Goal: Transaction & Acquisition: Purchase product/service

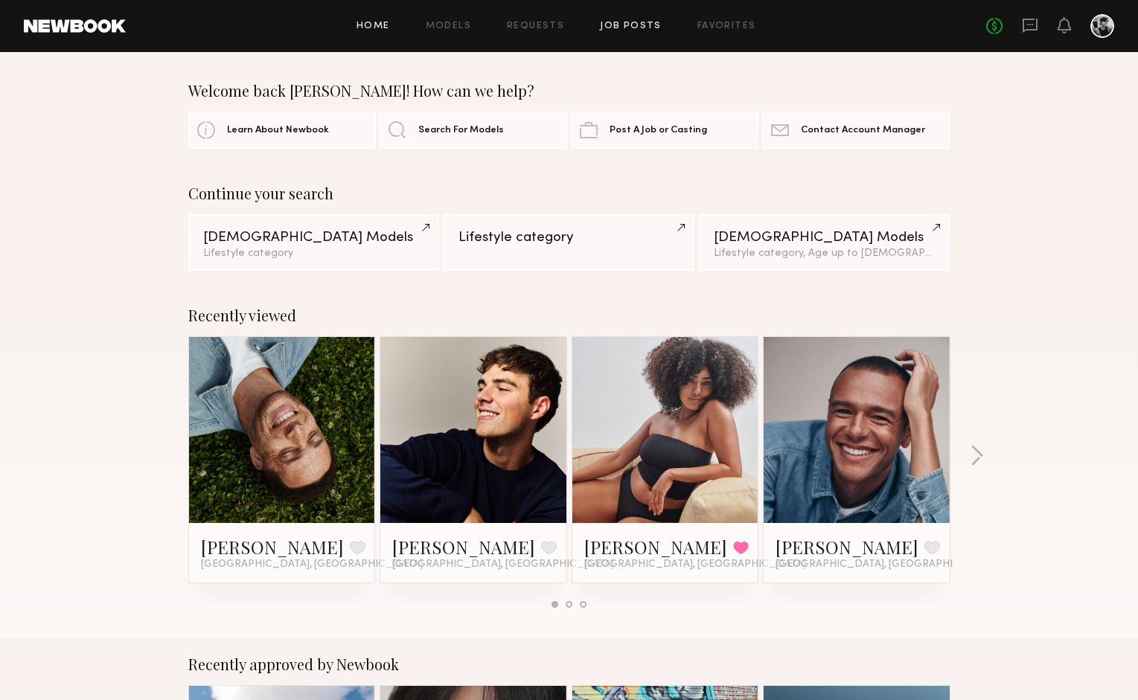
click at [623, 24] on link "Job Posts" at bounding box center [631, 27] width 62 height 10
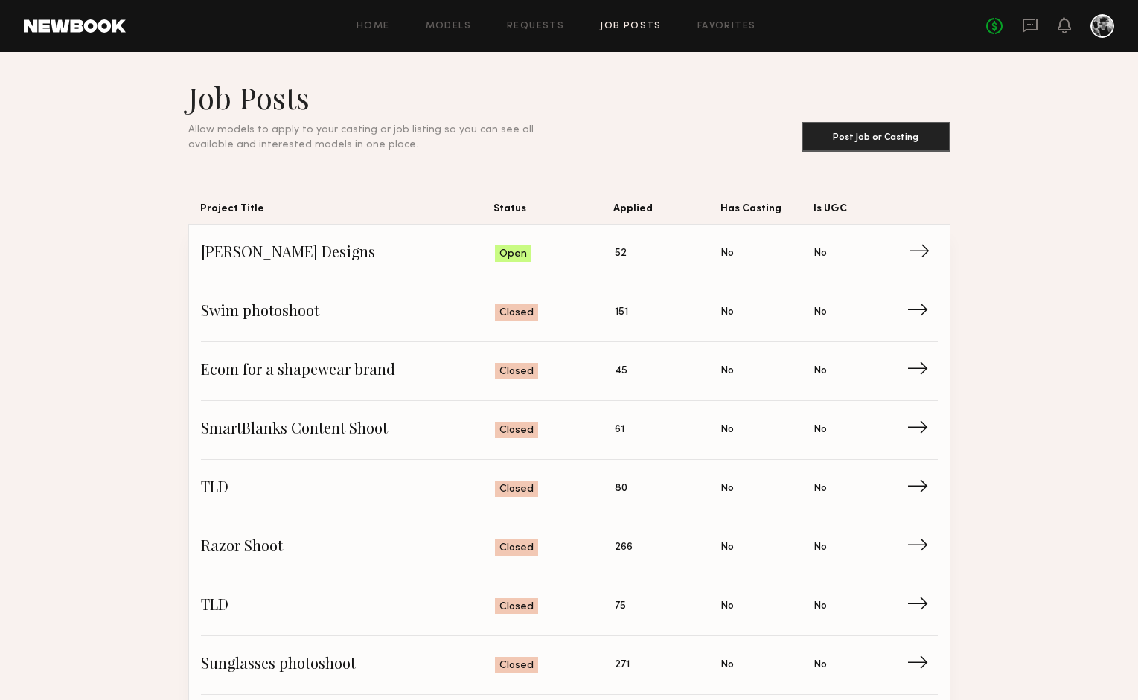
click at [373, 256] on span "Troy Lee Designs" at bounding box center [348, 254] width 295 height 22
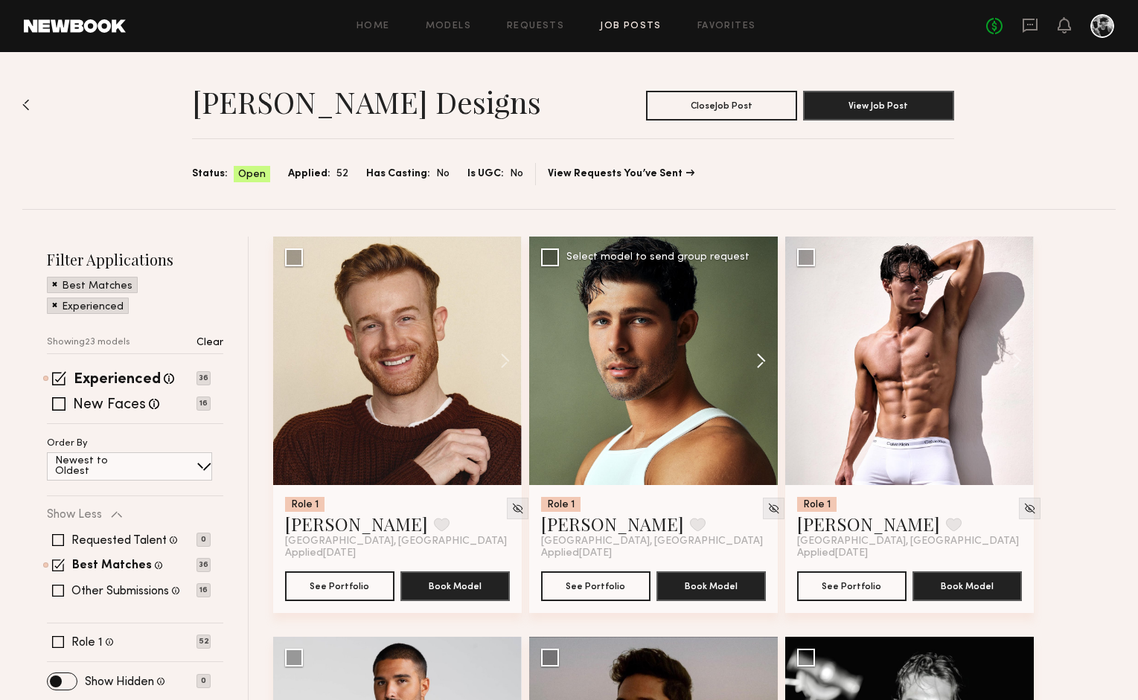
click at [762, 356] on button at bounding box center [754, 361] width 48 height 249
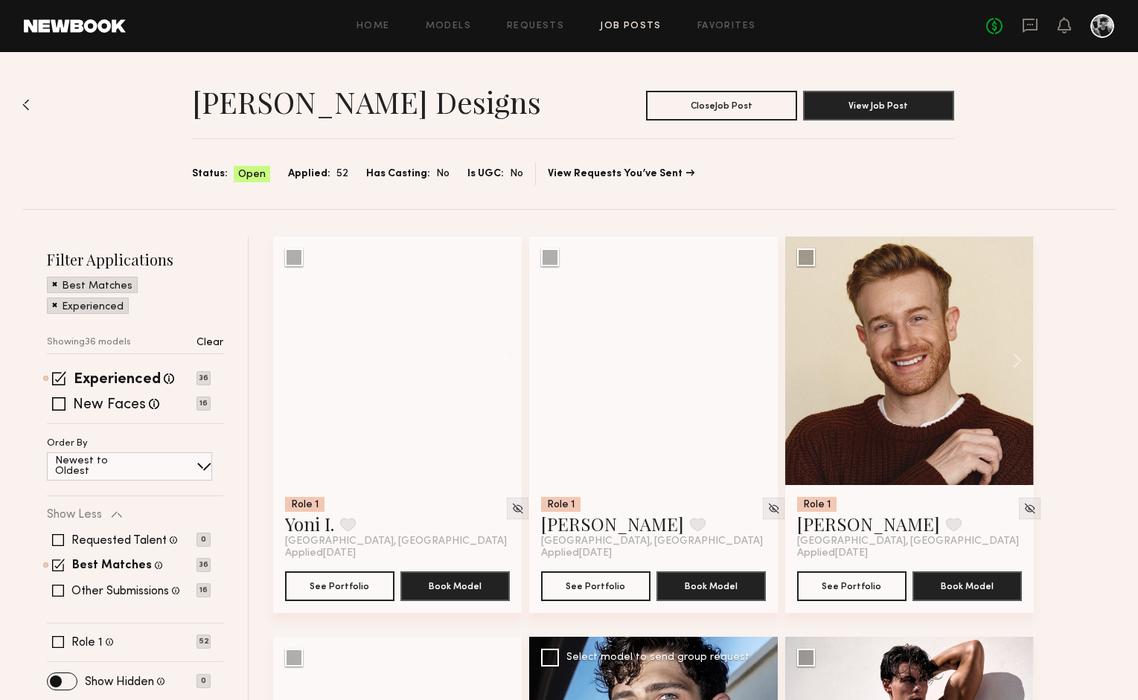
click at [762, 356] on button at bounding box center [754, 361] width 48 height 249
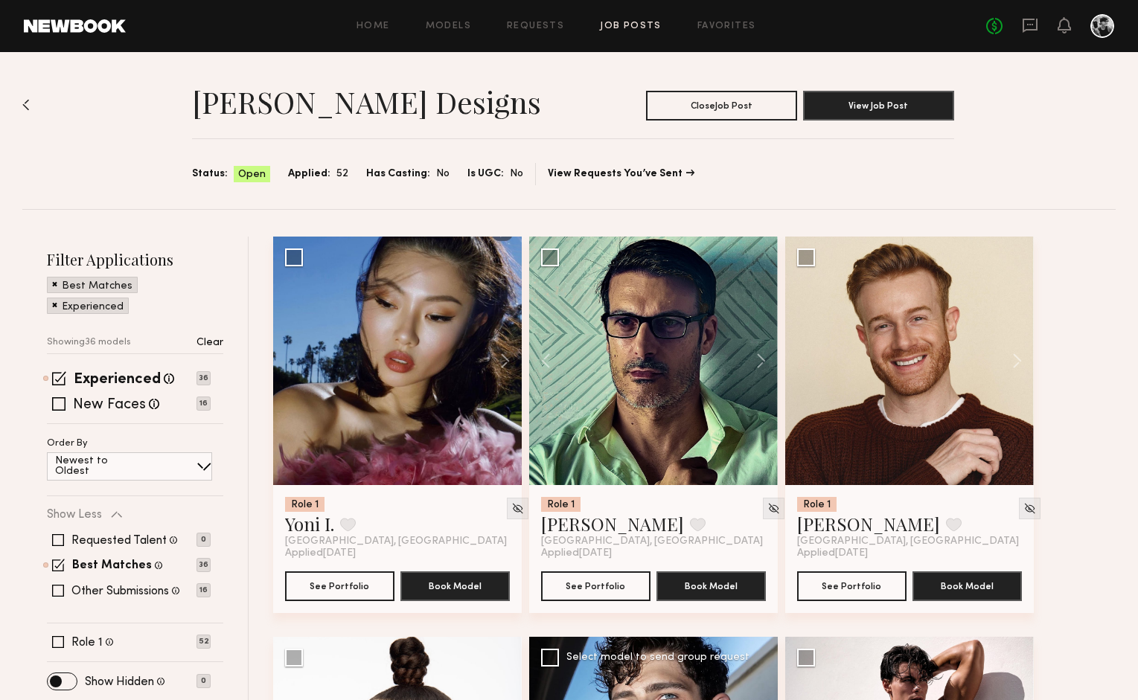
click at [762, 356] on button at bounding box center [754, 361] width 48 height 249
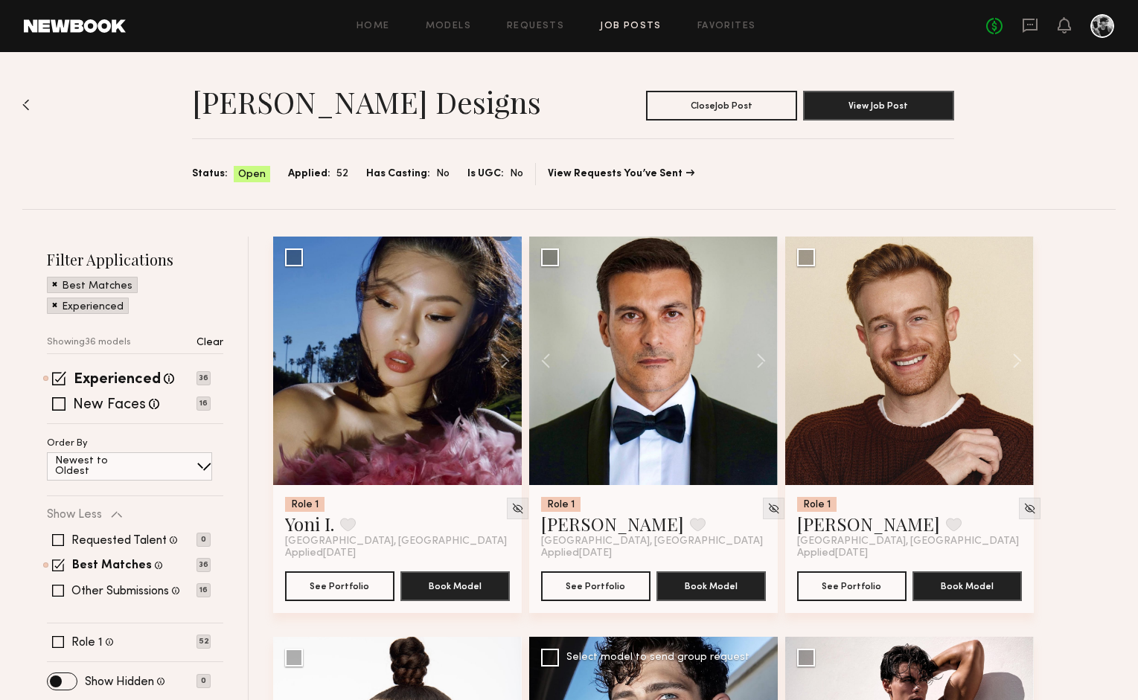
click at [762, 356] on button at bounding box center [754, 361] width 48 height 249
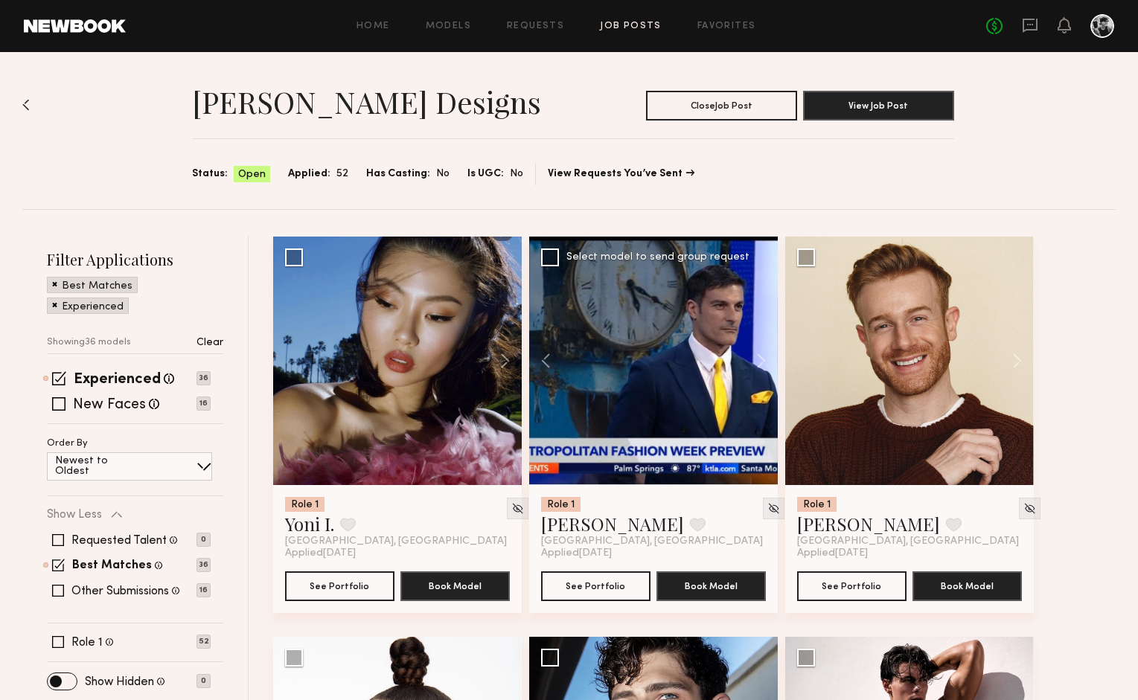
scroll to position [9, 0]
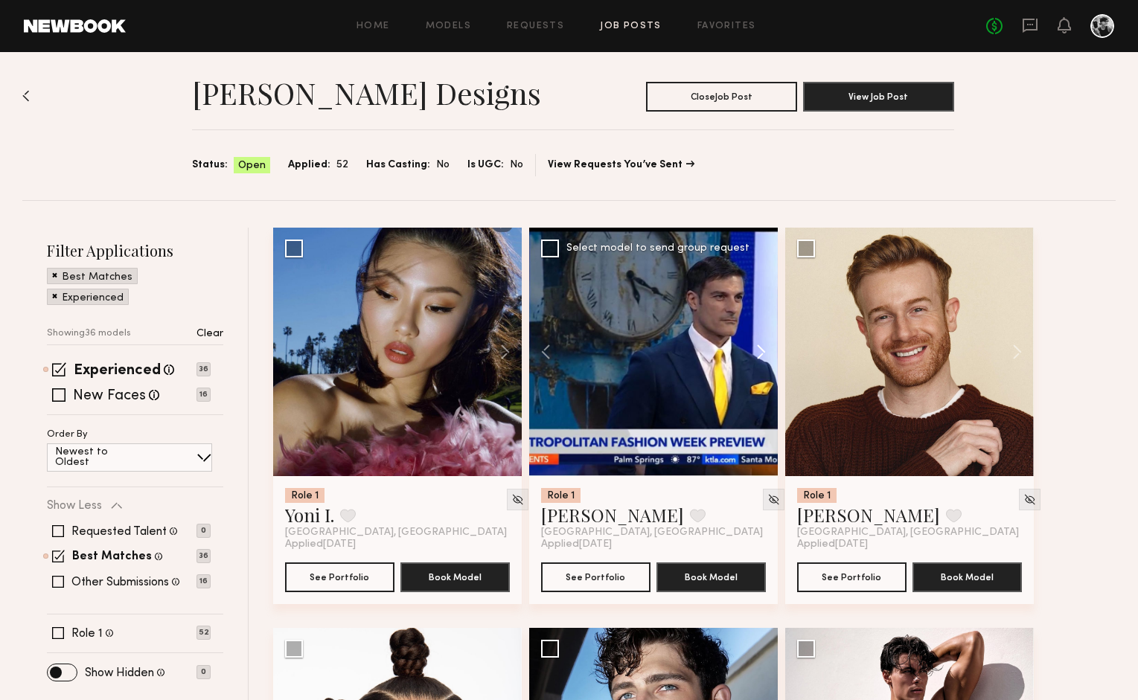
click at [760, 349] on button at bounding box center [754, 352] width 48 height 249
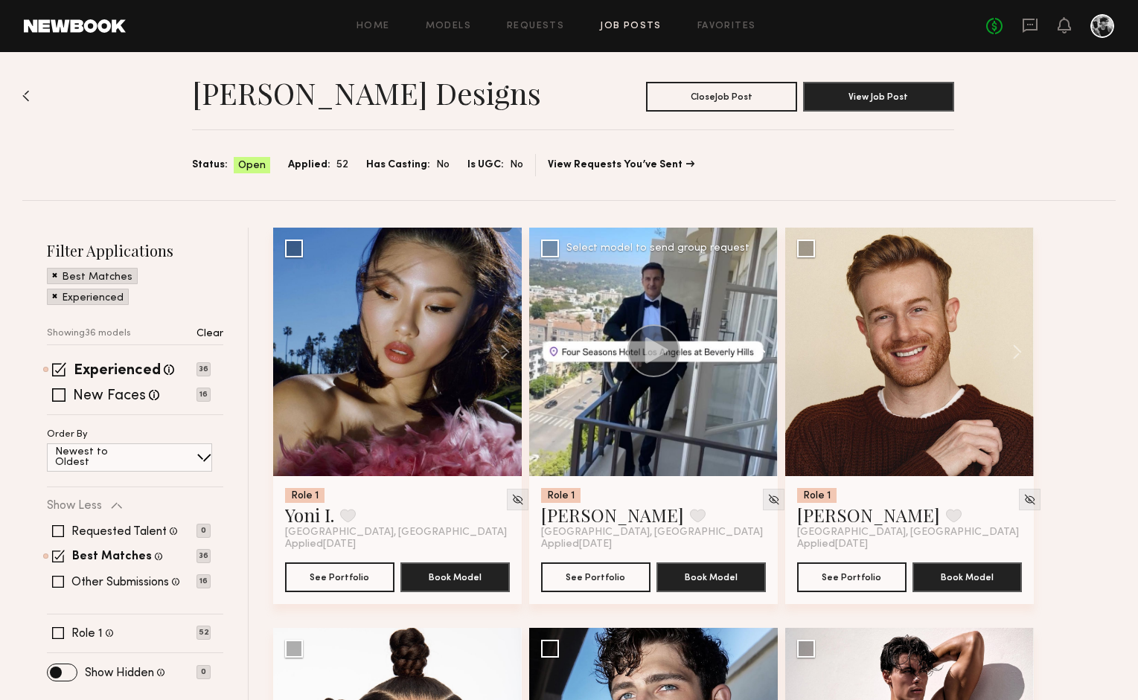
click at [760, 349] on button at bounding box center [754, 352] width 48 height 249
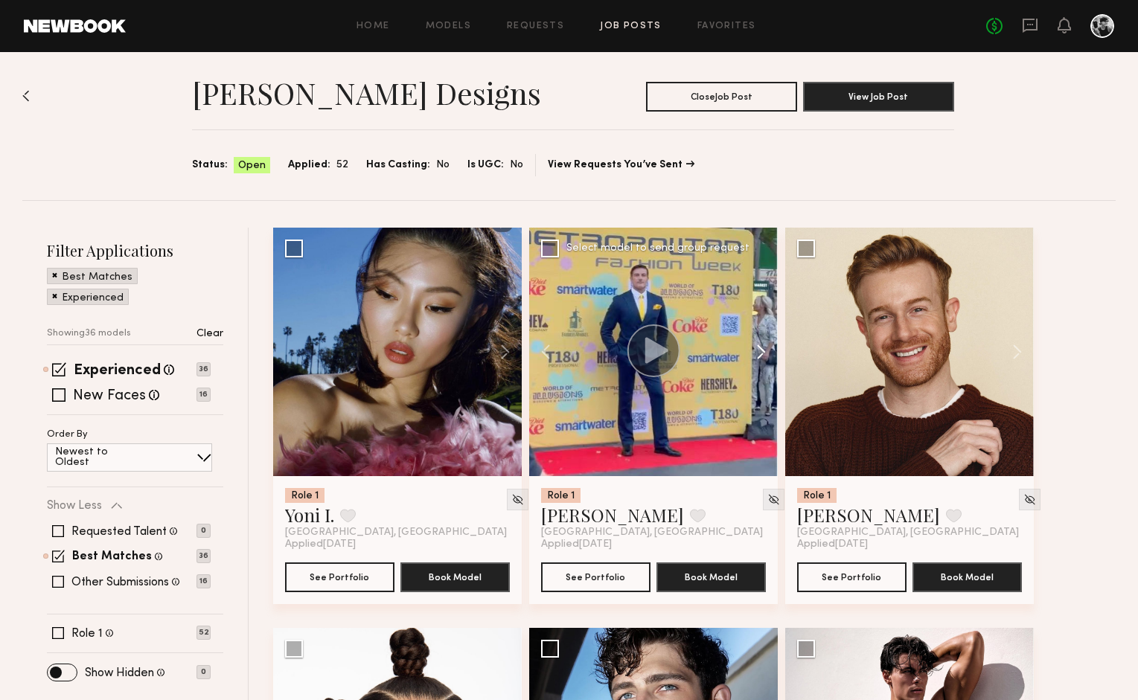
click at [760, 349] on button at bounding box center [754, 352] width 48 height 249
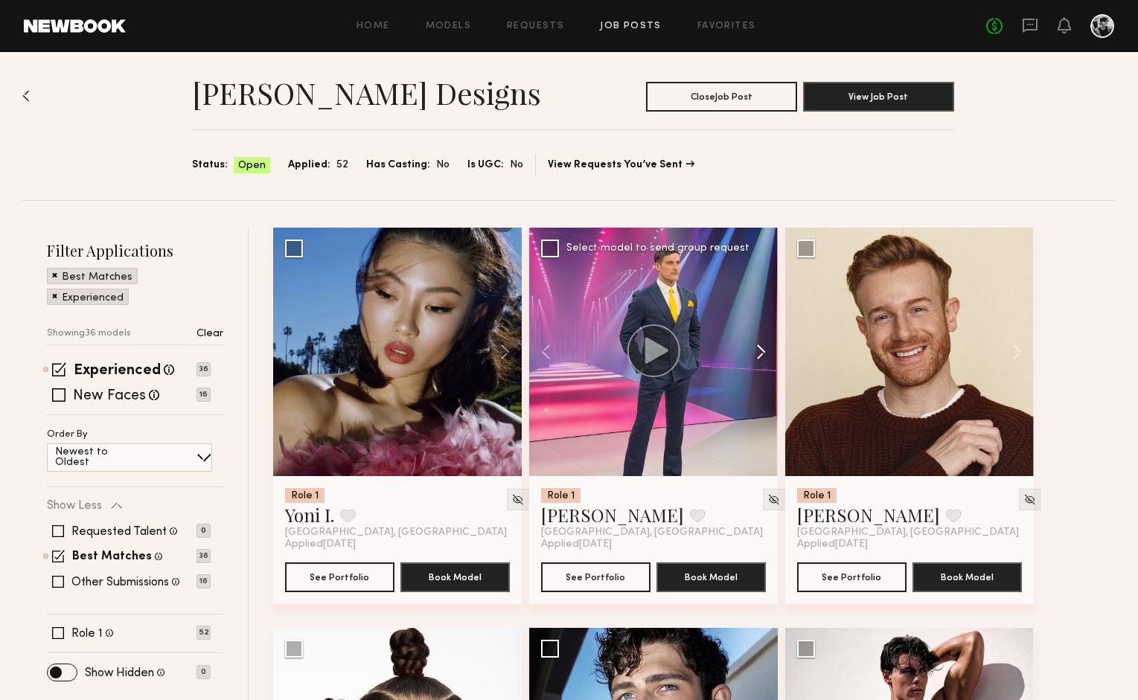
click at [760, 349] on button at bounding box center [754, 352] width 48 height 249
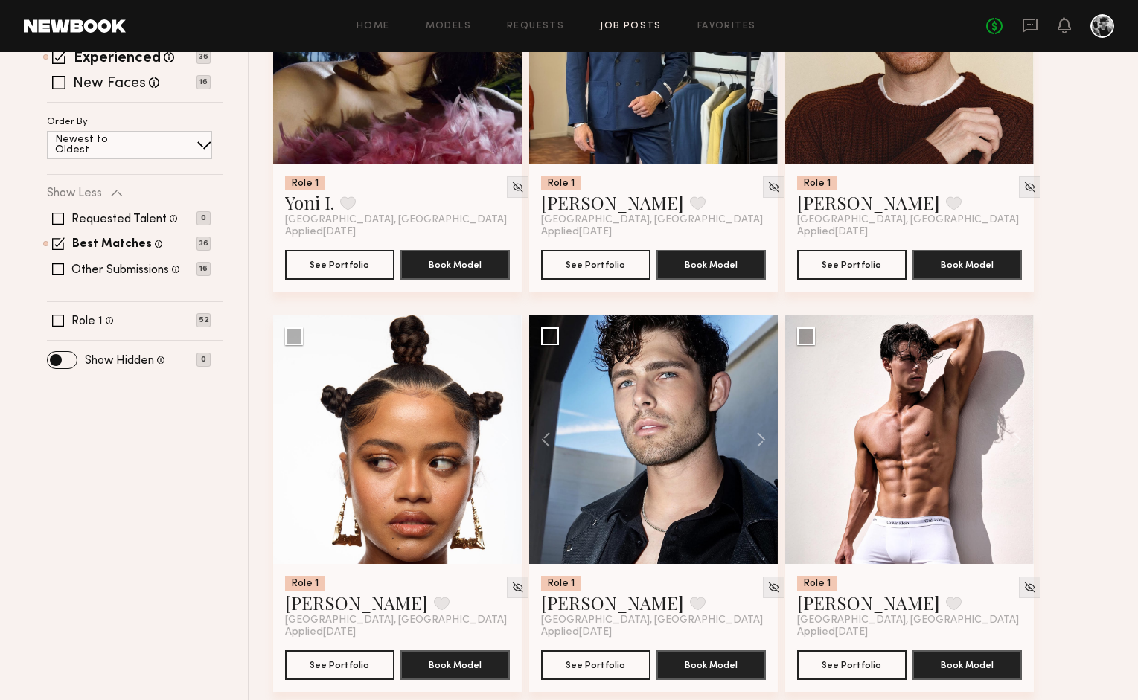
scroll to position [323, 0]
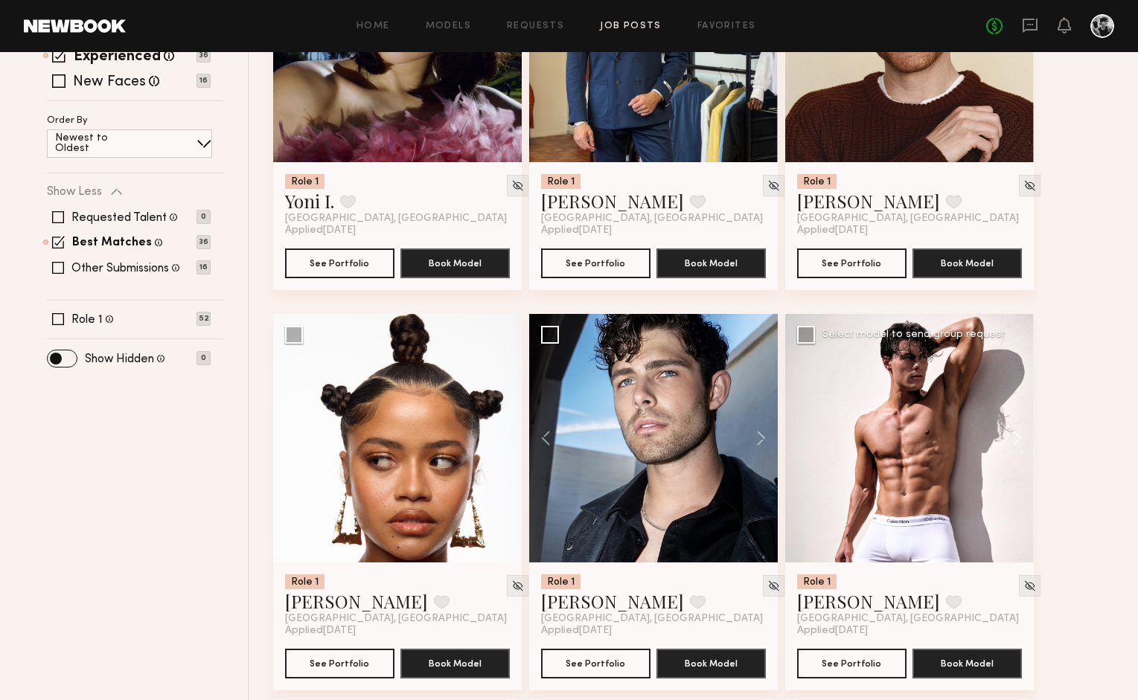
click at [1015, 431] on button at bounding box center [1010, 438] width 48 height 249
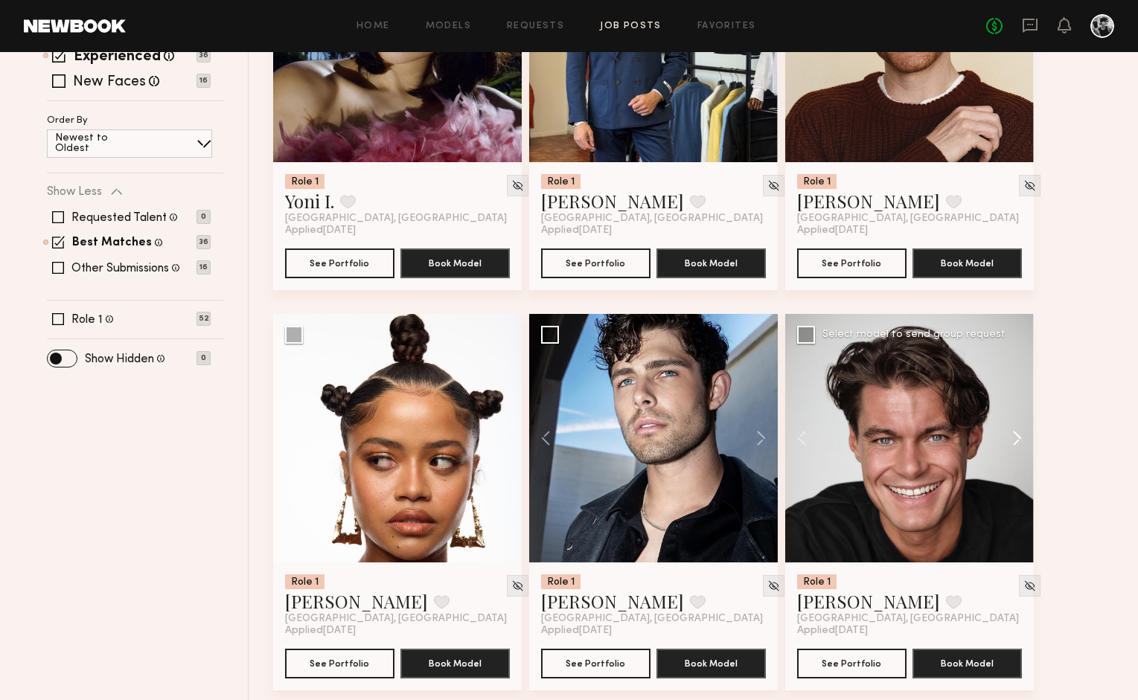
click at [1015, 431] on button at bounding box center [1010, 438] width 48 height 249
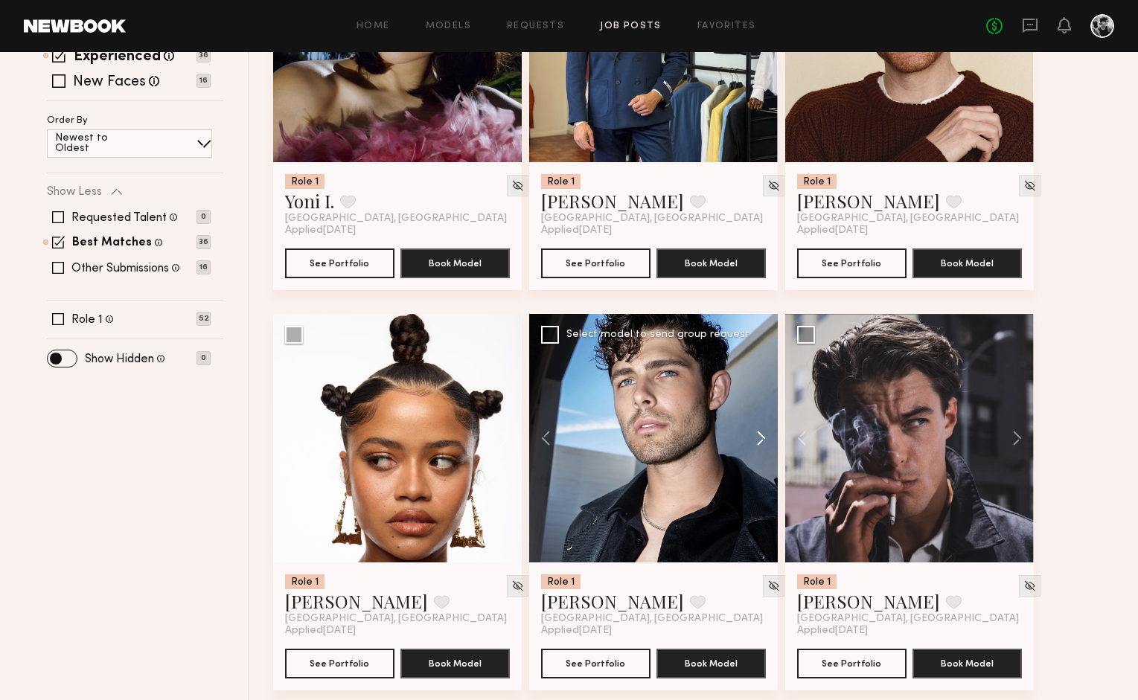
click at [763, 434] on button at bounding box center [754, 438] width 48 height 249
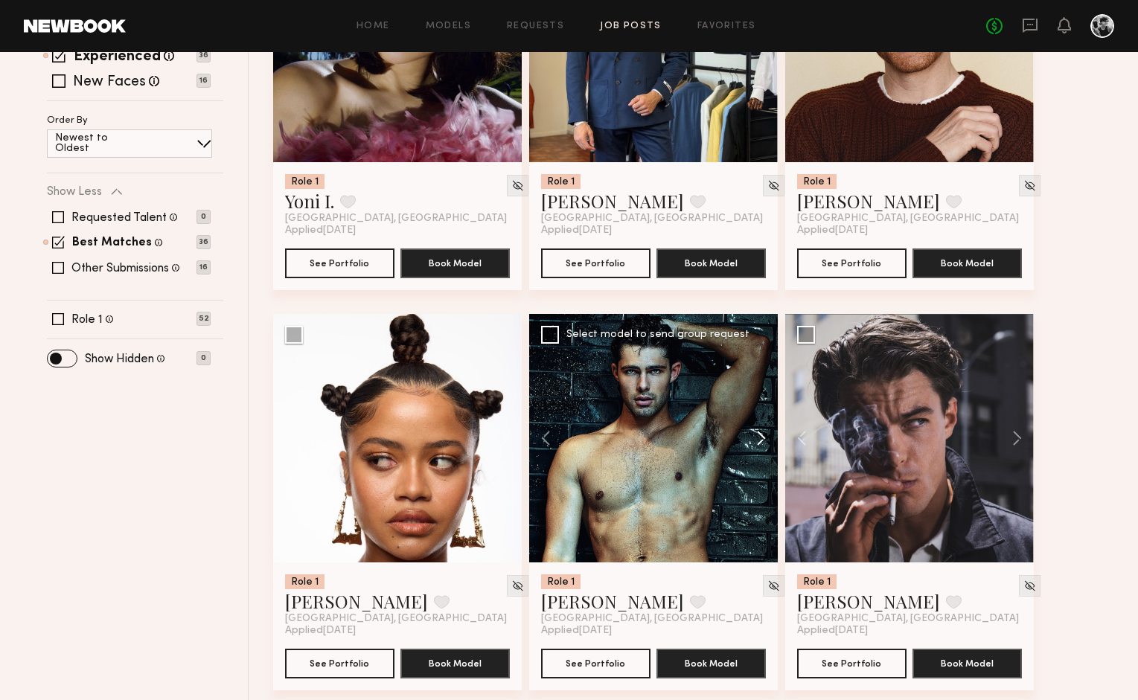
click at [763, 434] on button at bounding box center [754, 438] width 48 height 249
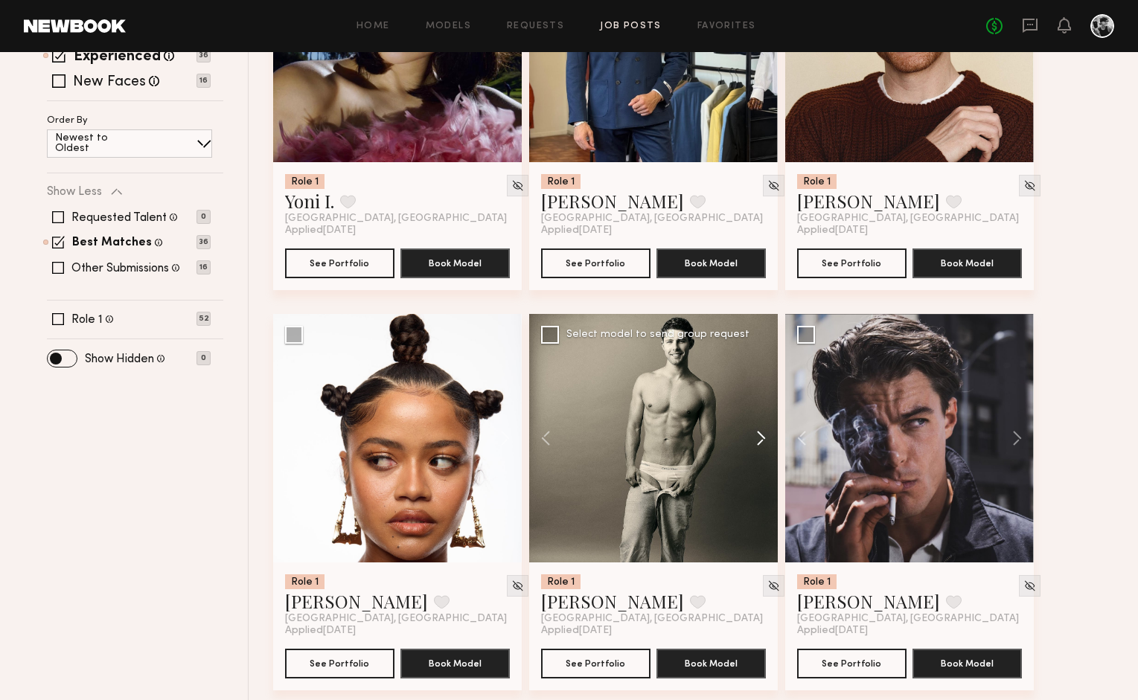
click at [763, 434] on button at bounding box center [754, 438] width 48 height 249
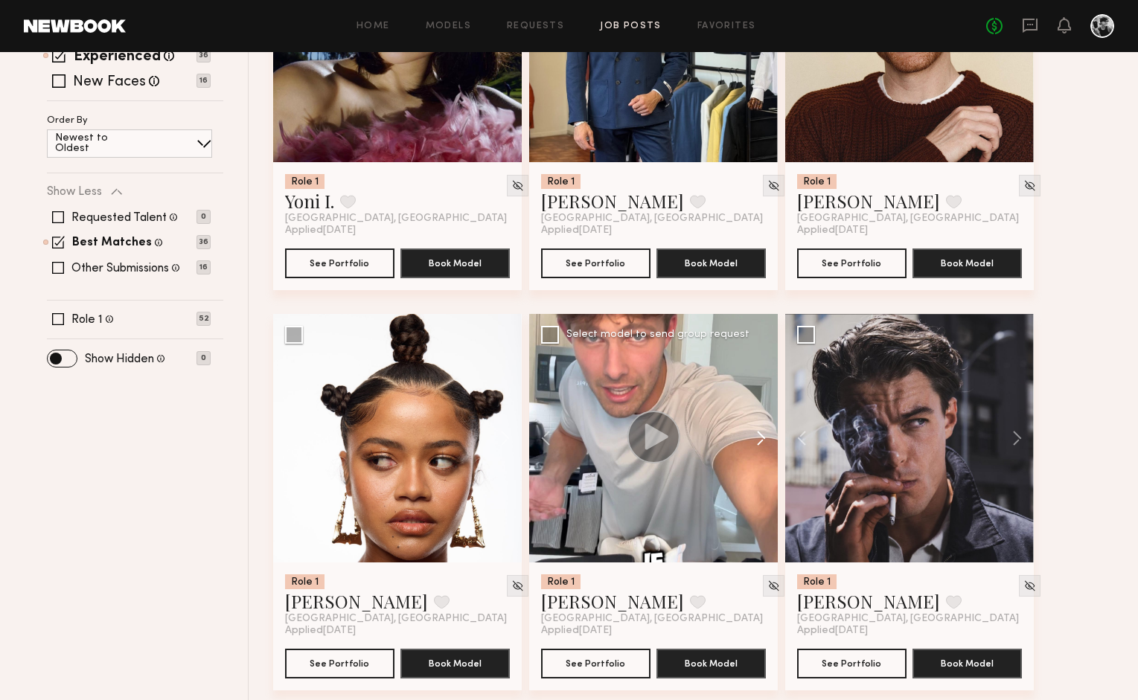
click at [763, 434] on button at bounding box center [754, 438] width 48 height 249
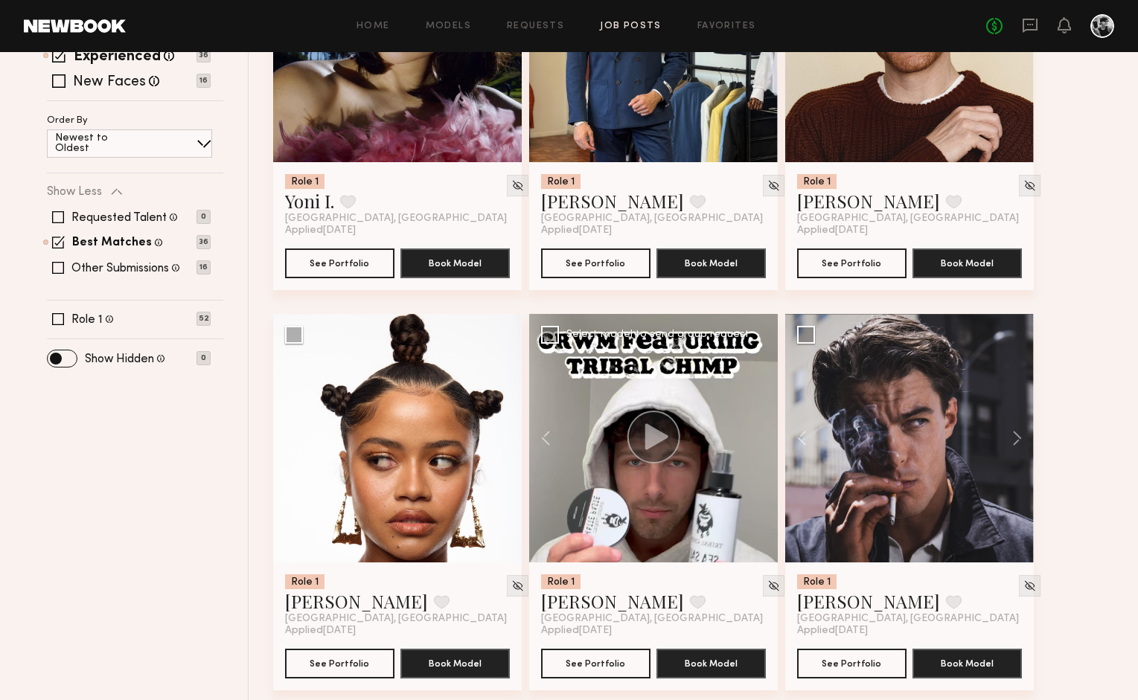
click at [765, 434] on div at bounding box center [653, 438] width 249 height 249
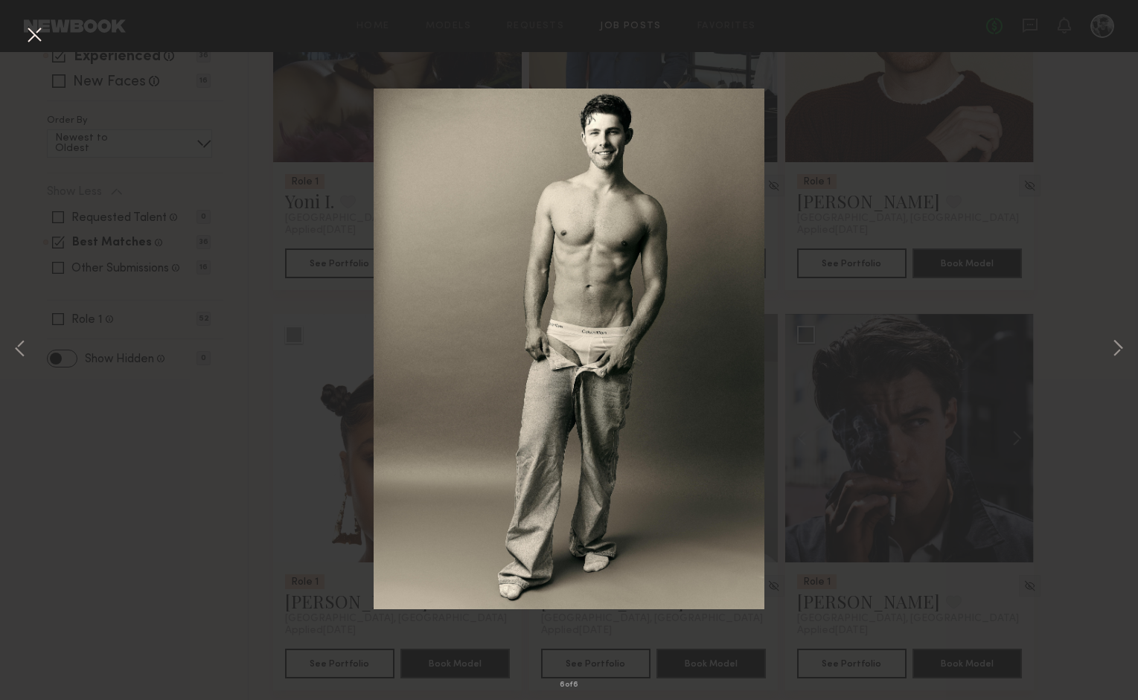
click at [1097, 263] on div "6 of 6" at bounding box center [569, 350] width 1138 height 700
click at [1058, 310] on div "6 of 6" at bounding box center [569, 350] width 1138 height 700
click at [40, 42] on button at bounding box center [34, 35] width 24 height 27
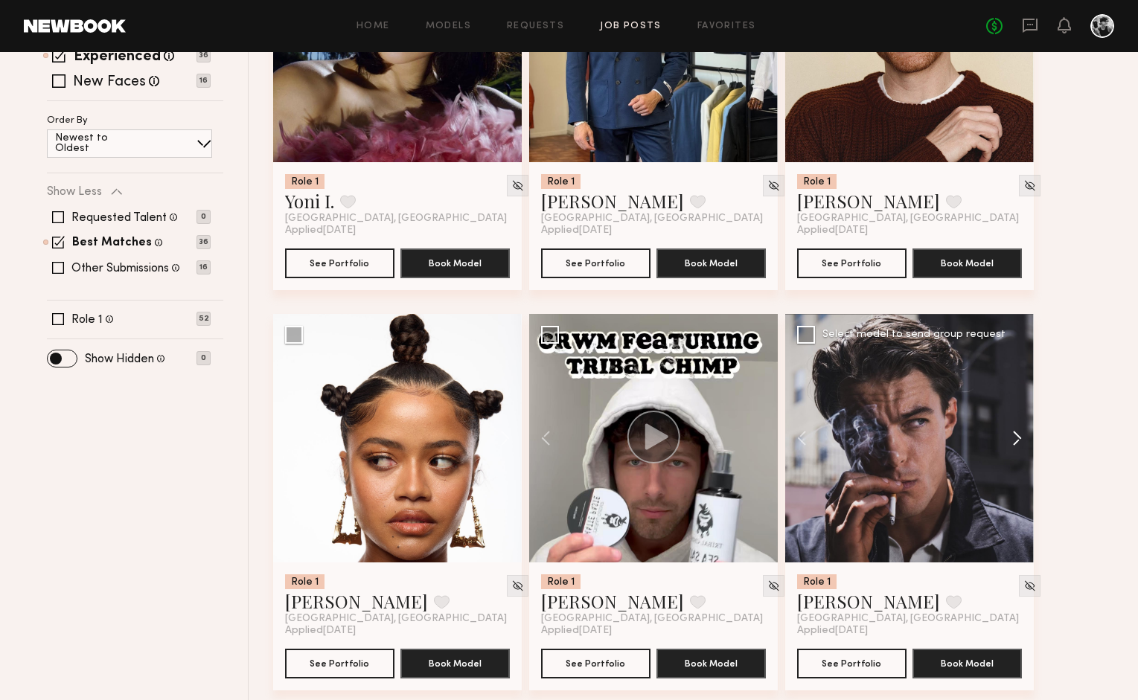
click at [1020, 438] on button at bounding box center [1010, 438] width 48 height 249
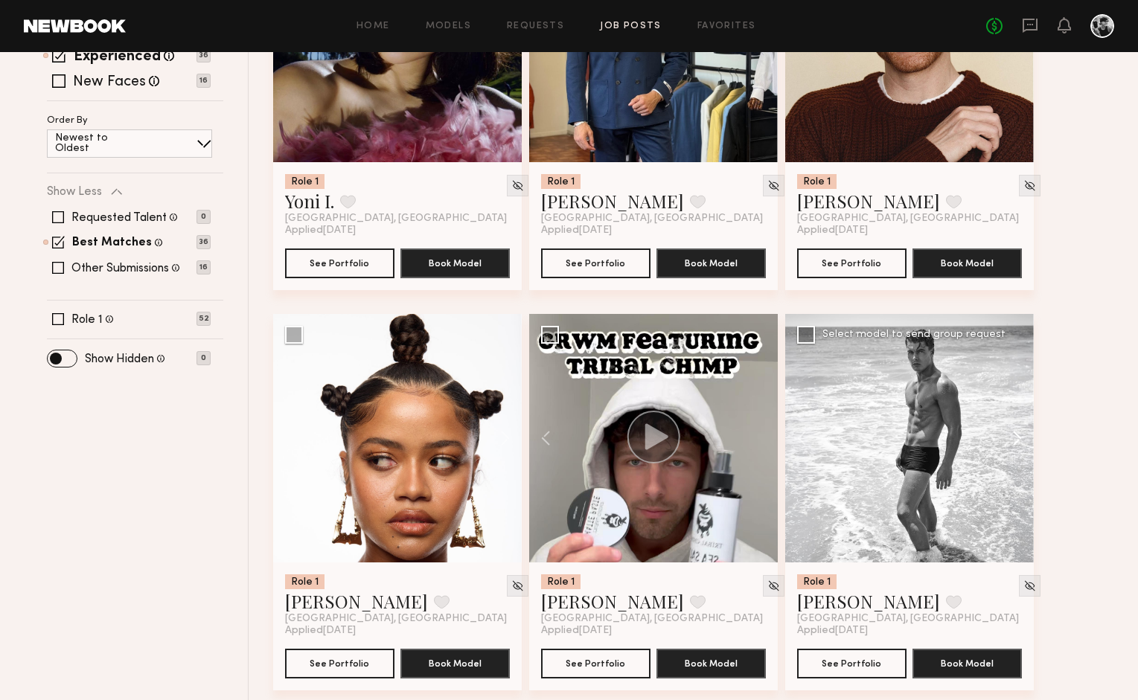
click at [1020, 438] on button at bounding box center [1010, 438] width 48 height 249
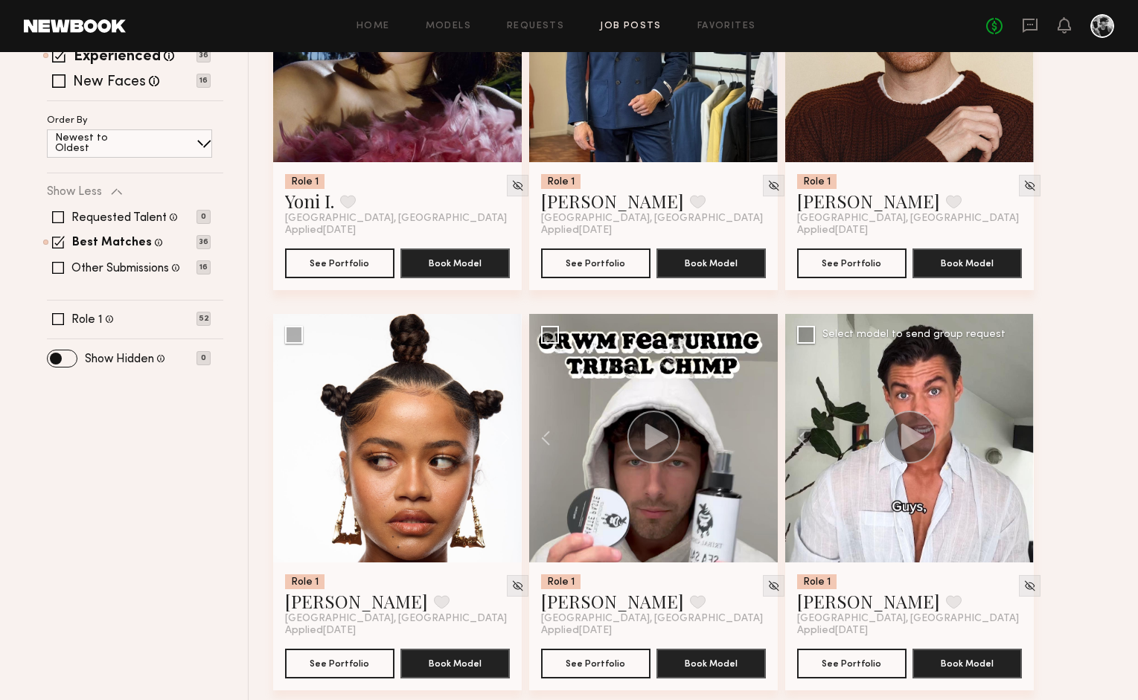
click at [1020, 438] on div at bounding box center [909, 438] width 249 height 249
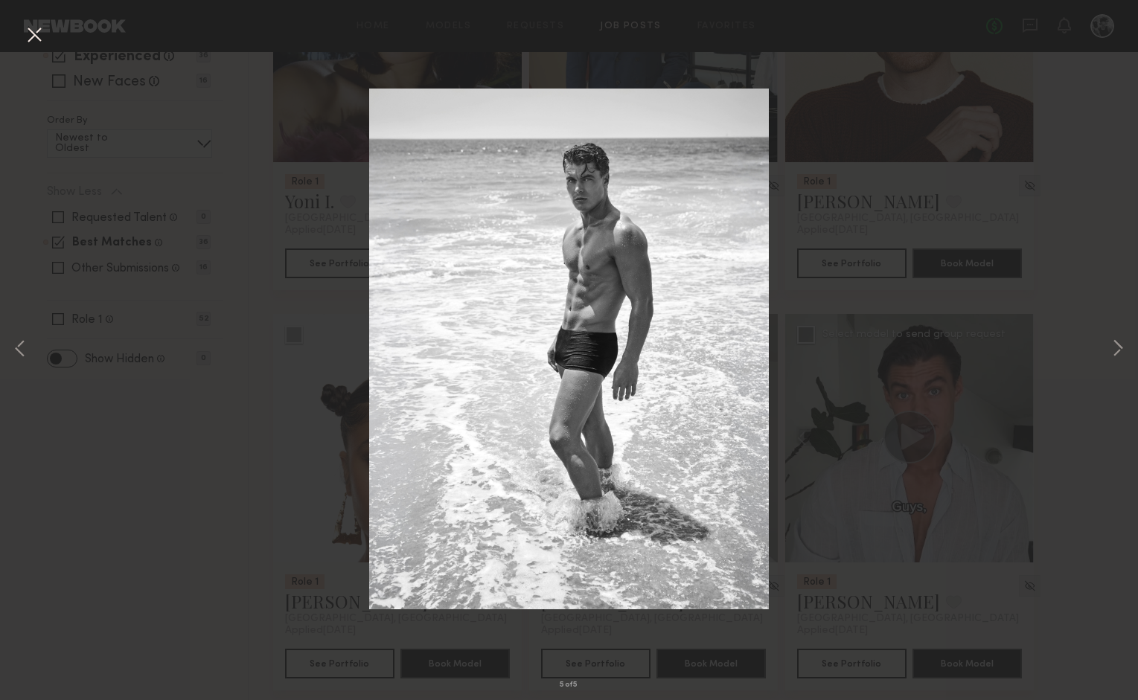
click at [36, 39] on button at bounding box center [34, 35] width 24 height 27
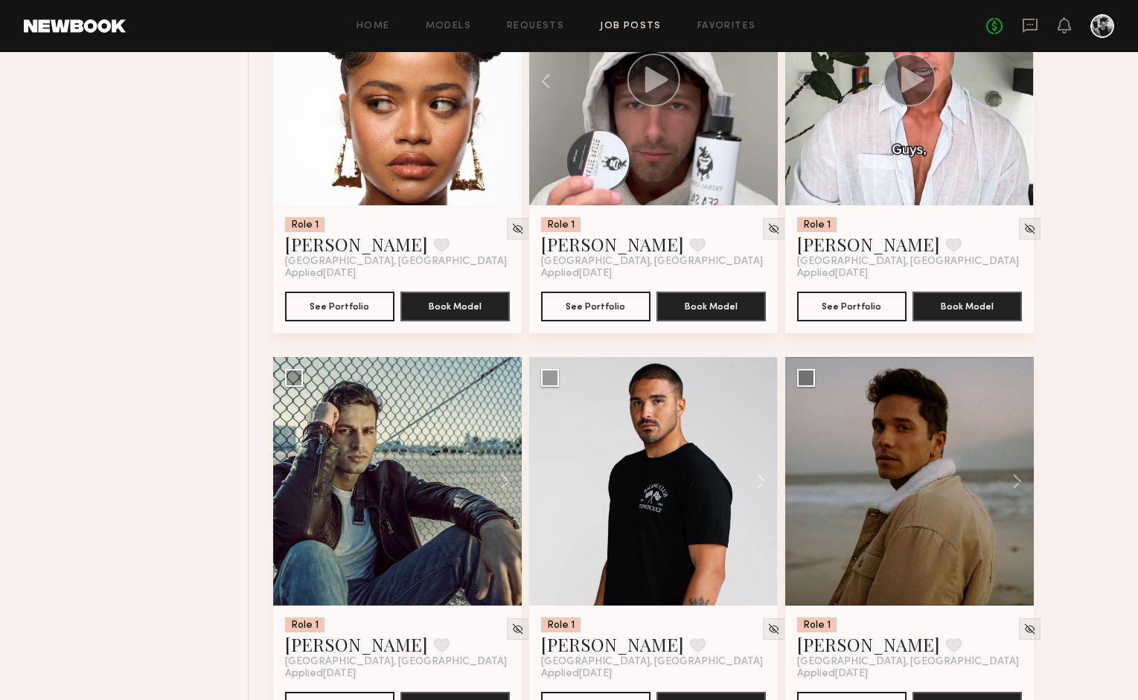
scroll to position [705, 0]
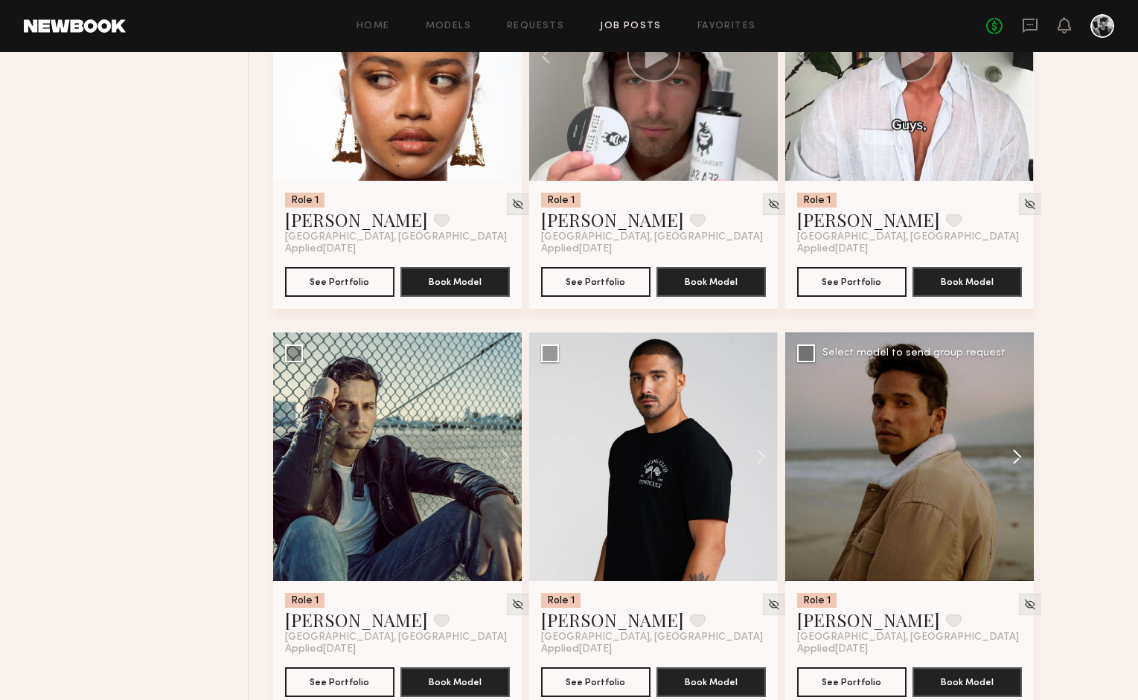
click at [1015, 452] on button at bounding box center [1010, 457] width 48 height 249
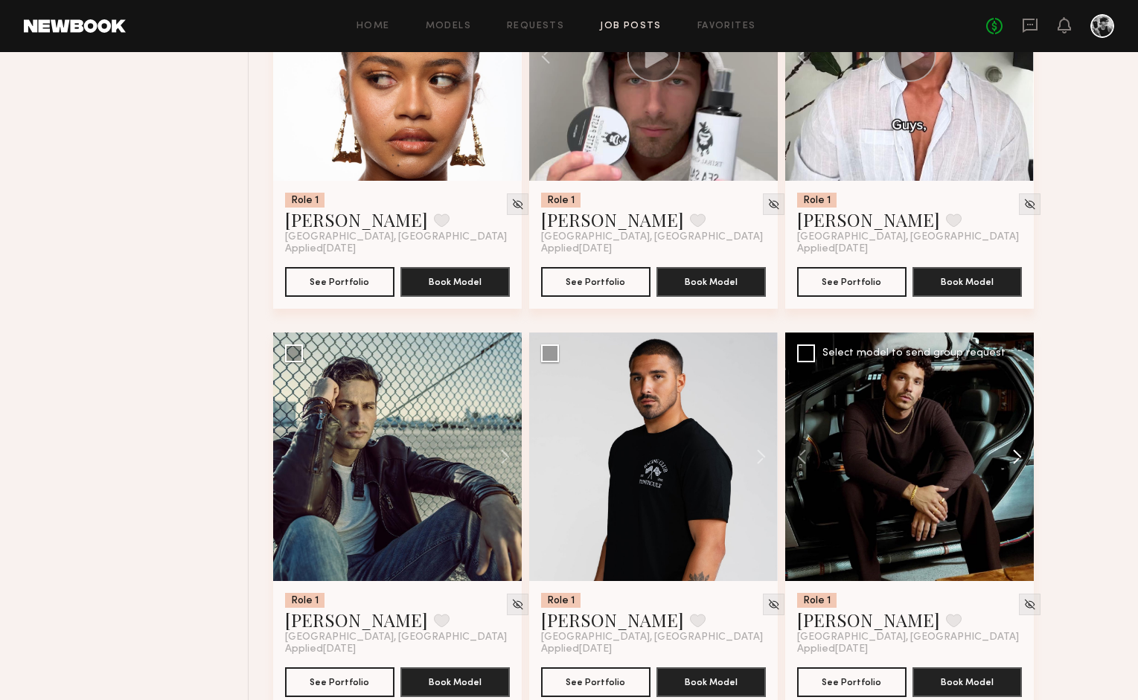
click at [1015, 452] on button at bounding box center [1010, 457] width 48 height 249
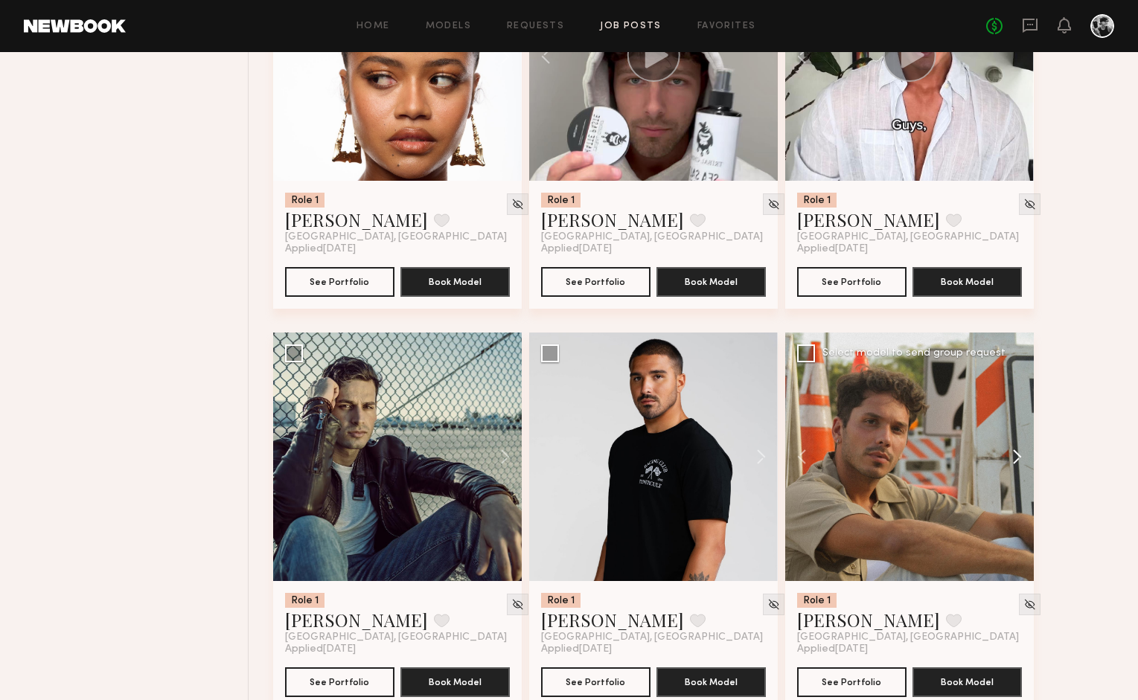
click at [1015, 452] on button at bounding box center [1010, 457] width 48 height 249
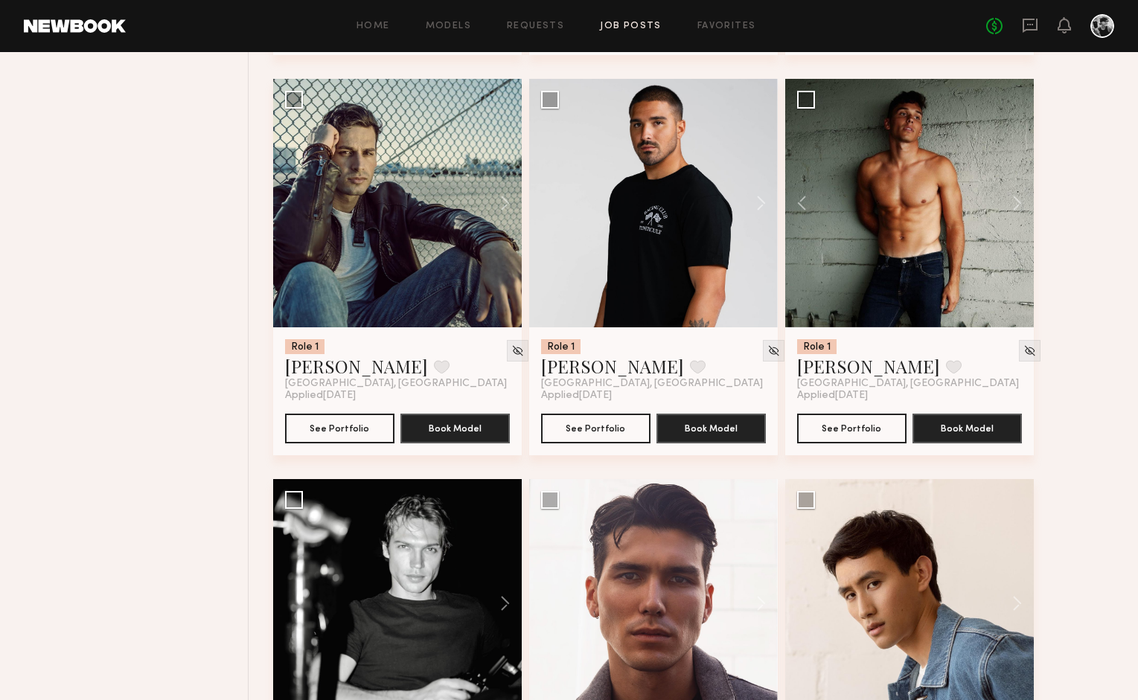
scroll to position [959, 0]
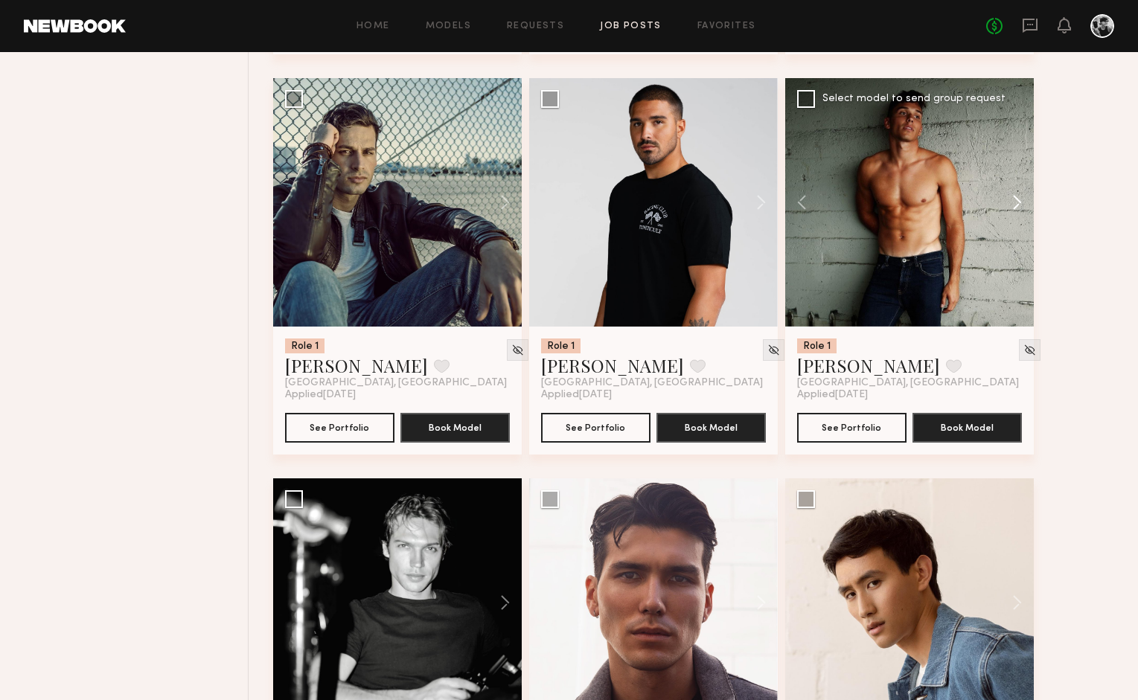
click at [1015, 200] on button at bounding box center [1010, 202] width 48 height 249
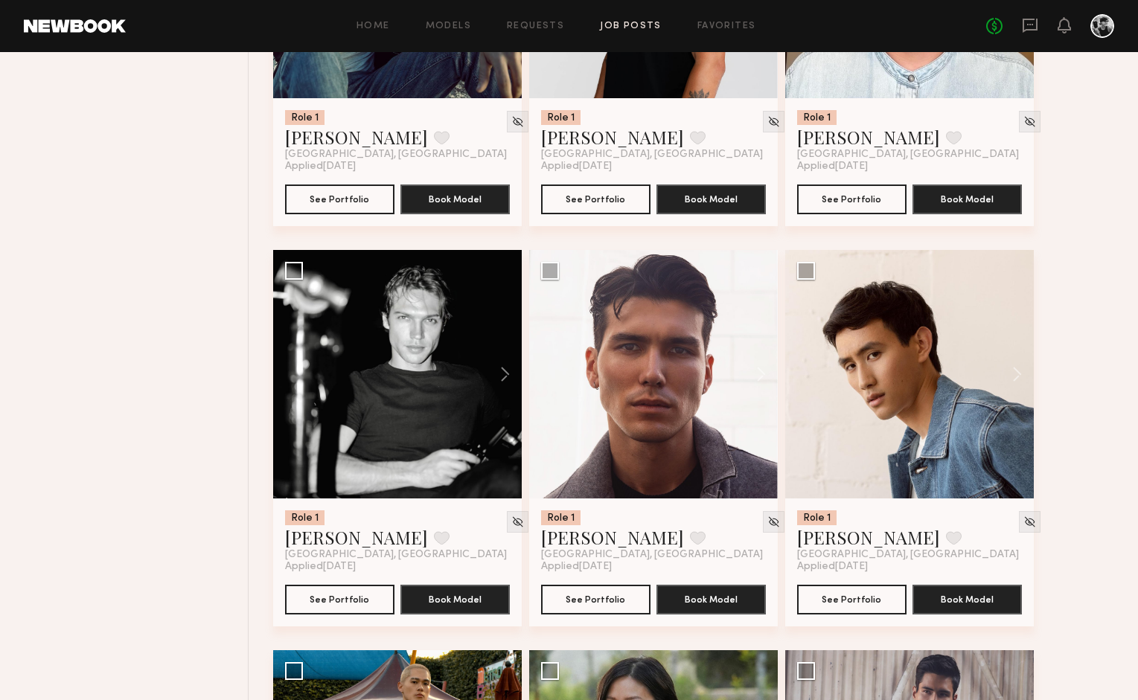
scroll to position [1195, 0]
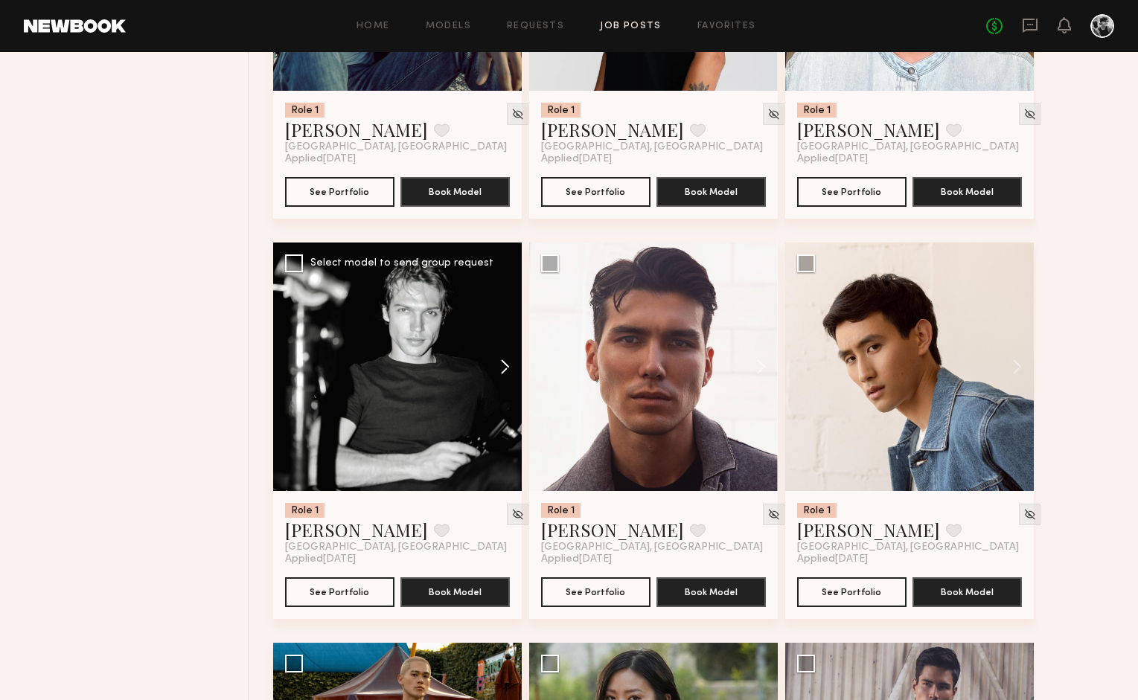
click at [504, 362] on button at bounding box center [498, 367] width 48 height 249
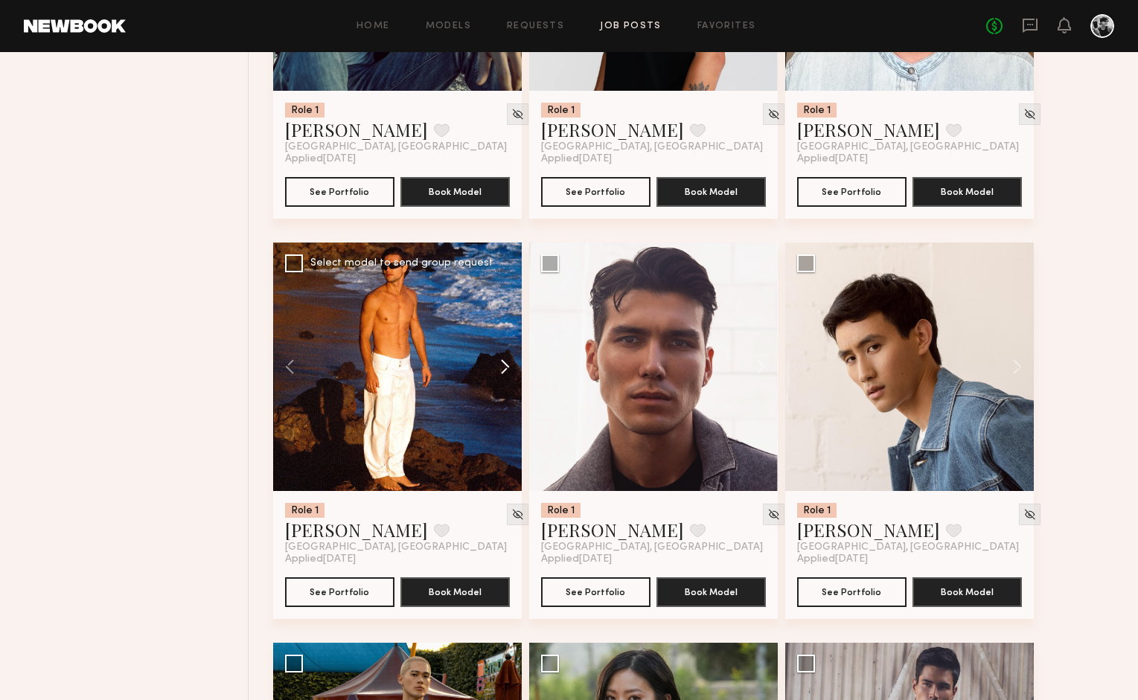
click at [504, 362] on button at bounding box center [498, 367] width 48 height 249
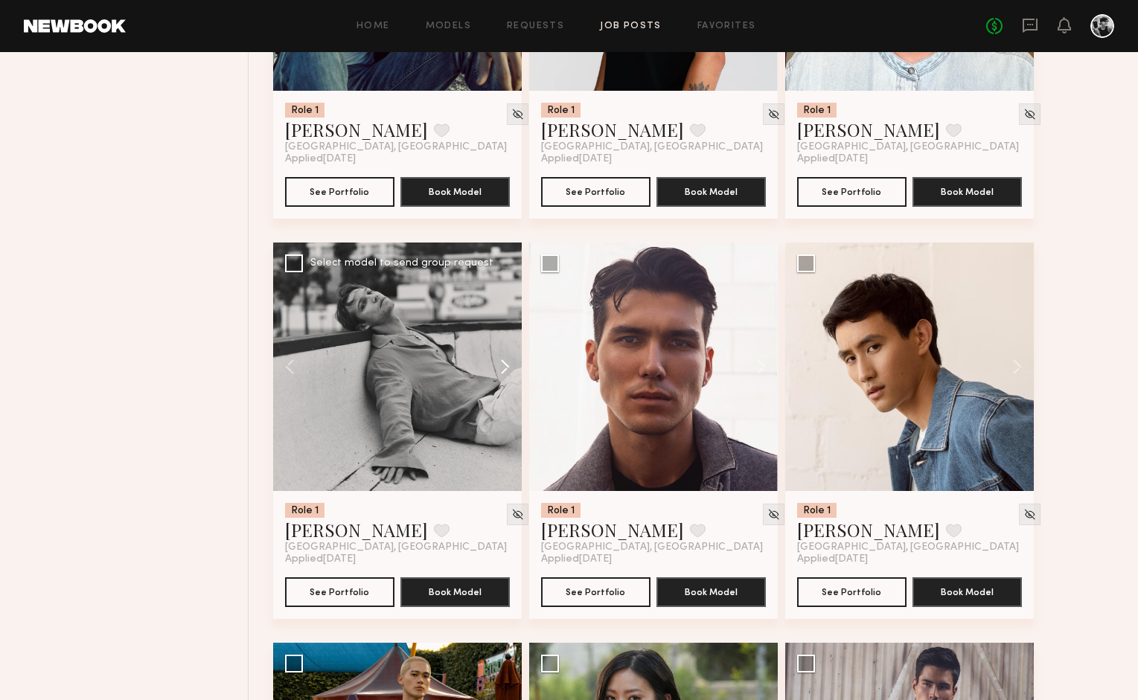
click at [504, 362] on button at bounding box center [498, 367] width 48 height 249
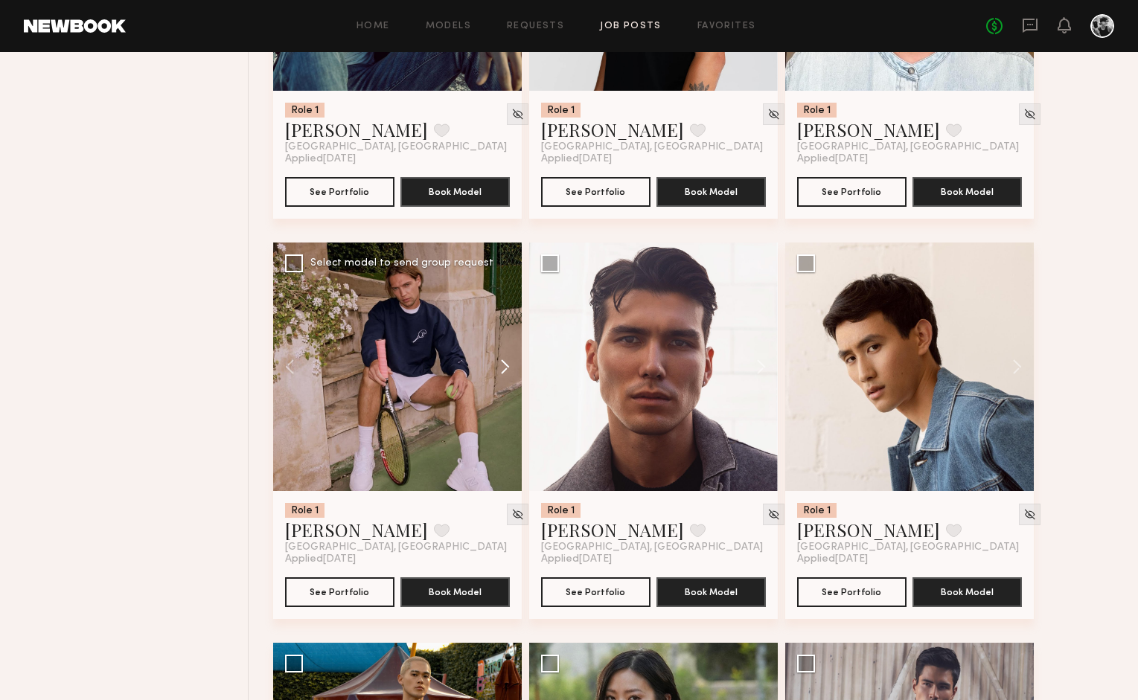
click at [504, 362] on button at bounding box center [498, 367] width 48 height 249
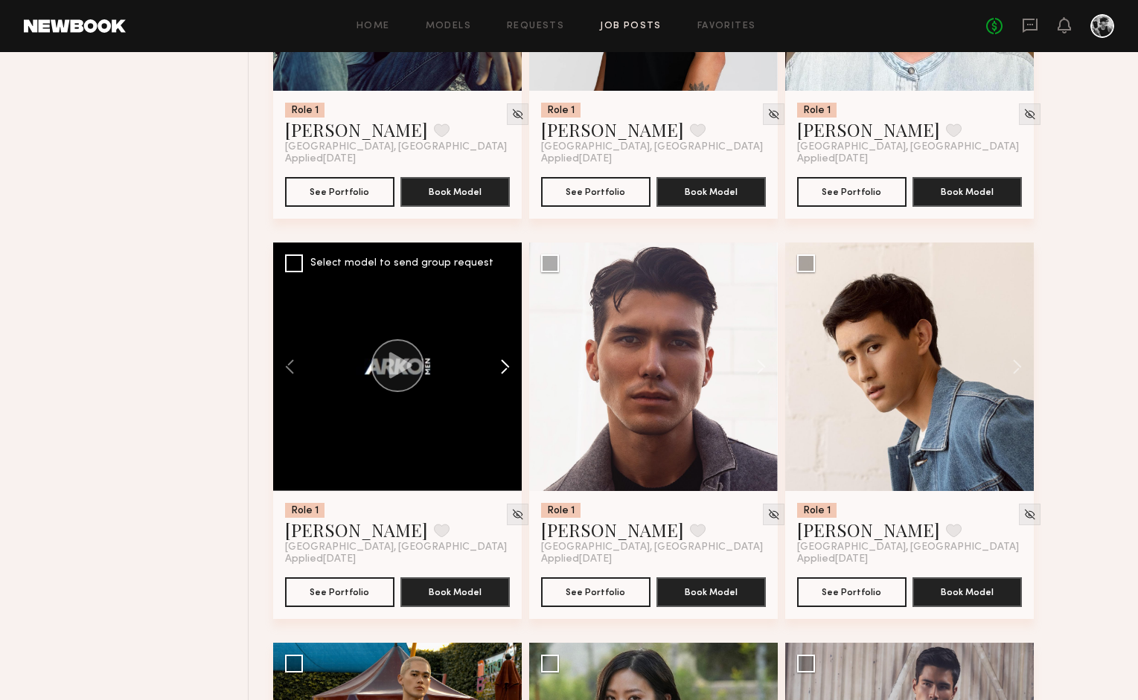
click at [504, 362] on button at bounding box center [498, 367] width 48 height 249
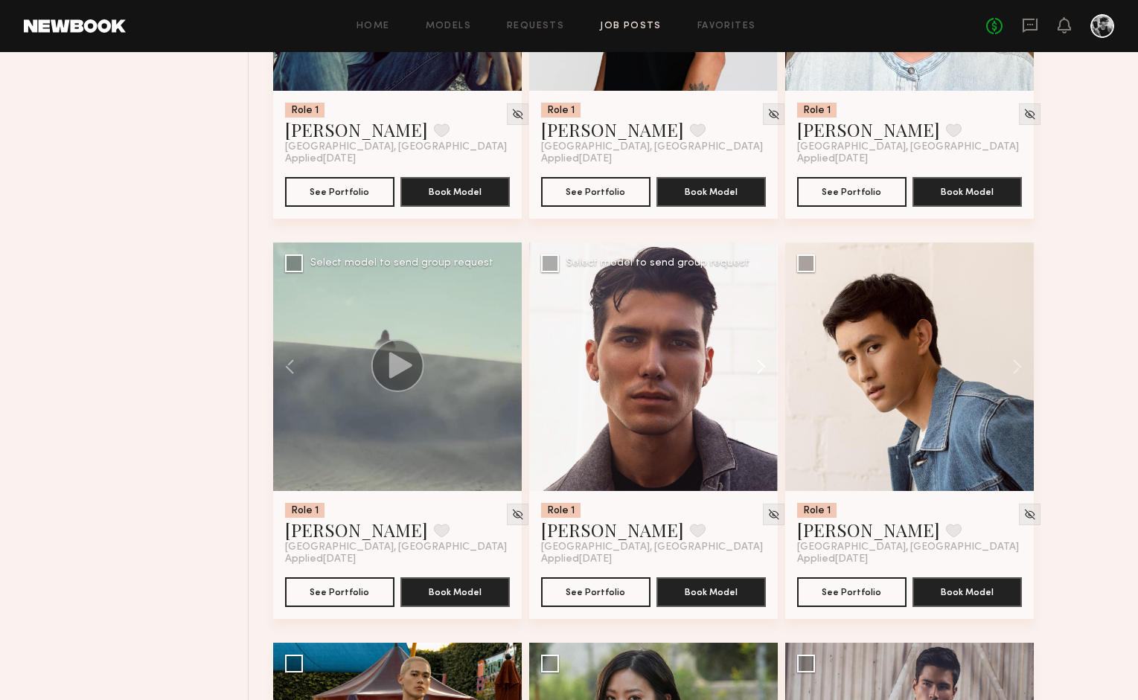
click at [761, 371] on button at bounding box center [754, 367] width 48 height 249
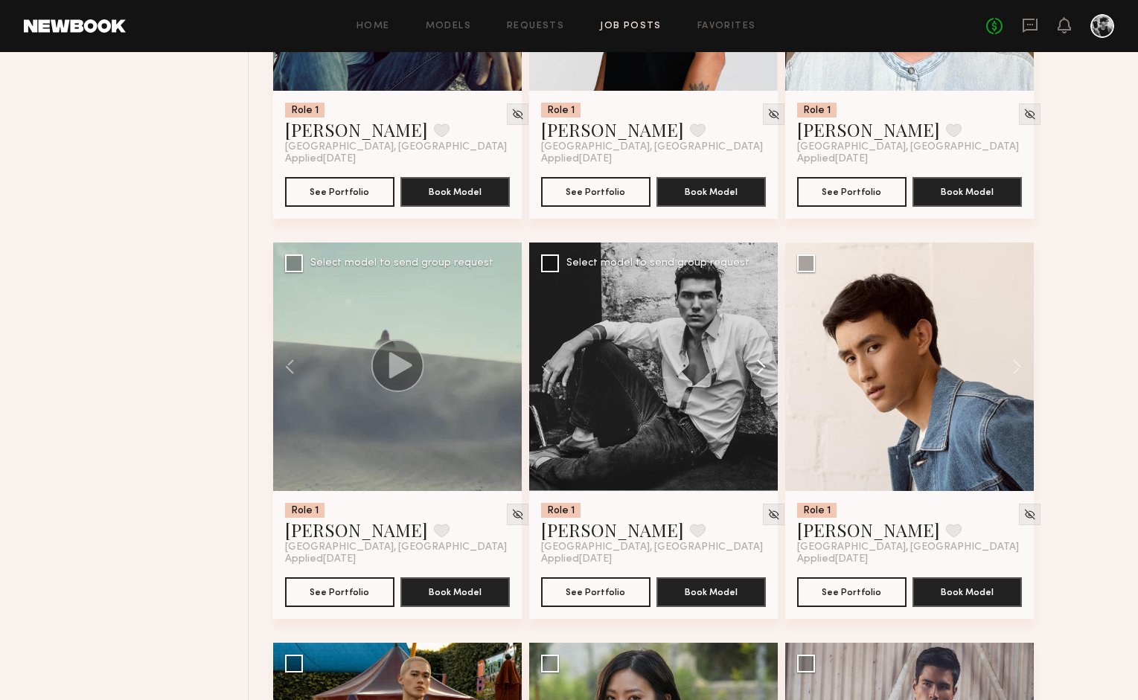
click at [761, 371] on button at bounding box center [754, 367] width 48 height 249
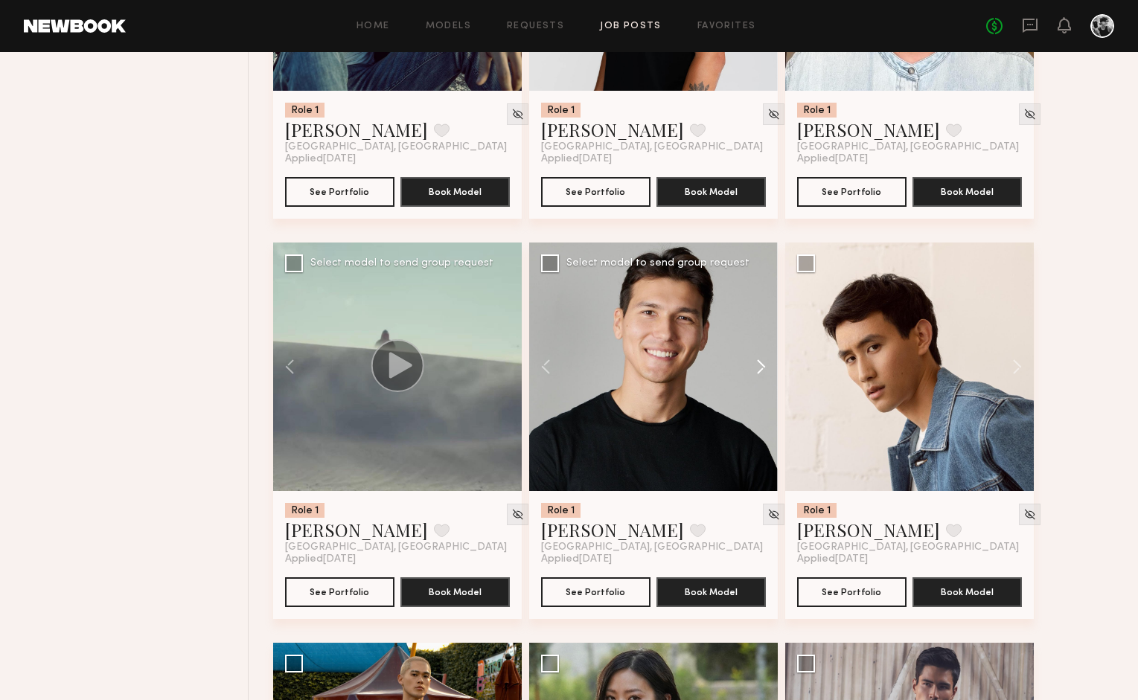
click at [761, 371] on button at bounding box center [754, 367] width 48 height 249
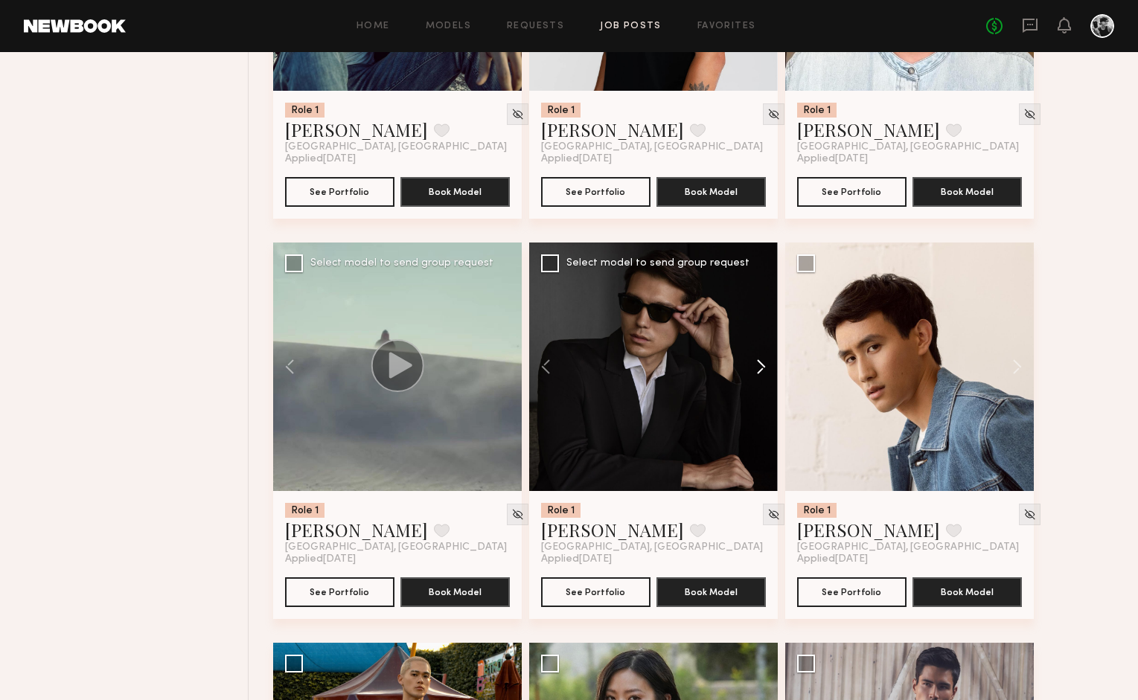
click at [761, 371] on button at bounding box center [754, 367] width 48 height 249
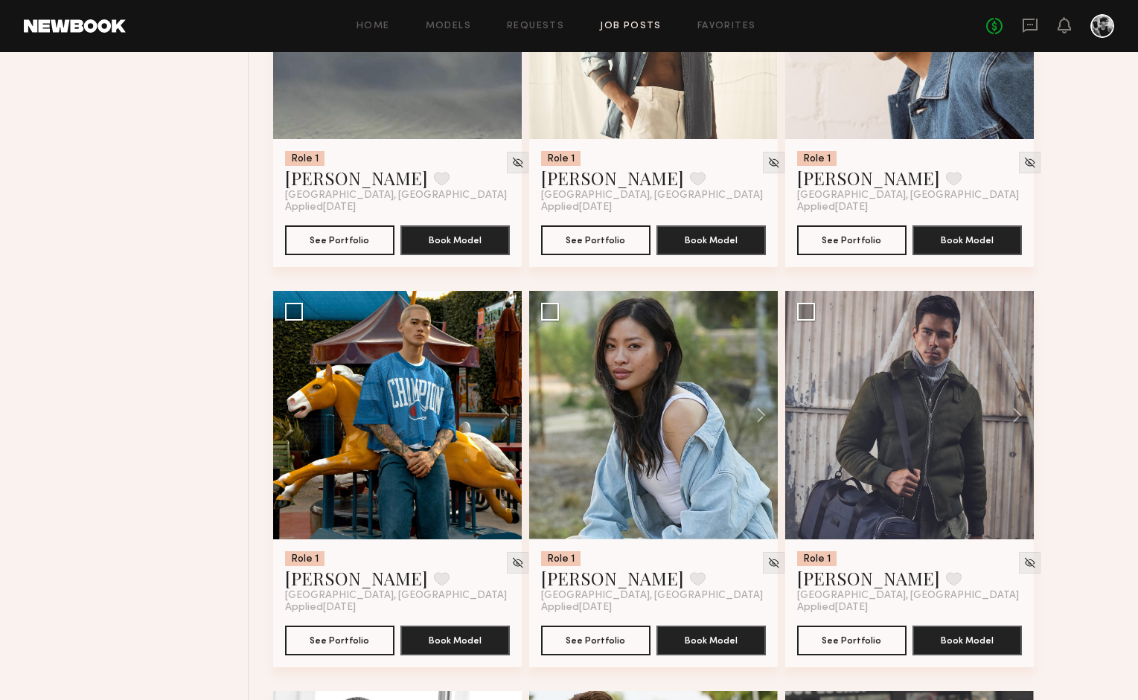
scroll to position [1561, 0]
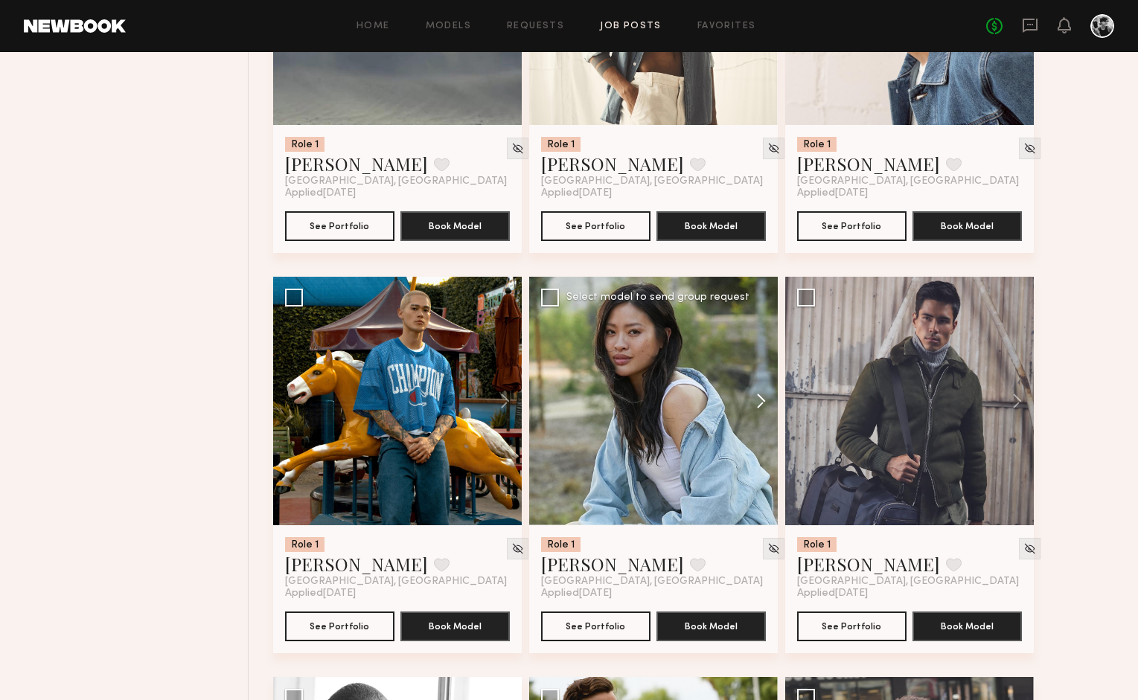
click at [753, 395] on button at bounding box center [754, 401] width 48 height 249
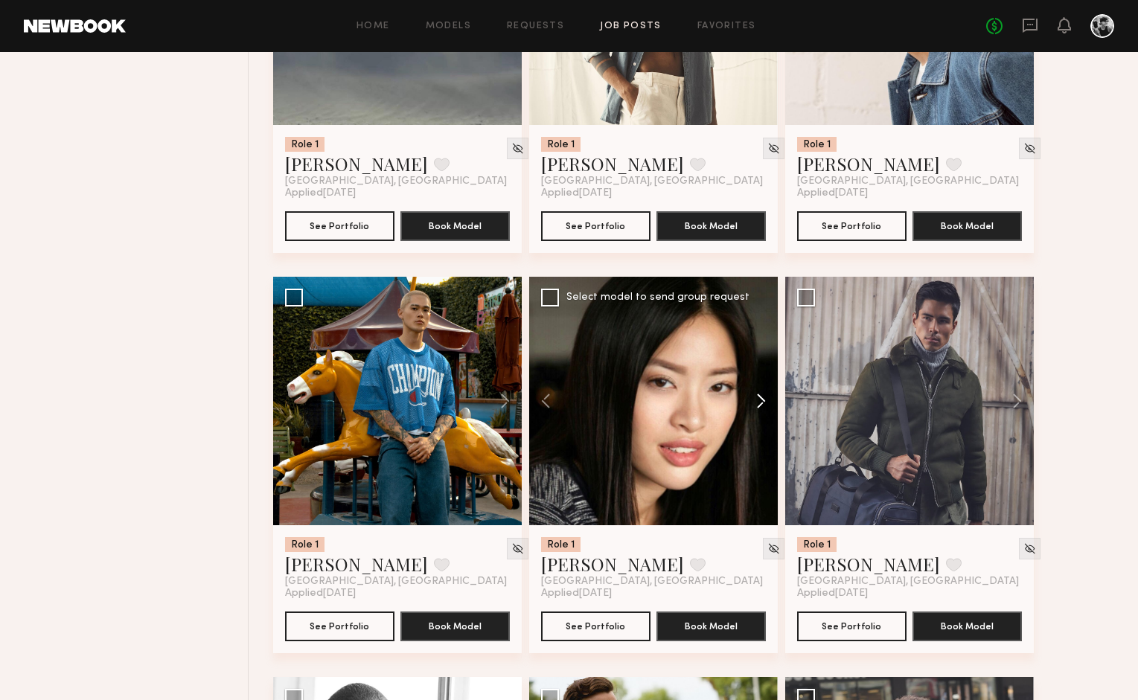
click at [753, 395] on button at bounding box center [754, 401] width 48 height 249
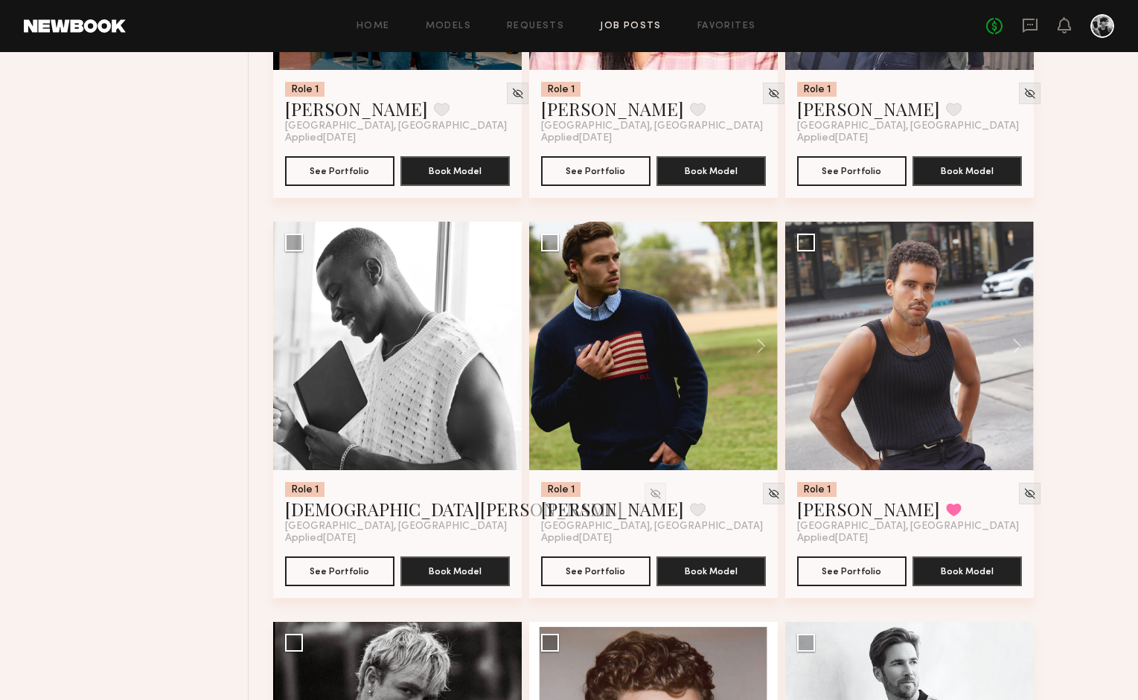
scroll to position [2021, 0]
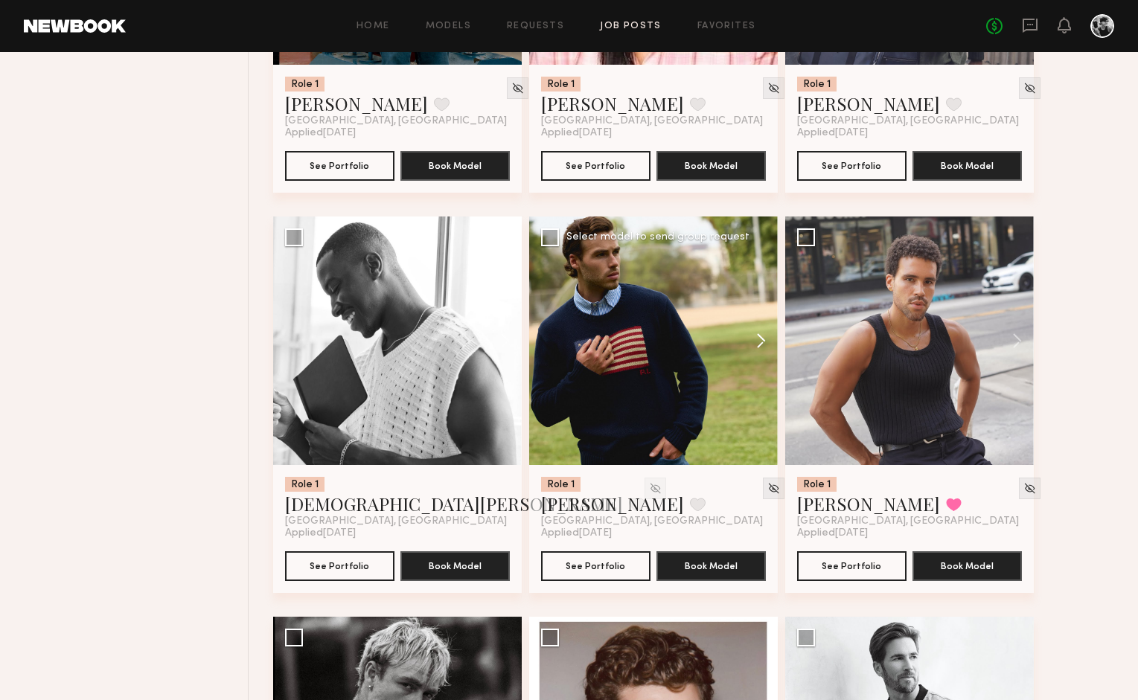
click at [763, 337] on button at bounding box center [754, 341] width 48 height 249
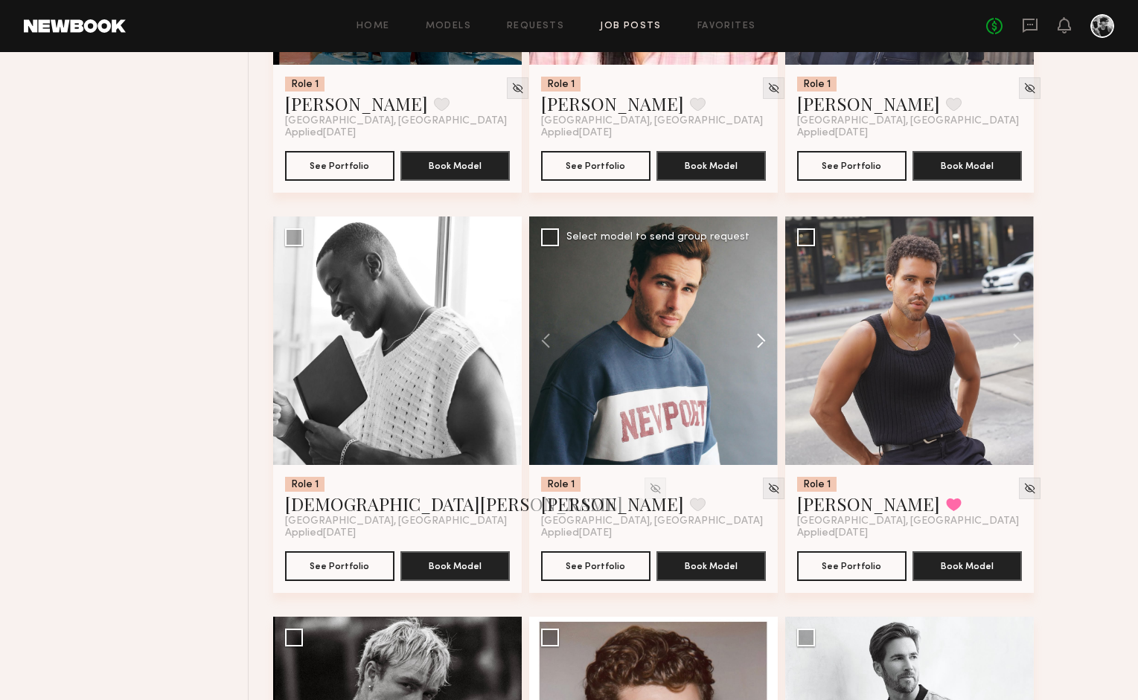
click at [763, 337] on button at bounding box center [754, 341] width 48 height 249
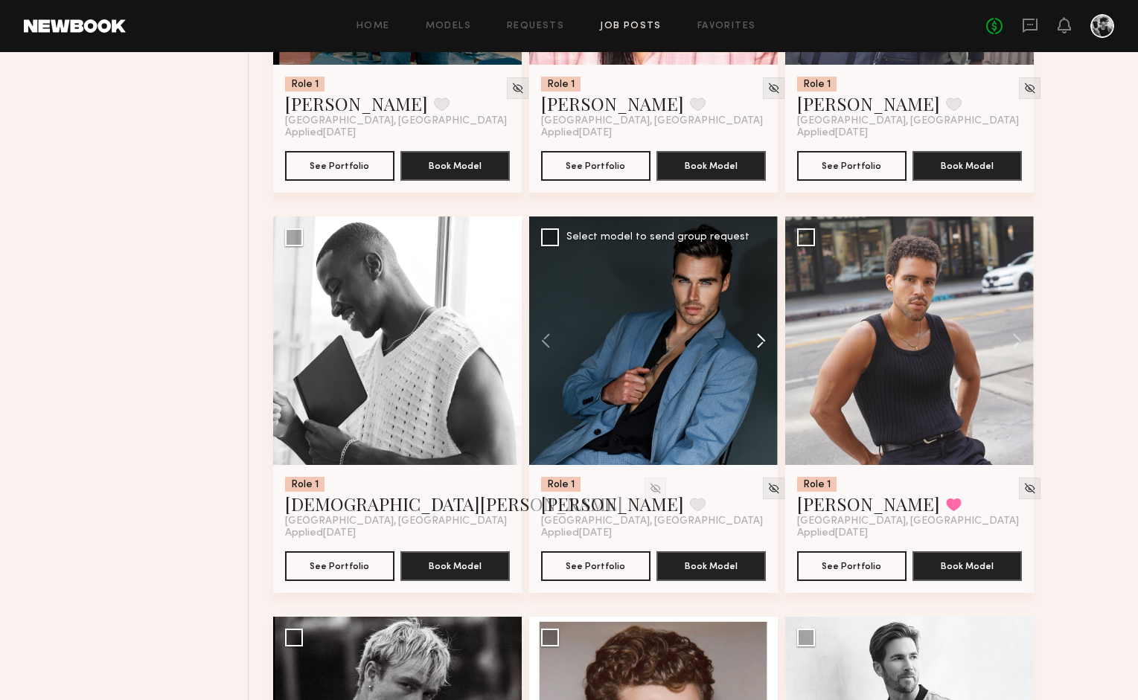
click at [763, 337] on button at bounding box center [754, 341] width 48 height 249
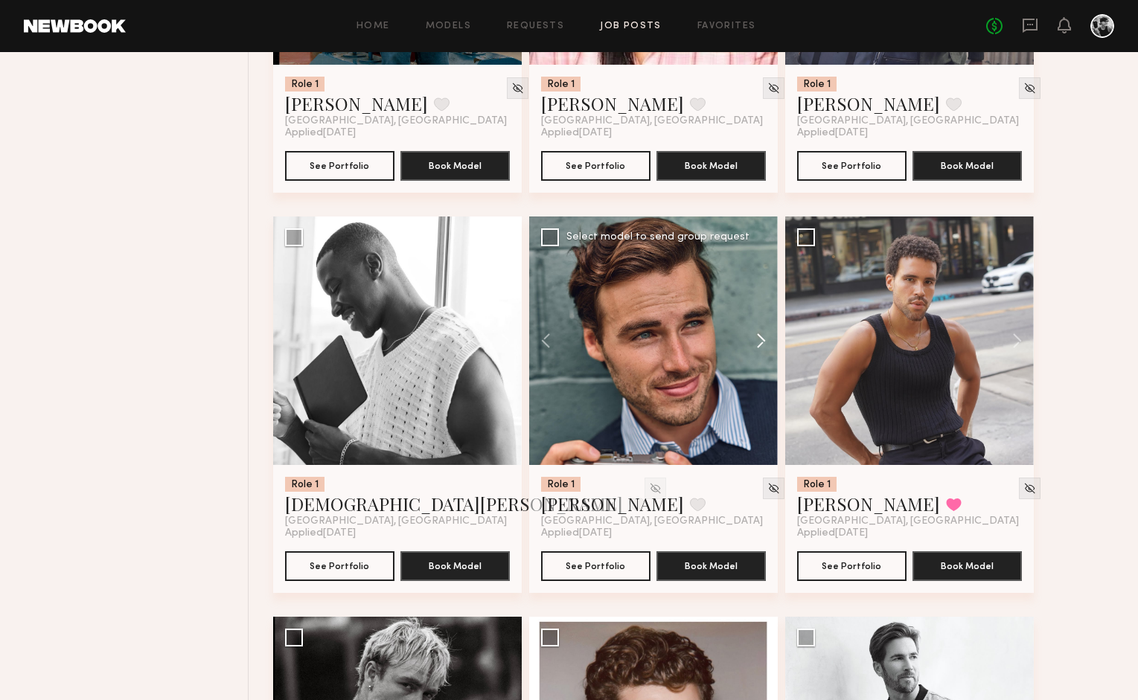
click at [753, 342] on button at bounding box center [754, 341] width 48 height 249
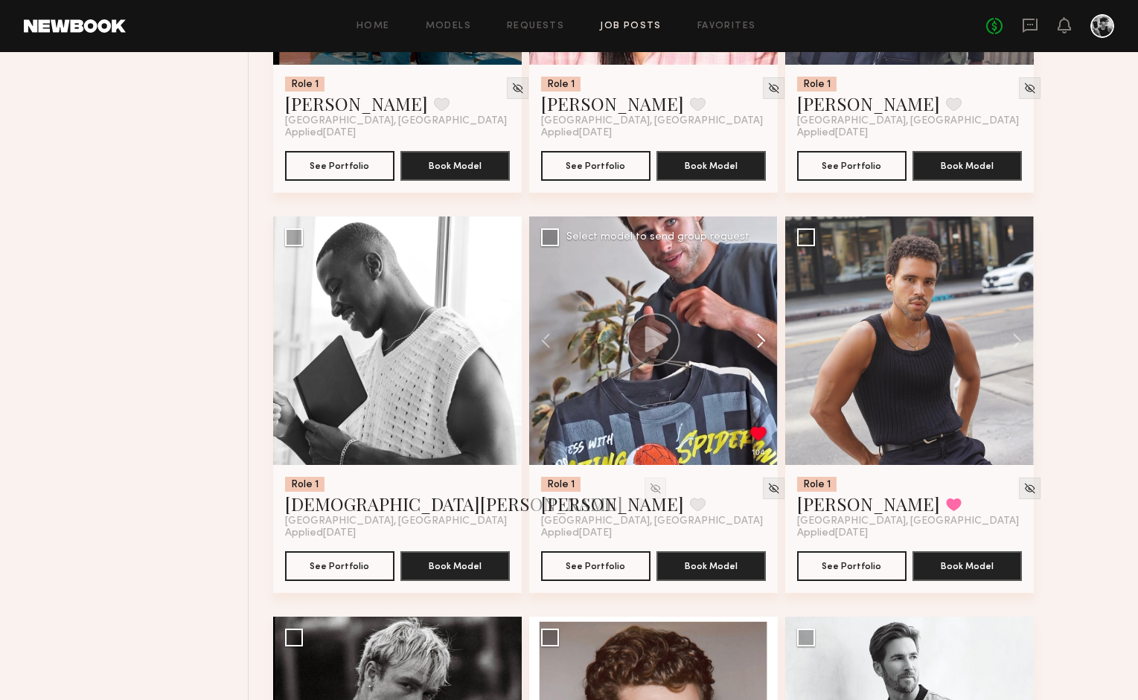
click at [754, 342] on button at bounding box center [754, 341] width 48 height 249
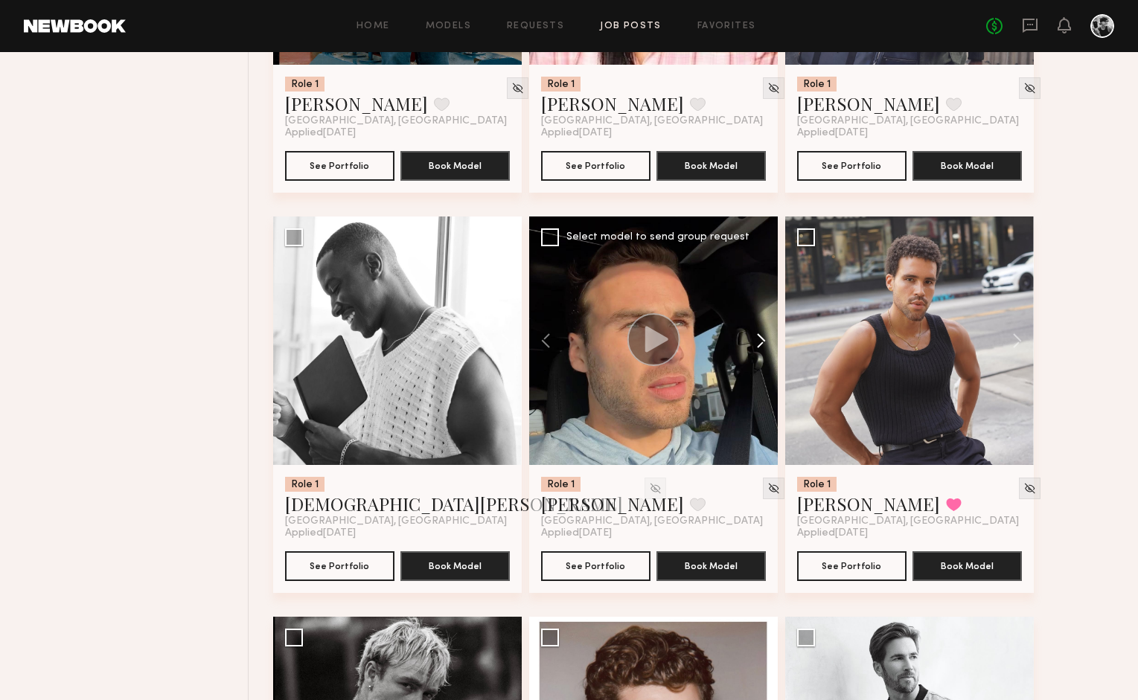
click at [754, 342] on button at bounding box center [754, 341] width 48 height 249
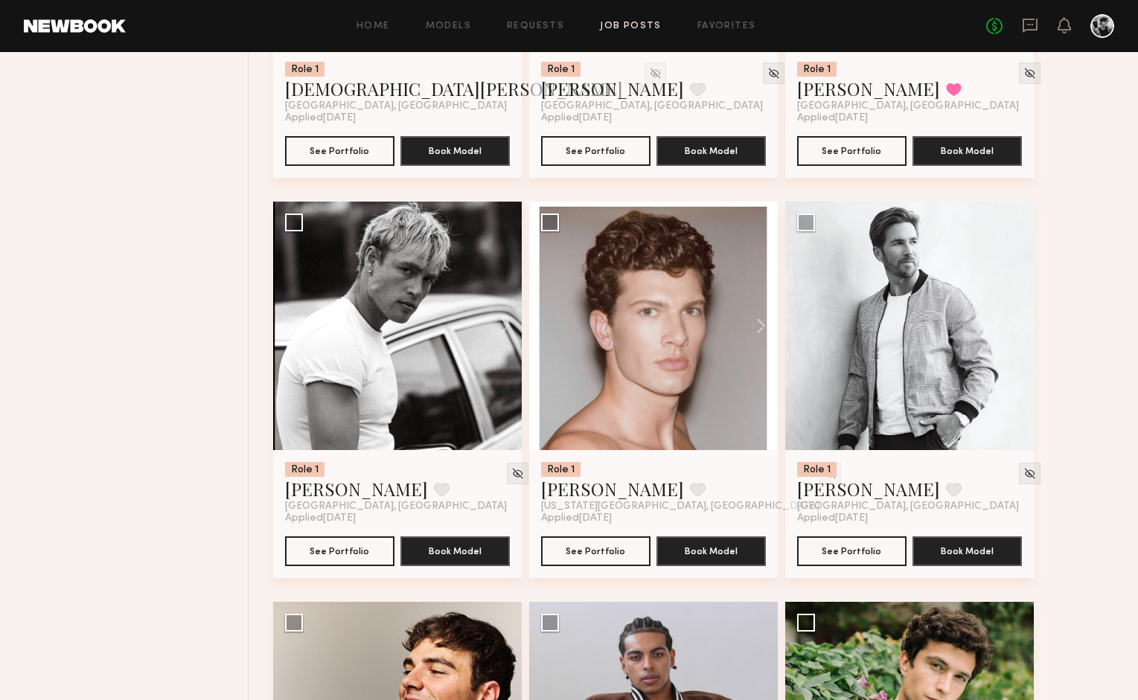
scroll to position [2440, 0]
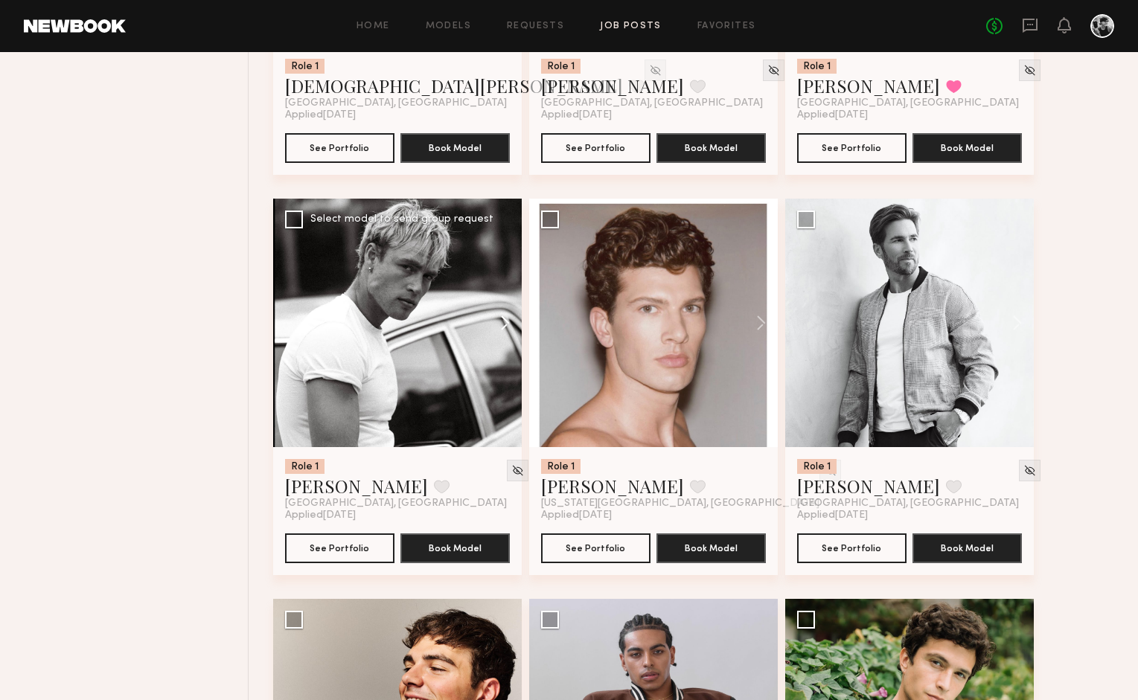
click at [502, 322] on button at bounding box center [498, 323] width 48 height 249
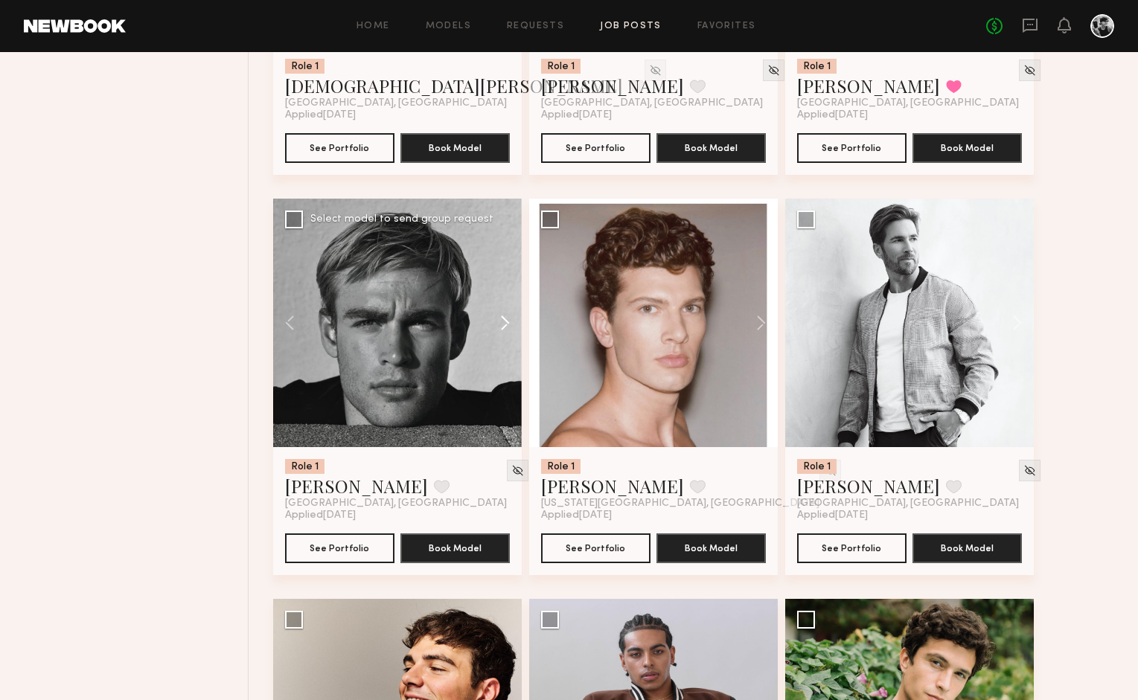
click at [502, 322] on button at bounding box center [498, 323] width 48 height 249
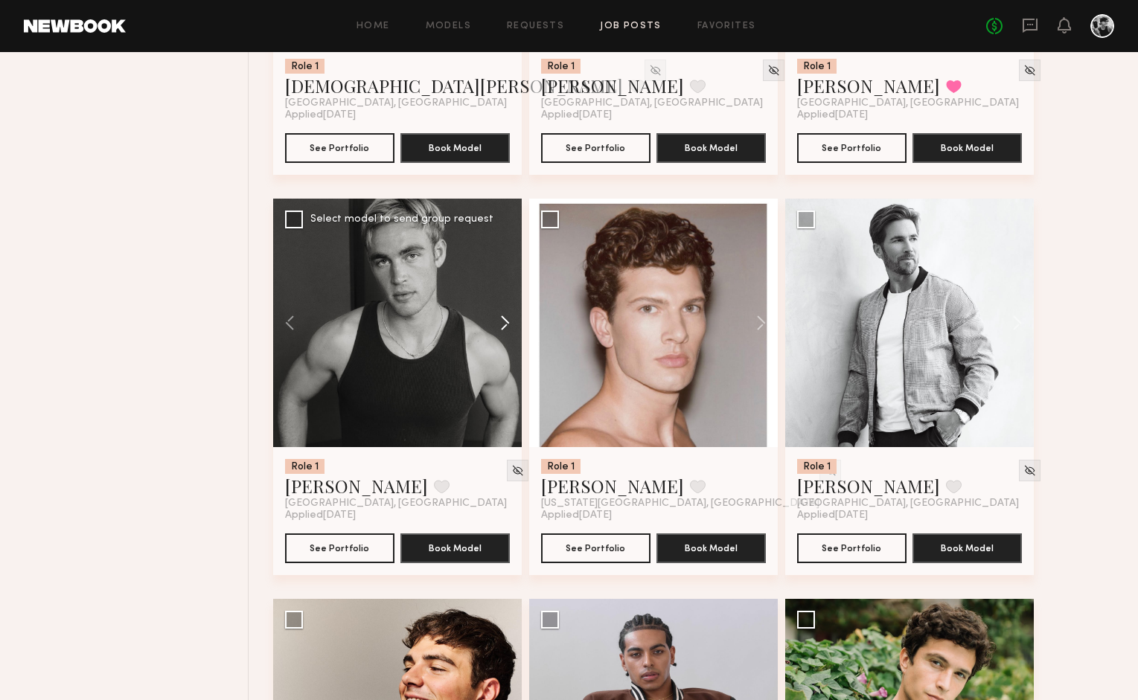
click at [502, 322] on button at bounding box center [498, 323] width 48 height 249
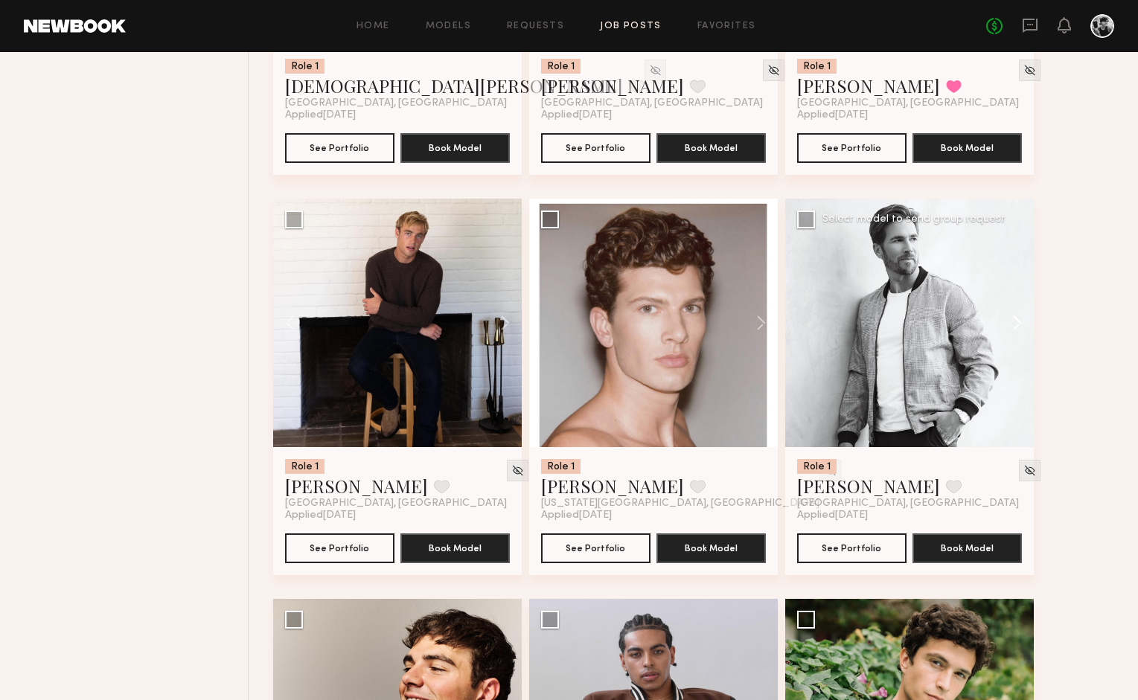
click at [1018, 326] on button at bounding box center [1010, 323] width 48 height 249
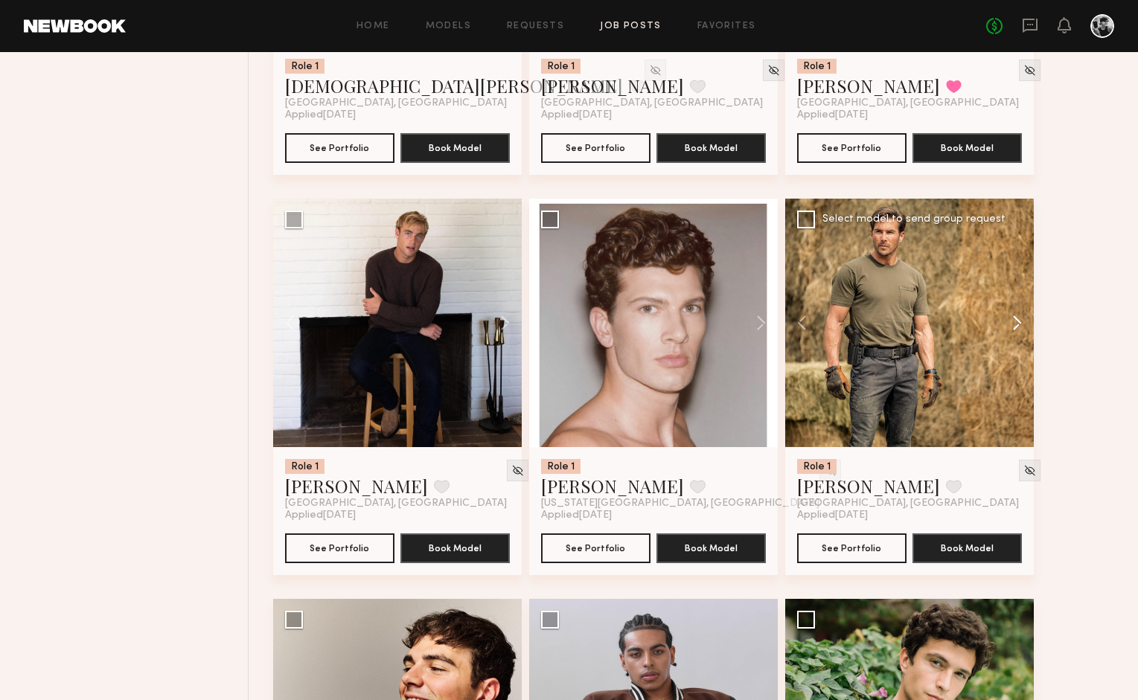
click at [1018, 326] on button at bounding box center [1010, 323] width 48 height 249
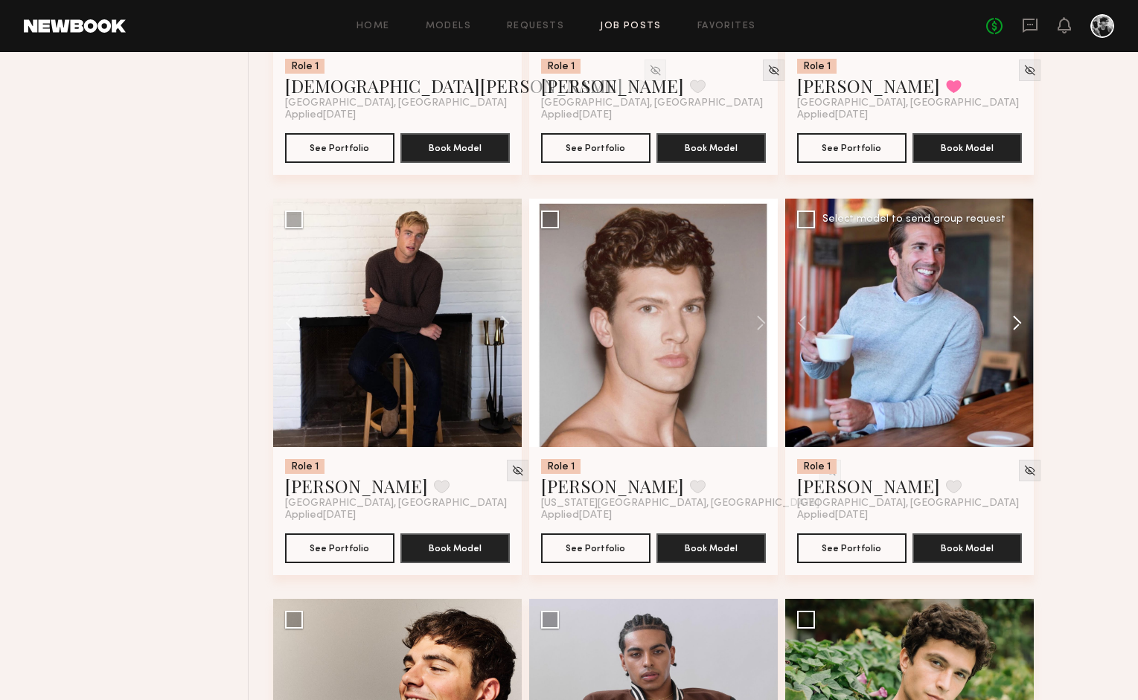
click at [1018, 326] on button at bounding box center [1010, 323] width 48 height 249
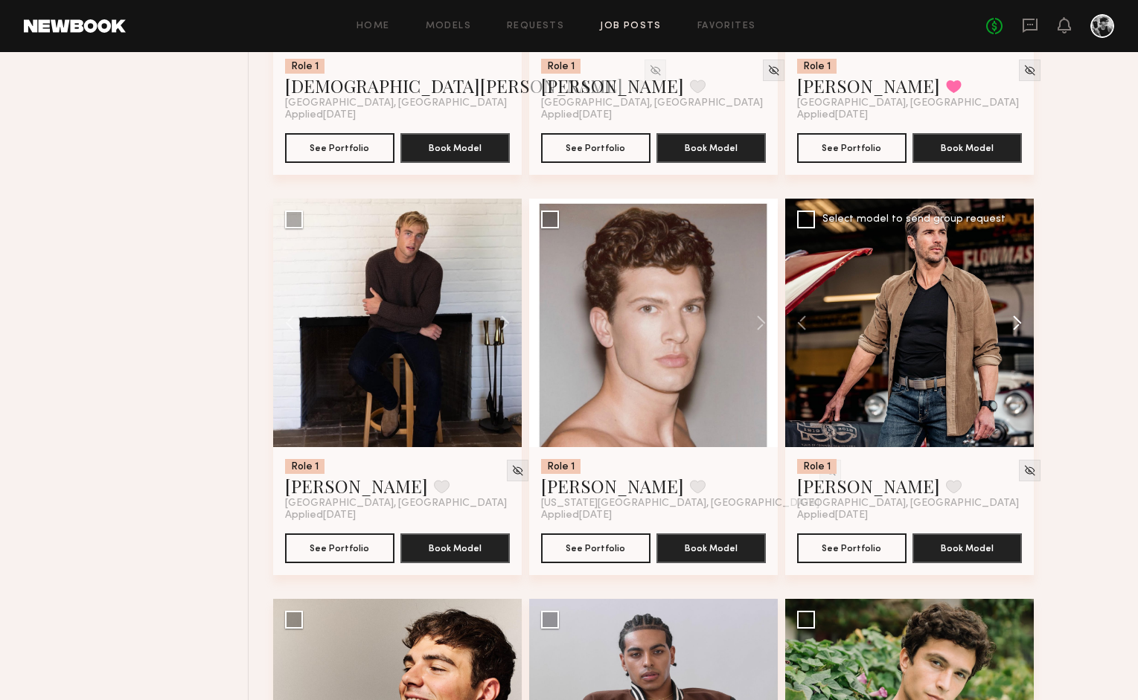
click at [1018, 326] on button at bounding box center [1010, 323] width 48 height 249
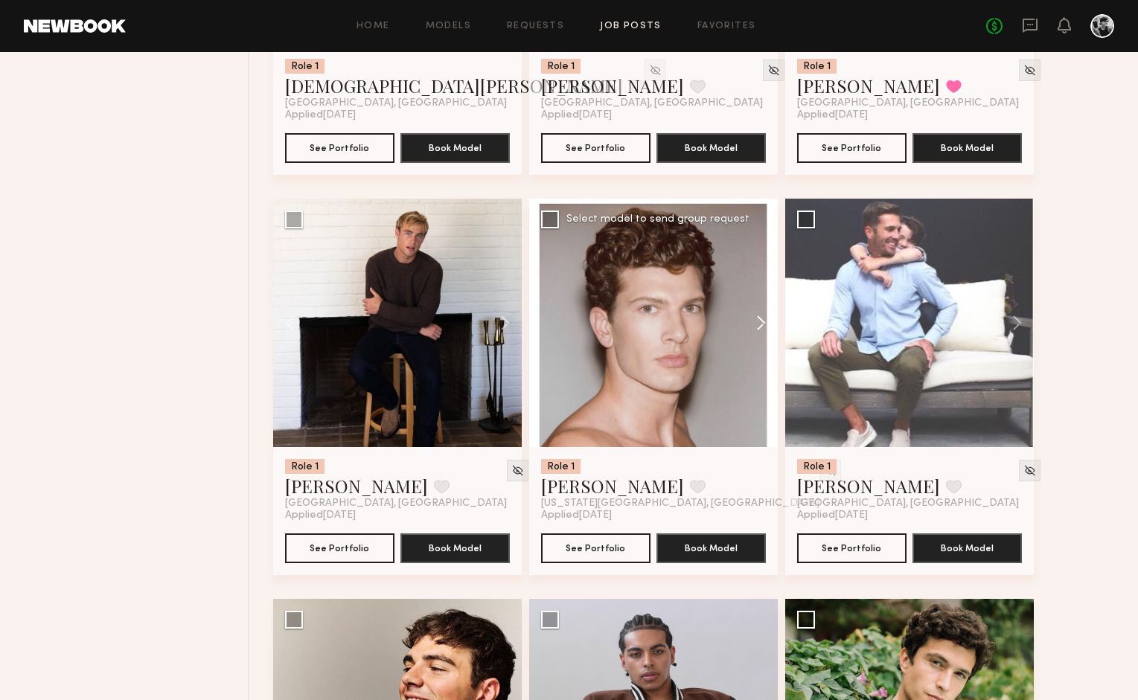
click at [762, 313] on button at bounding box center [754, 323] width 48 height 249
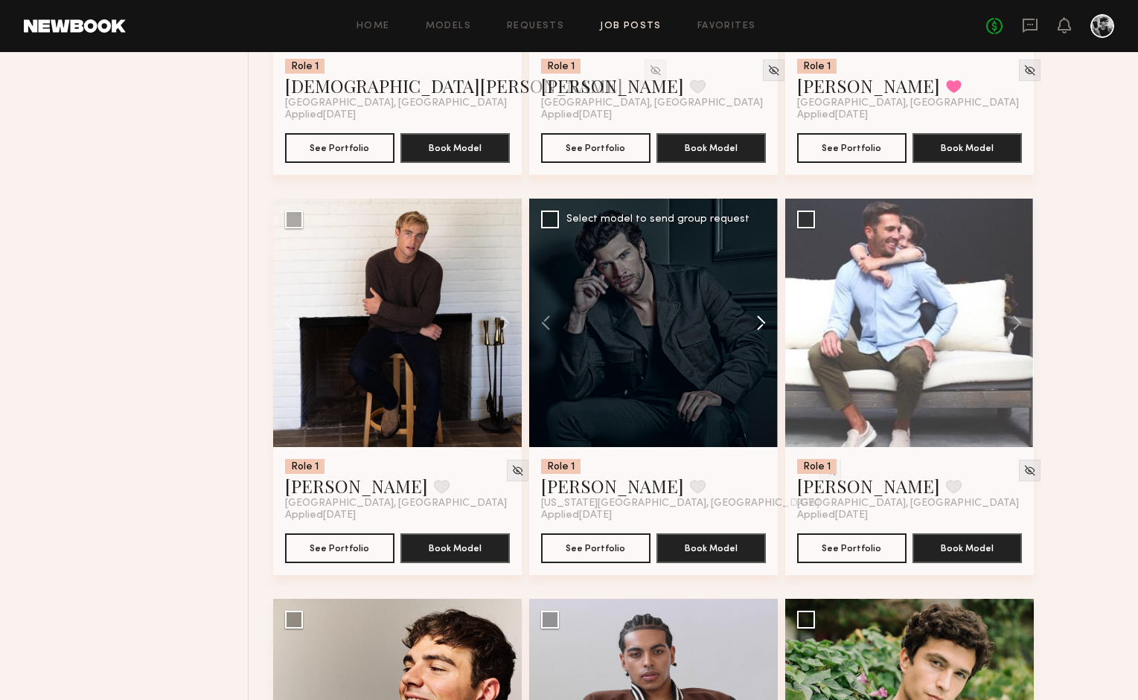
click at [762, 313] on button at bounding box center [754, 323] width 48 height 249
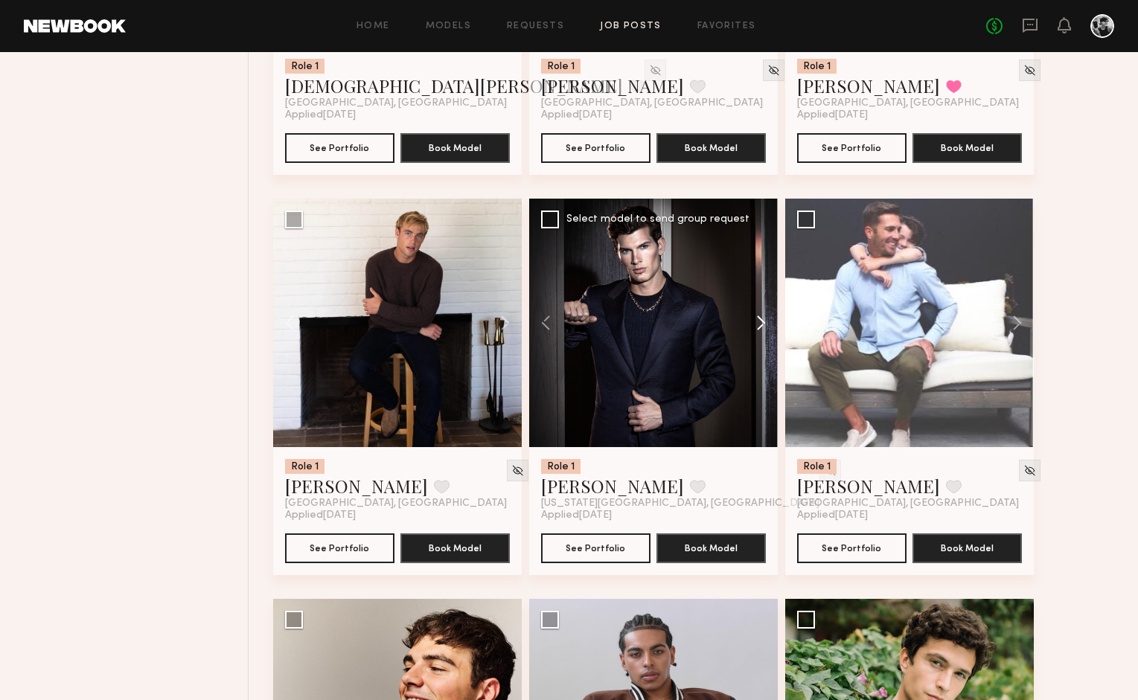
click at [762, 313] on button at bounding box center [754, 323] width 48 height 249
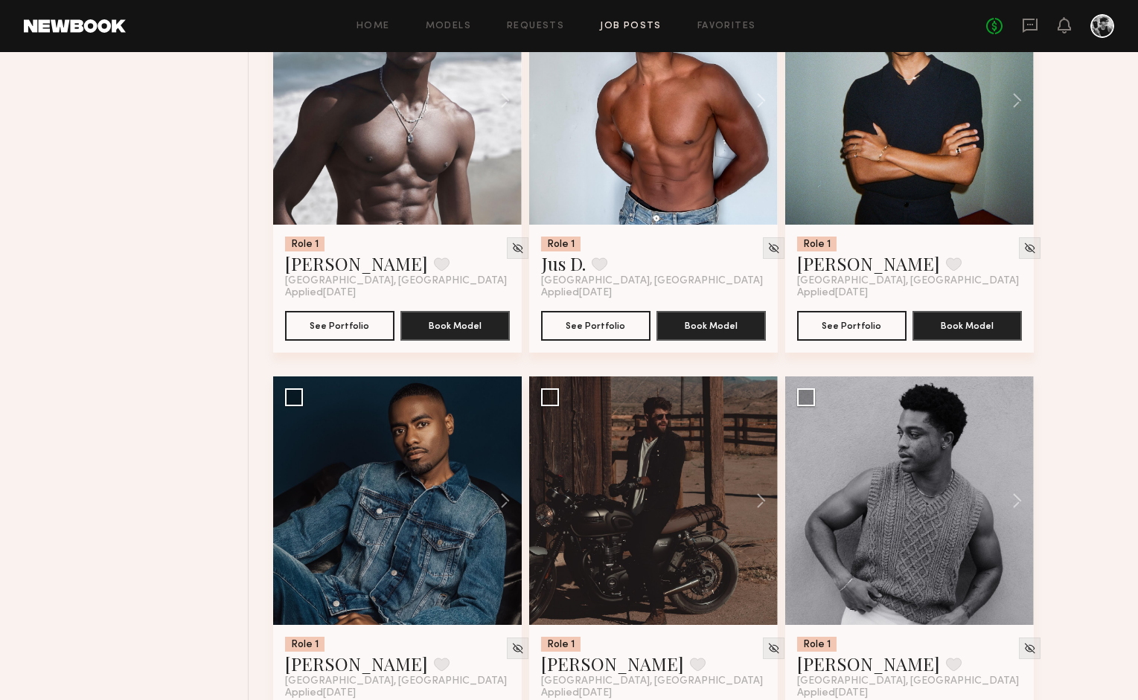
scroll to position [3543, 0]
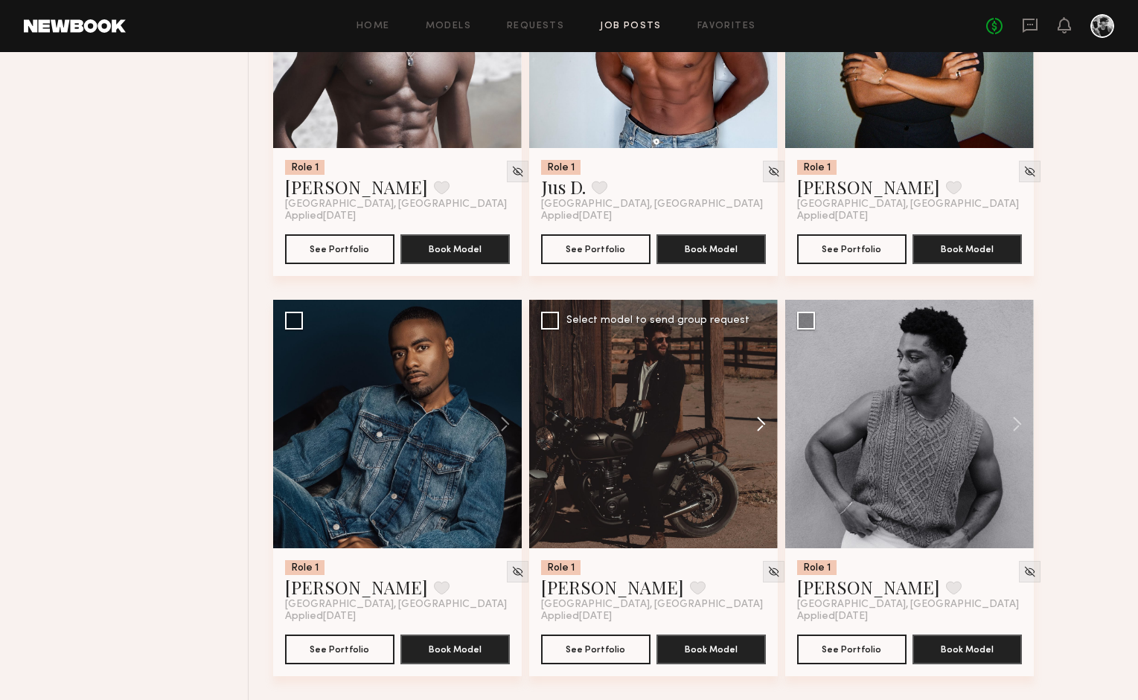
click at [757, 438] on button at bounding box center [754, 424] width 48 height 249
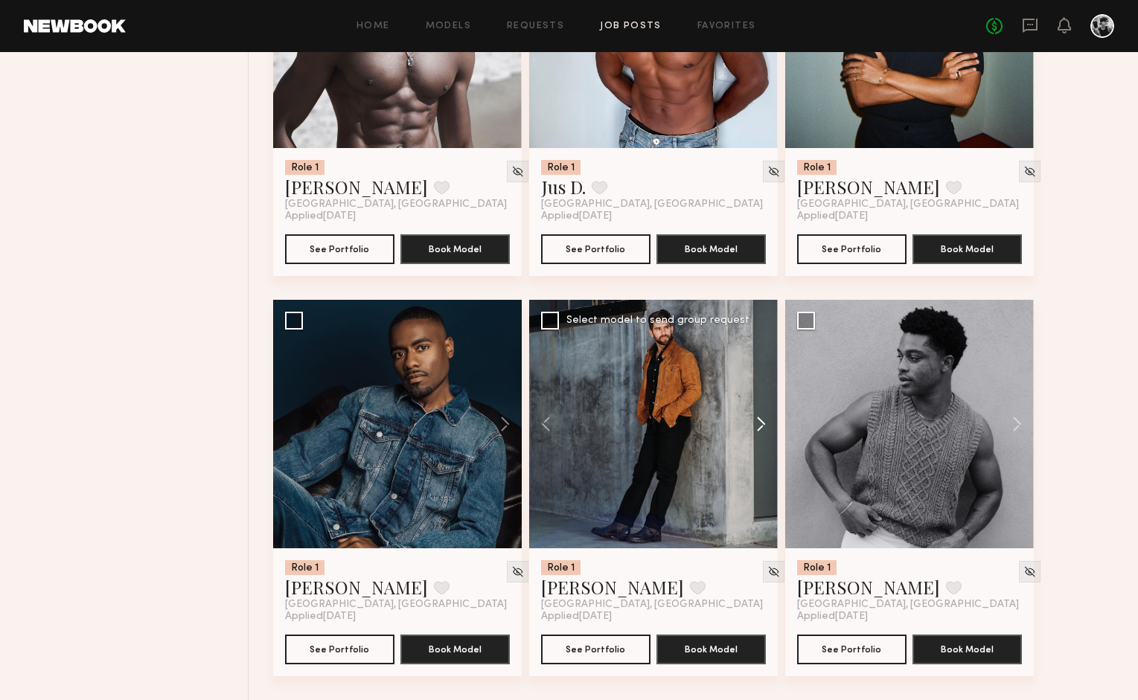
click at [757, 438] on button at bounding box center [754, 424] width 48 height 249
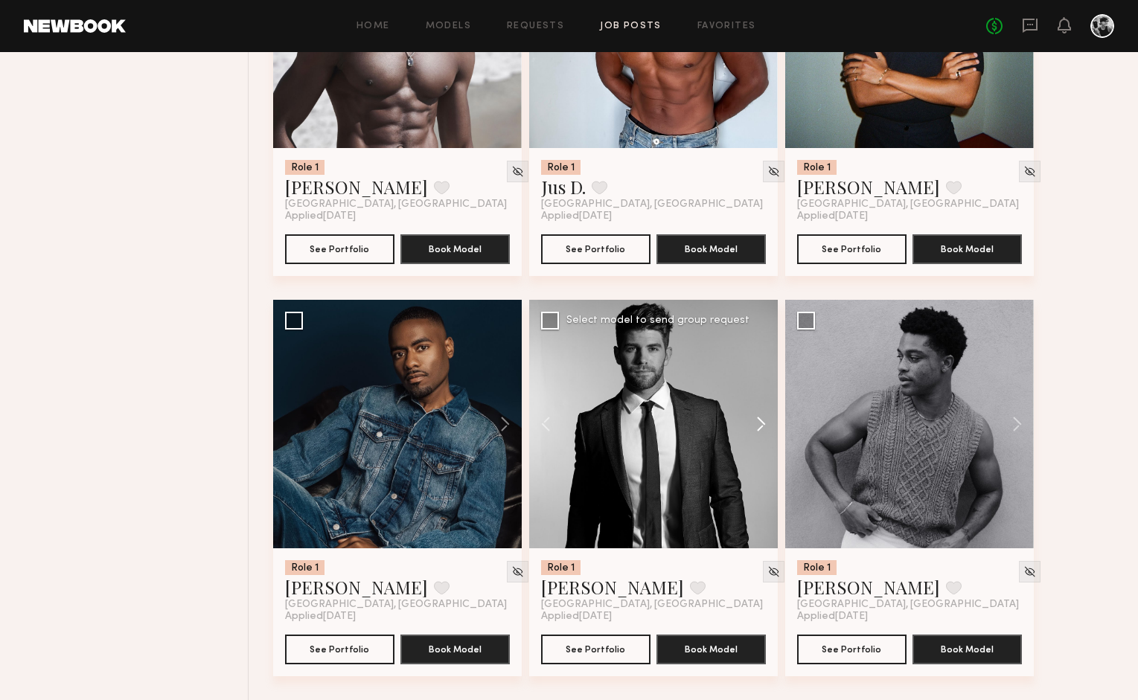
click at [757, 438] on button at bounding box center [754, 424] width 48 height 249
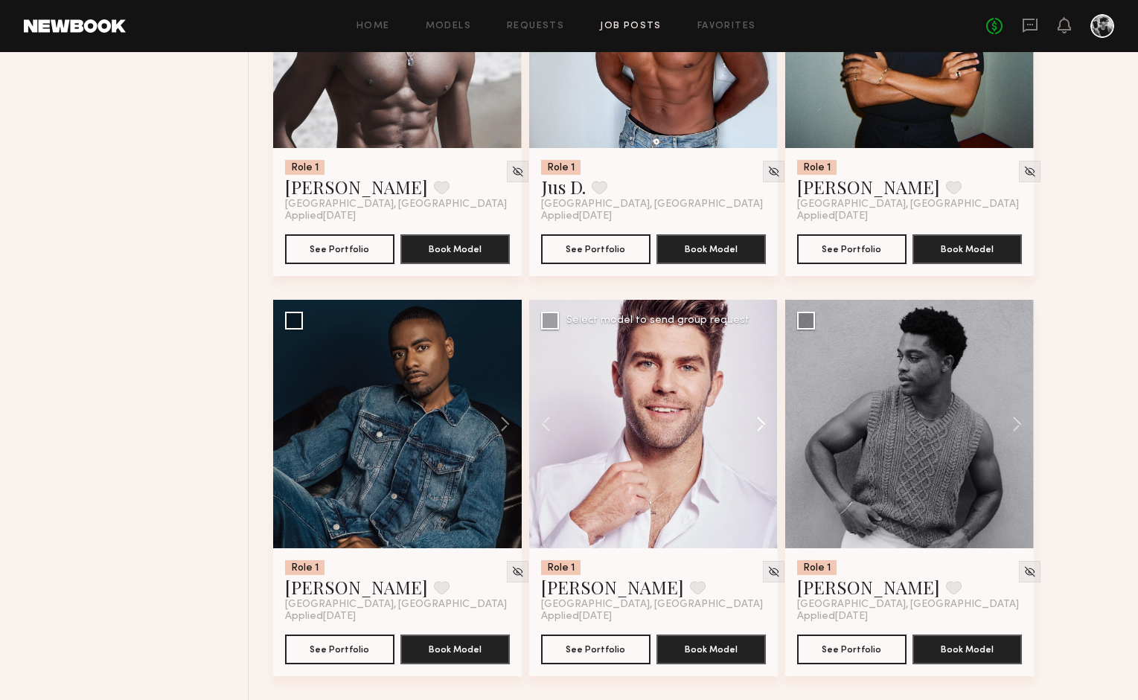
click at [757, 438] on button at bounding box center [754, 424] width 48 height 249
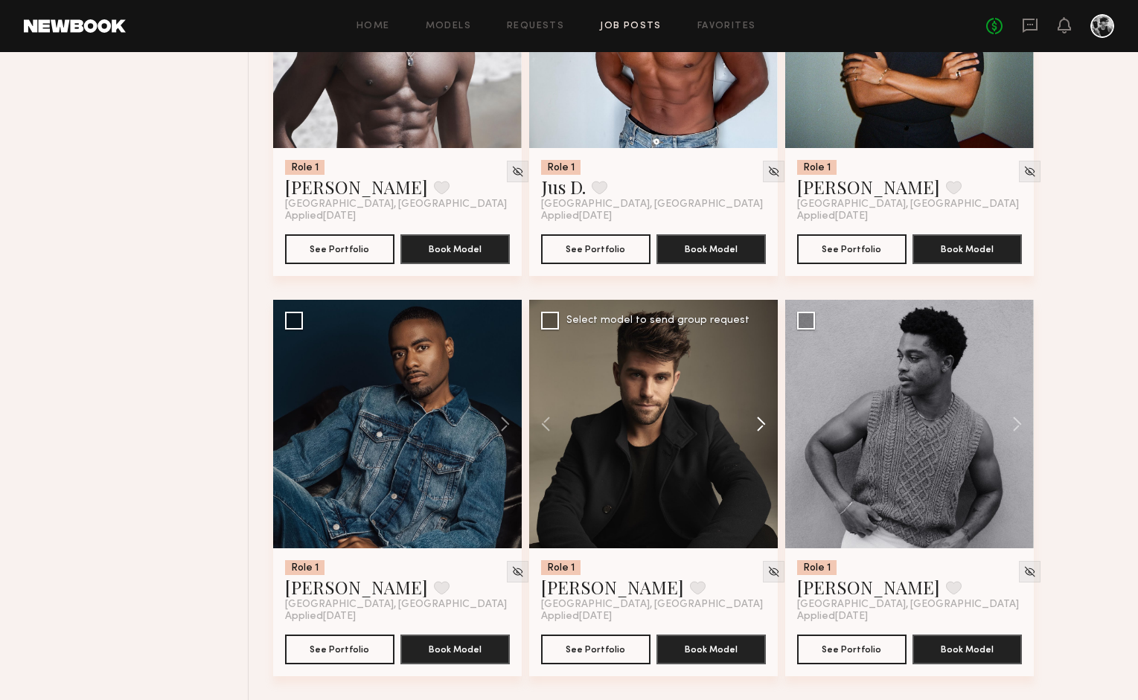
click at [757, 438] on button at bounding box center [754, 424] width 48 height 249
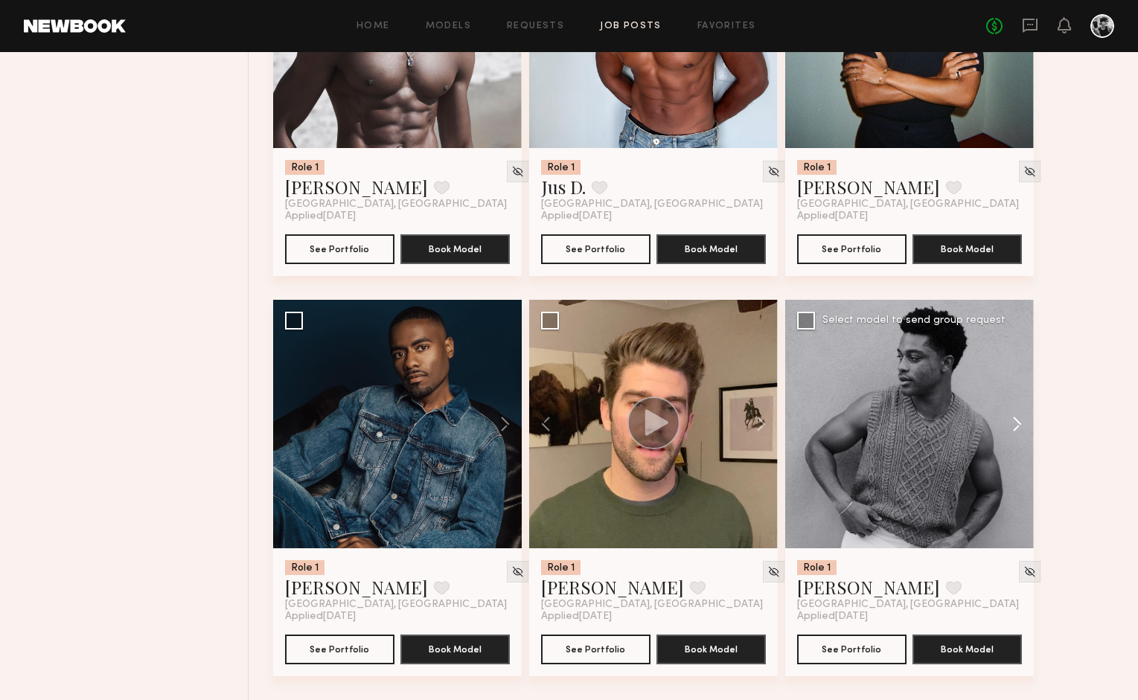
click at [1011, 422] on button at bounding box center [1010, 424] width 48 height 249
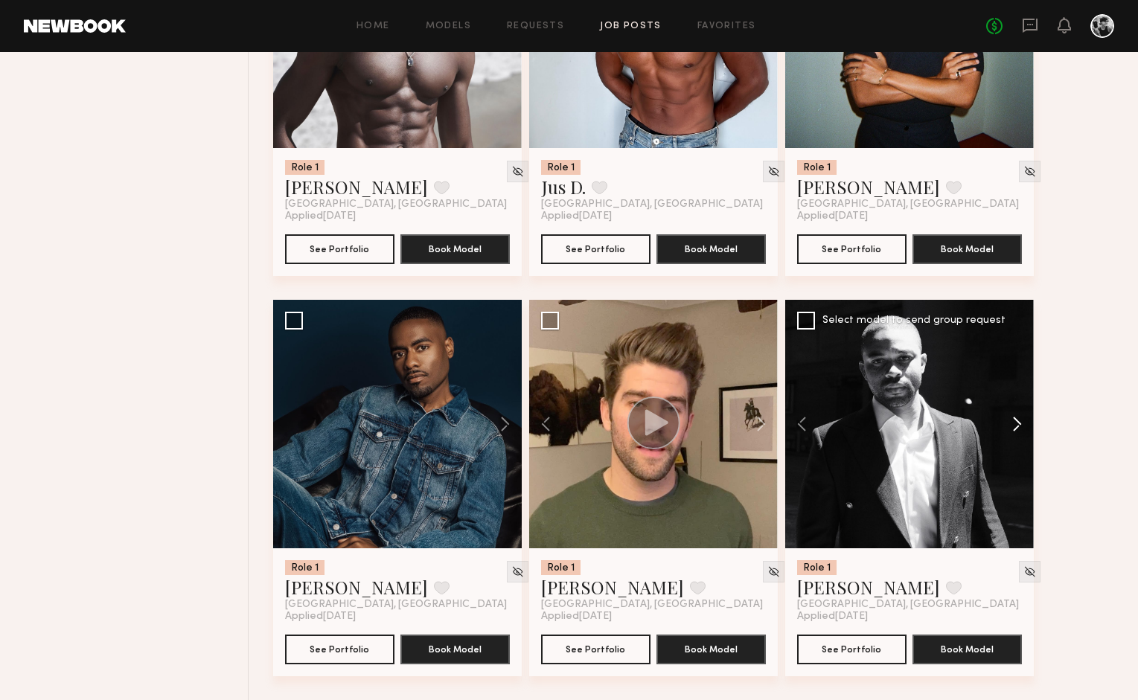
click at [1011, 422] on button at bounding box center [1010, 424] width 48 height 249
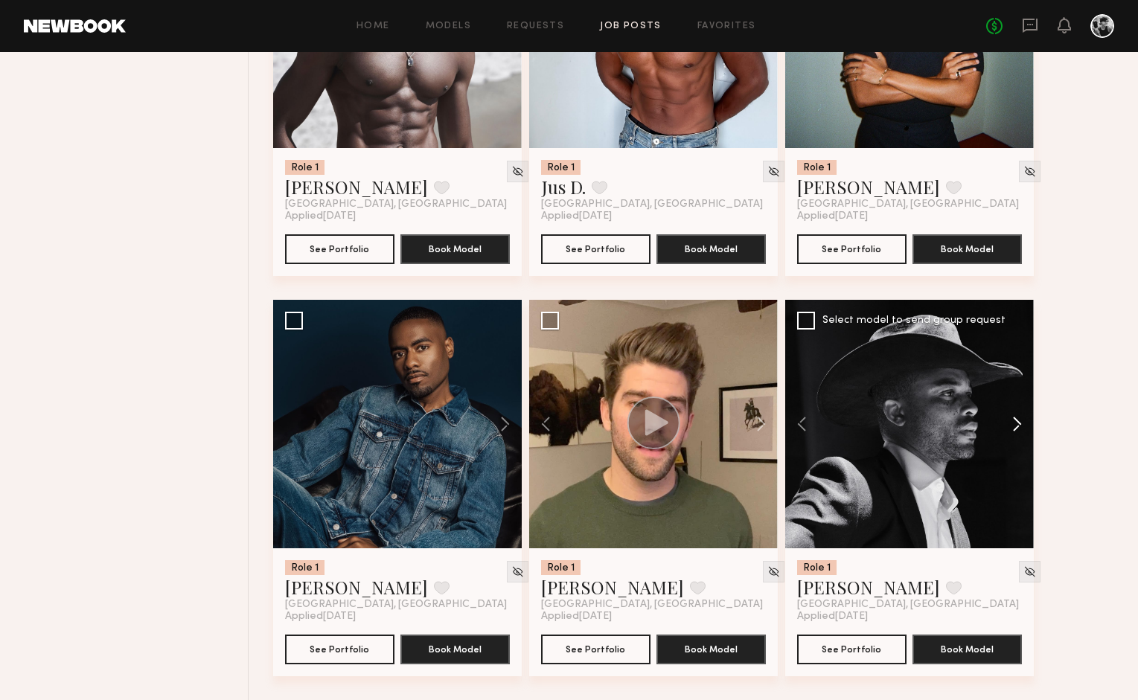
click at [1011, 422] on button at bounding box center [1010, 424] width 48 height 249
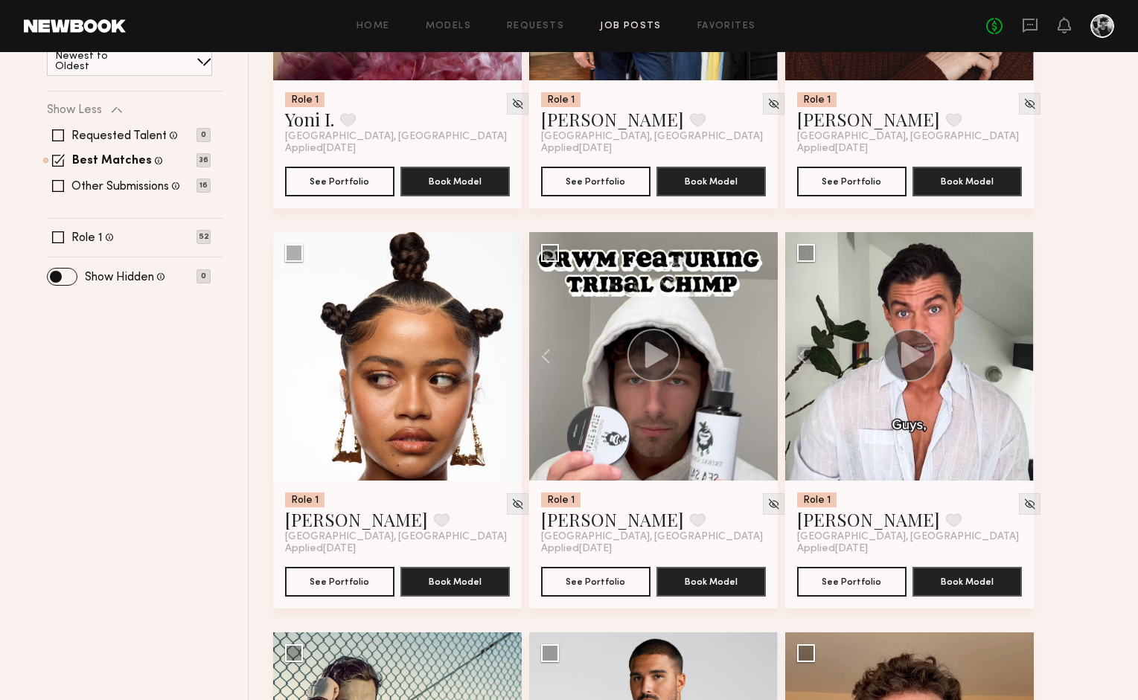
scroll to position [0, 0]
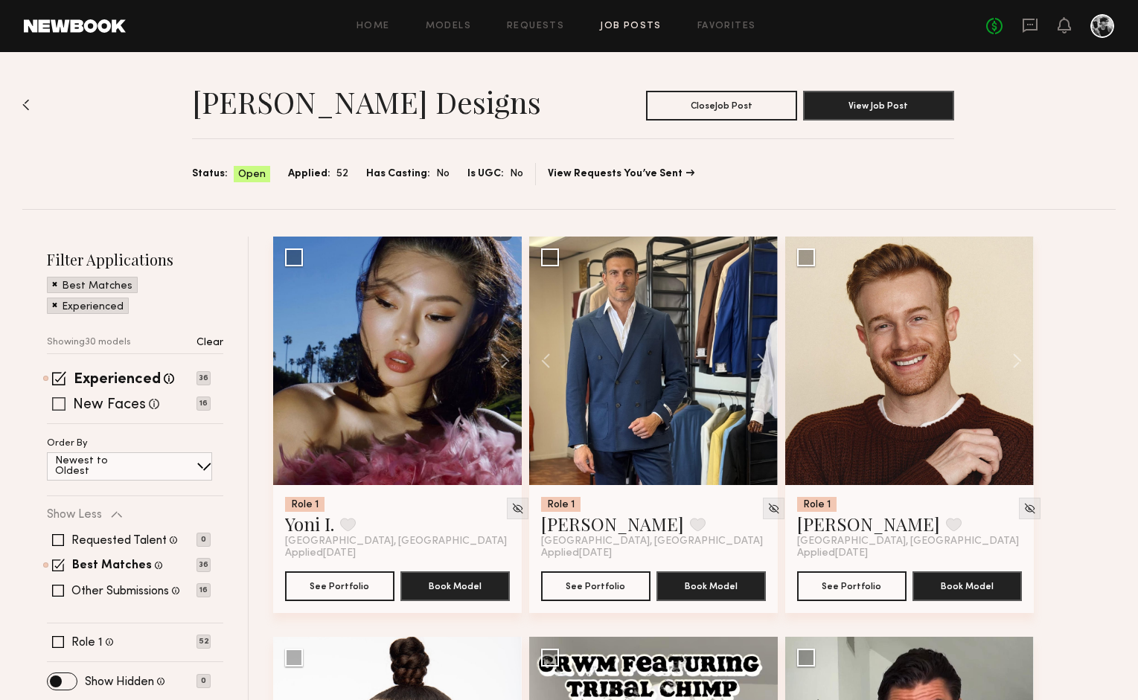
click at [138, 403] on label "New Faces" at bounding box center [109, 405] width 73 height 15
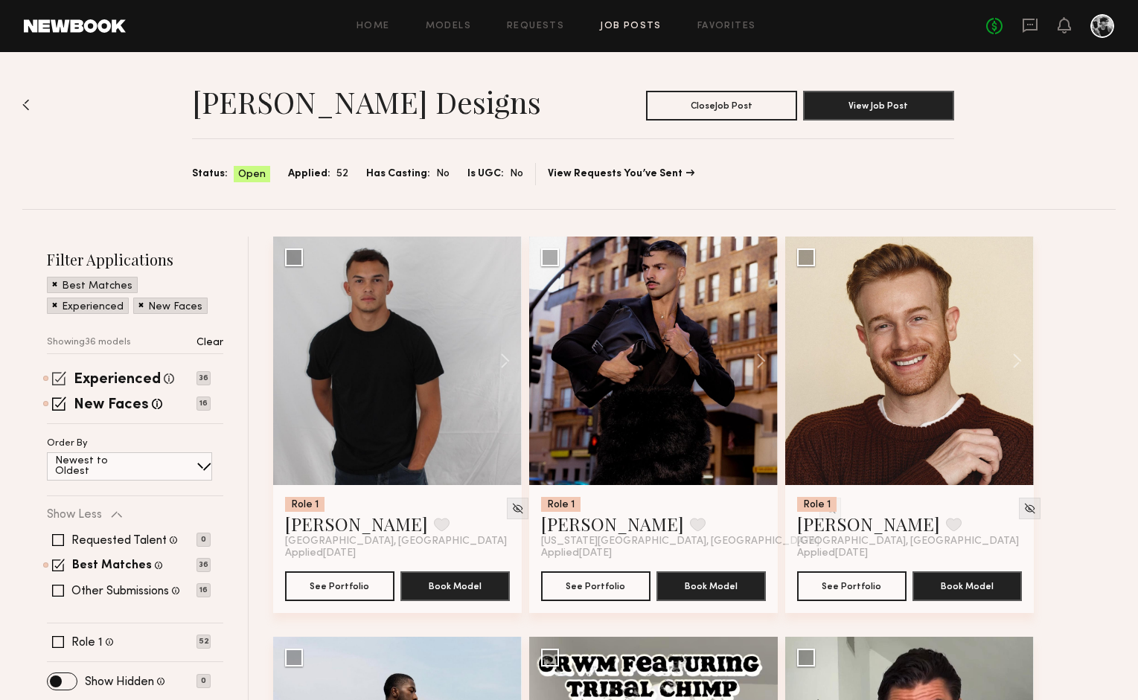
click at [57, 385] on span at bounding box center [59, 378] width 14 height 14
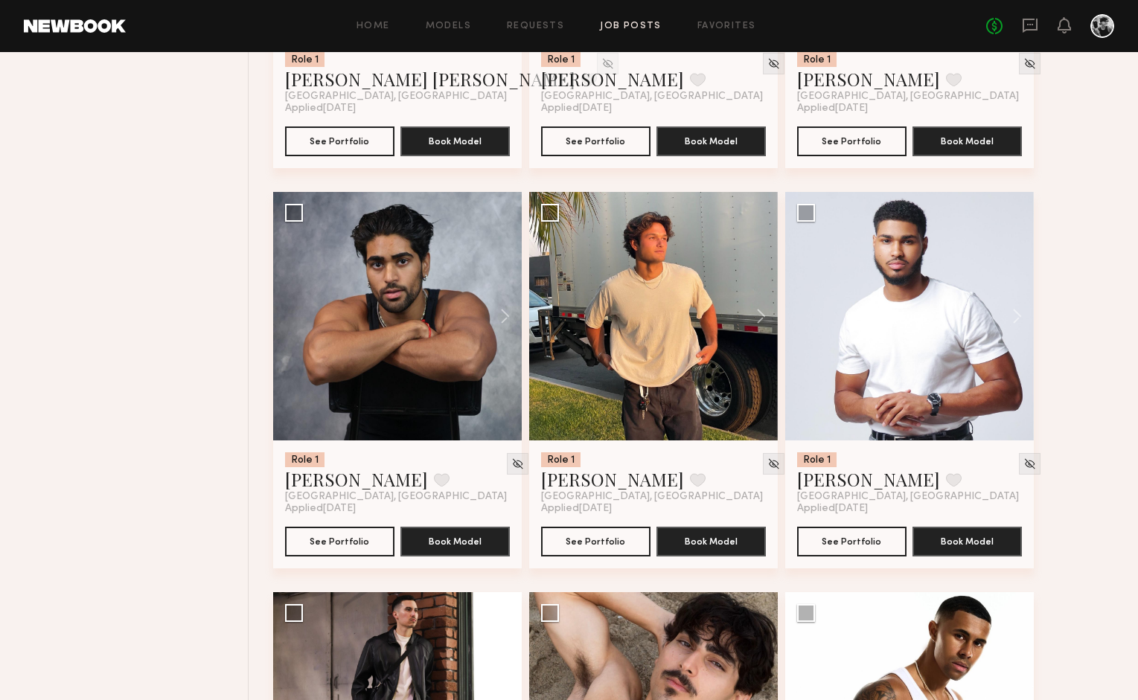
scroll to position [885, 0]
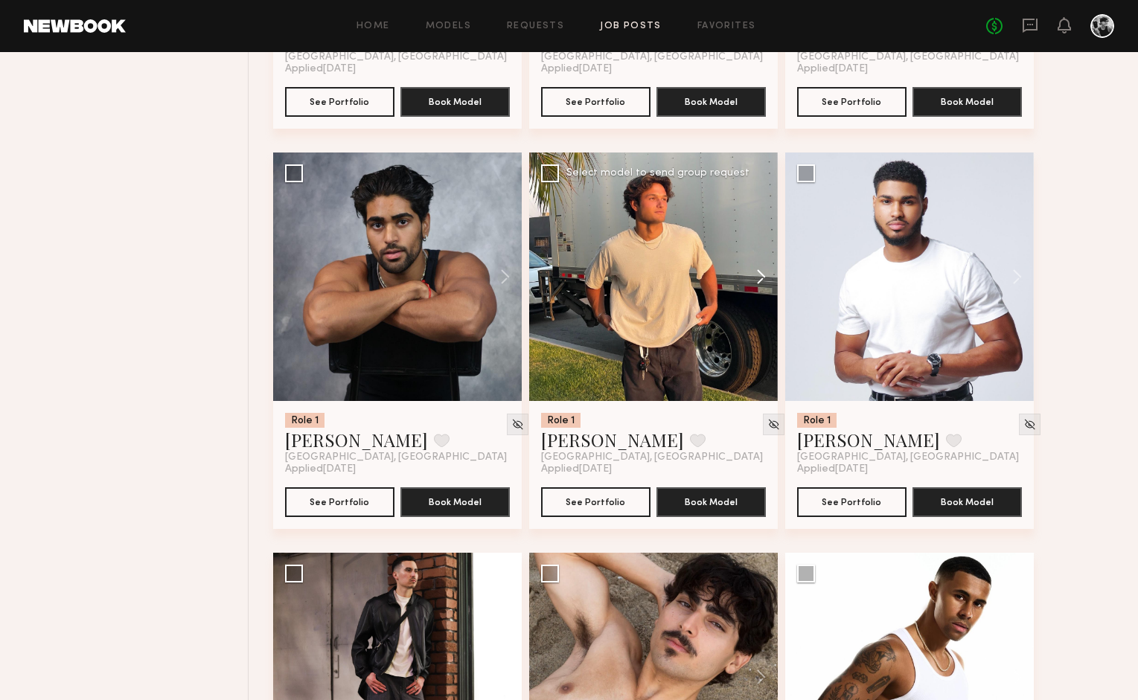
click at [765, 278] on button at bounding box center [754, 277] width 48 height 249
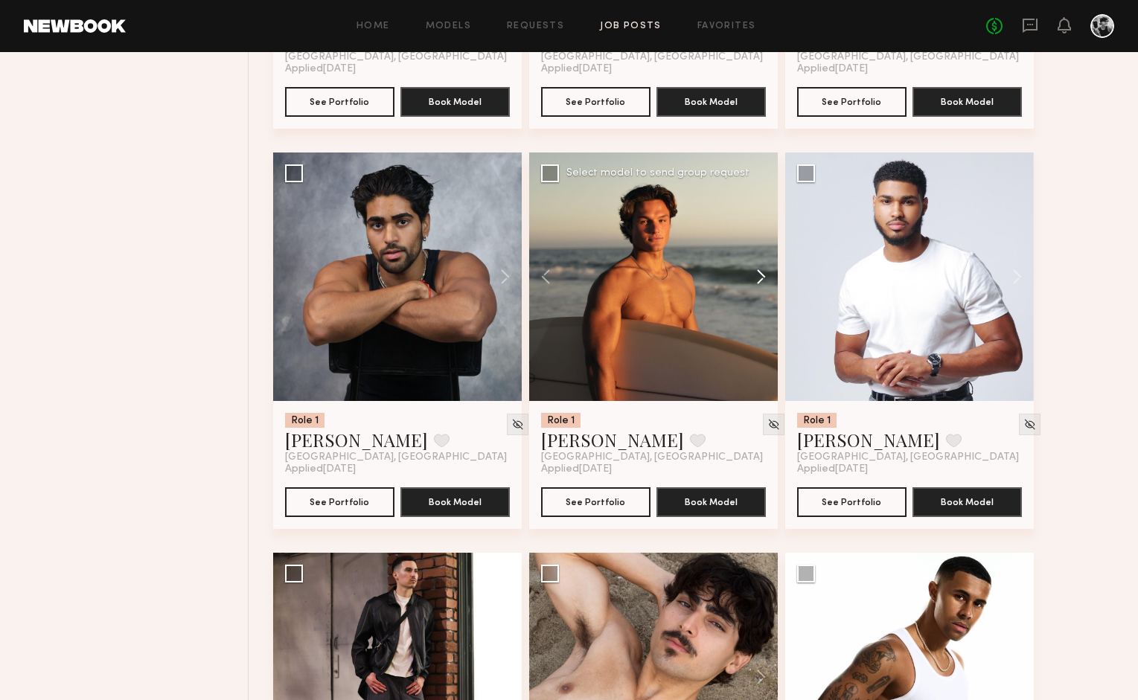
click at [765, 278] on button at bounding box center [754, 277] width 48 height 249
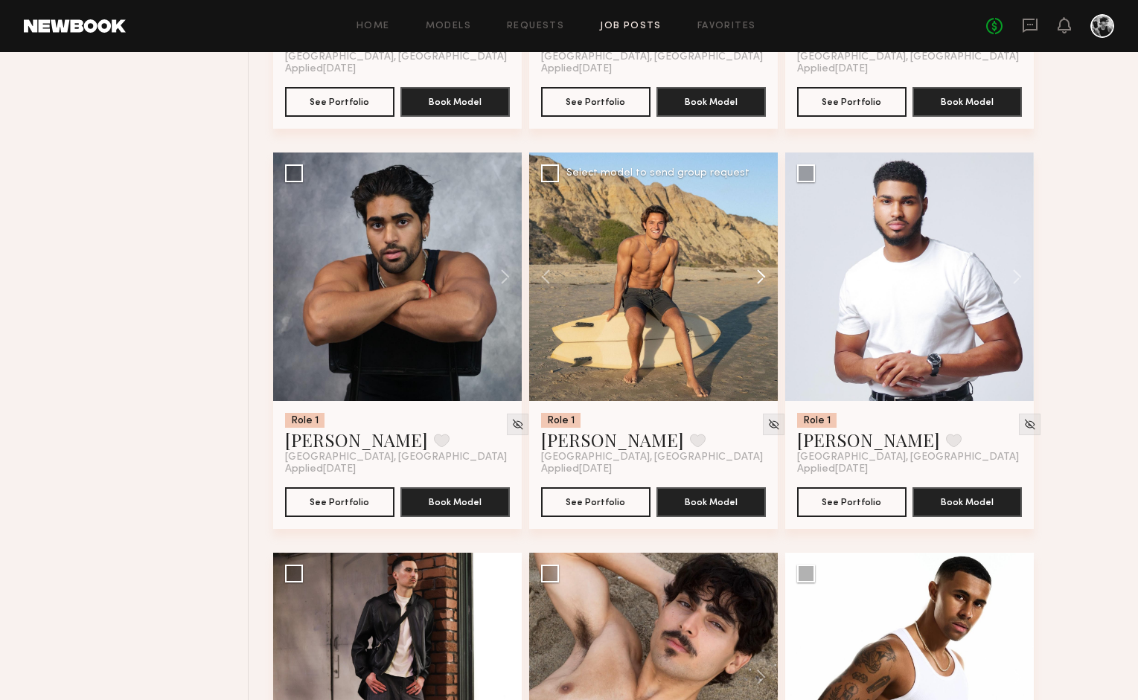
click at [765, 278] on button at bounding box center [754, 277] width 48 height 249
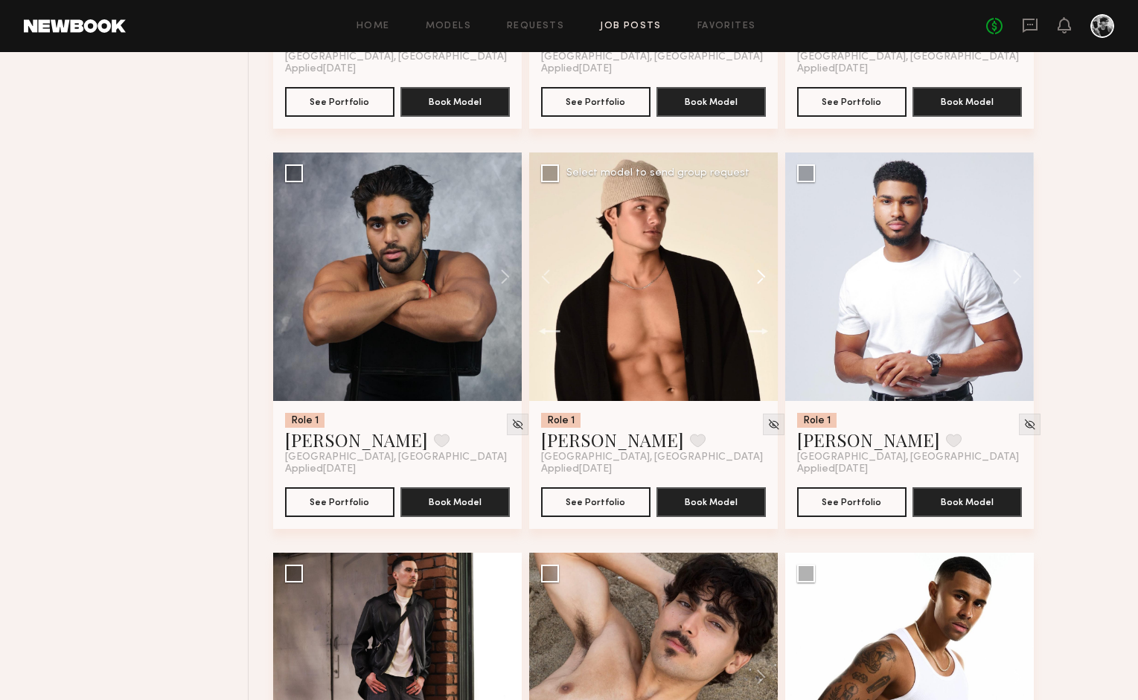
click at [765, 278] on button at bounding box center [754, 277] width 48 height 249
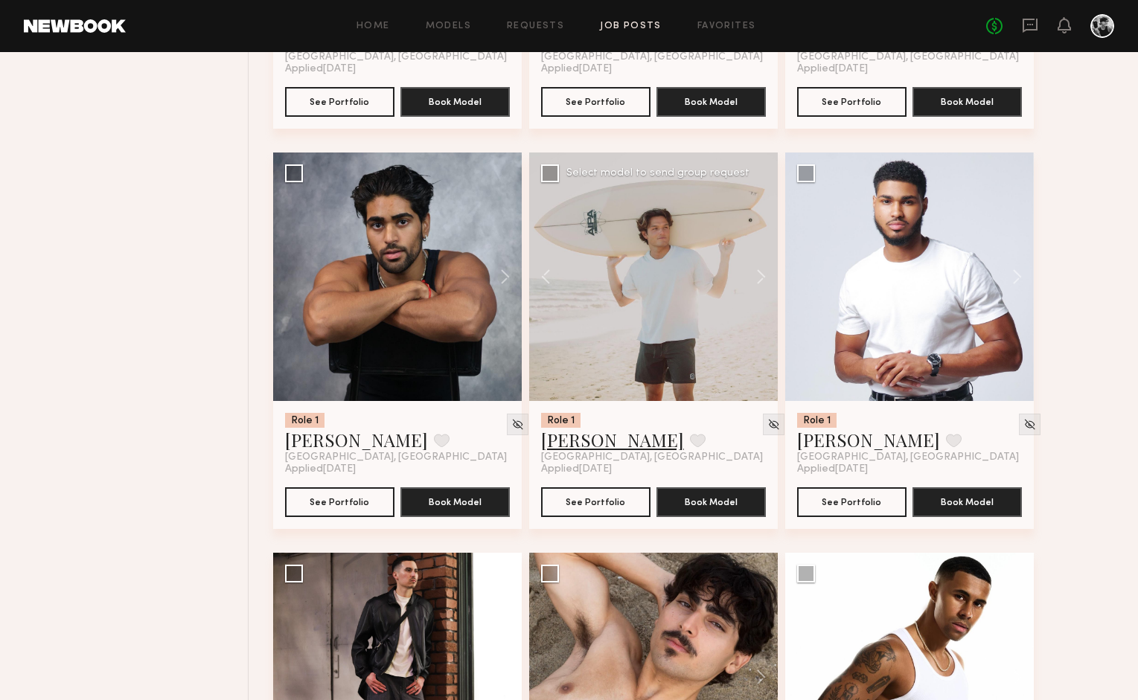
click at [574, 443] on link "Sage G." at bounding box center [612, 440] width 143 height 24
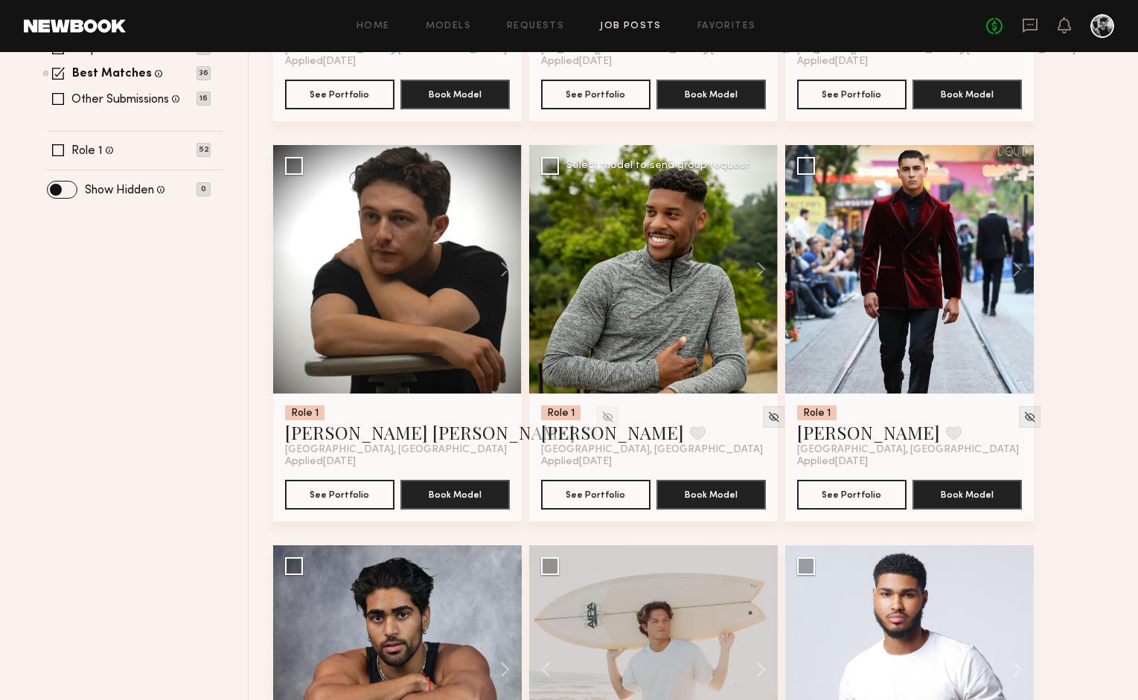
scroll to position [0, 0]
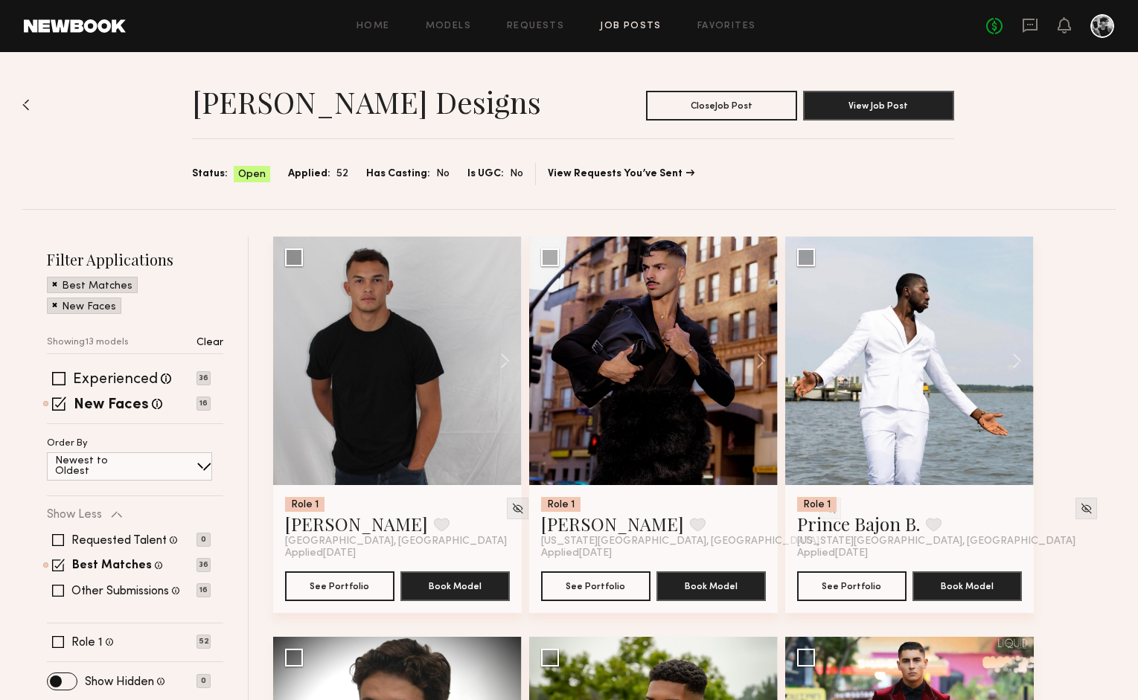
click at [93, 25] on link at bounding box center [75, 25] width 102 height 13
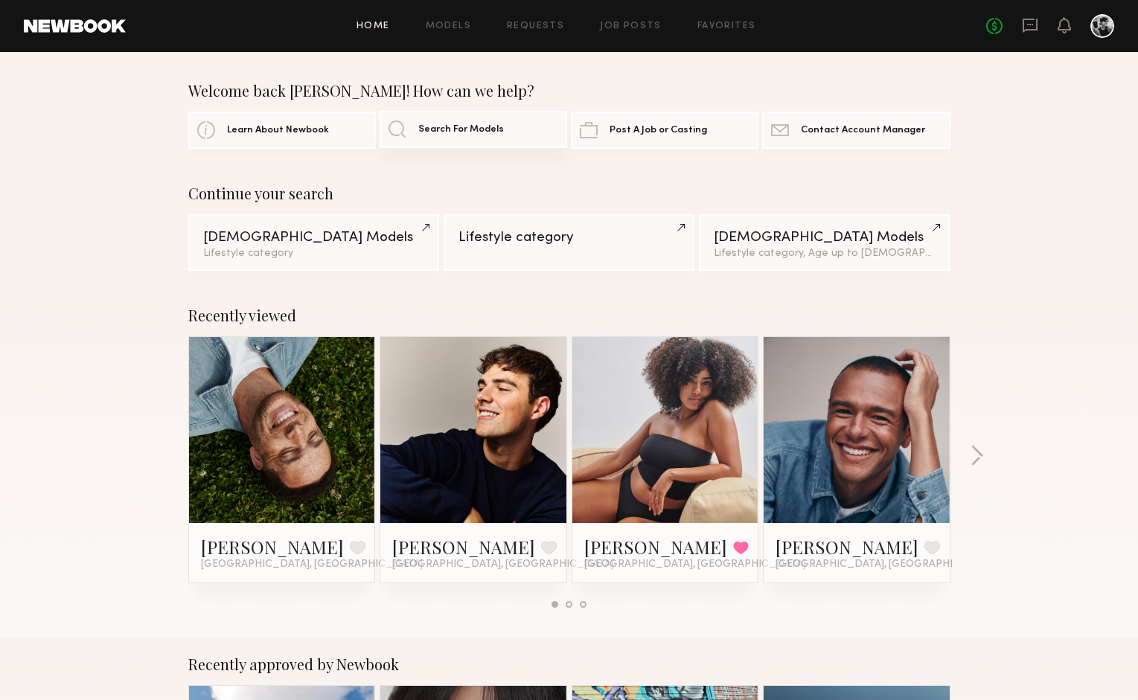
click at [472, 129] on span "Search For Models" at bounding box center [461, 130] width 86 height 10
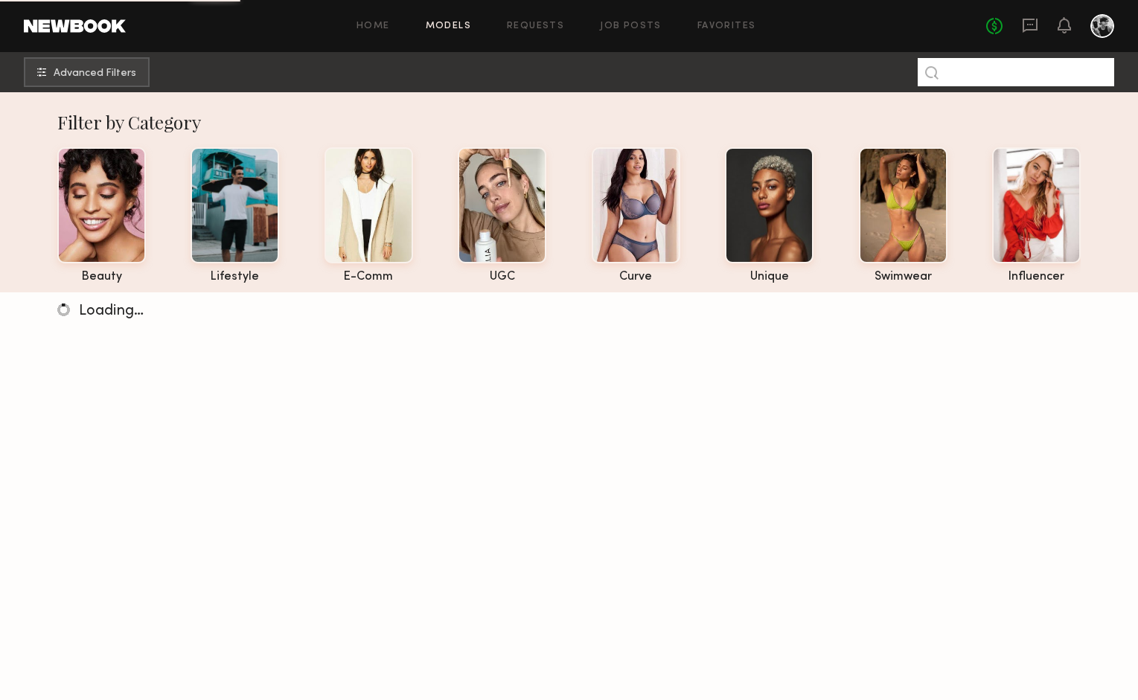
click at [972, 74] on input at bounding box center [1015, 72] width 196 height 28
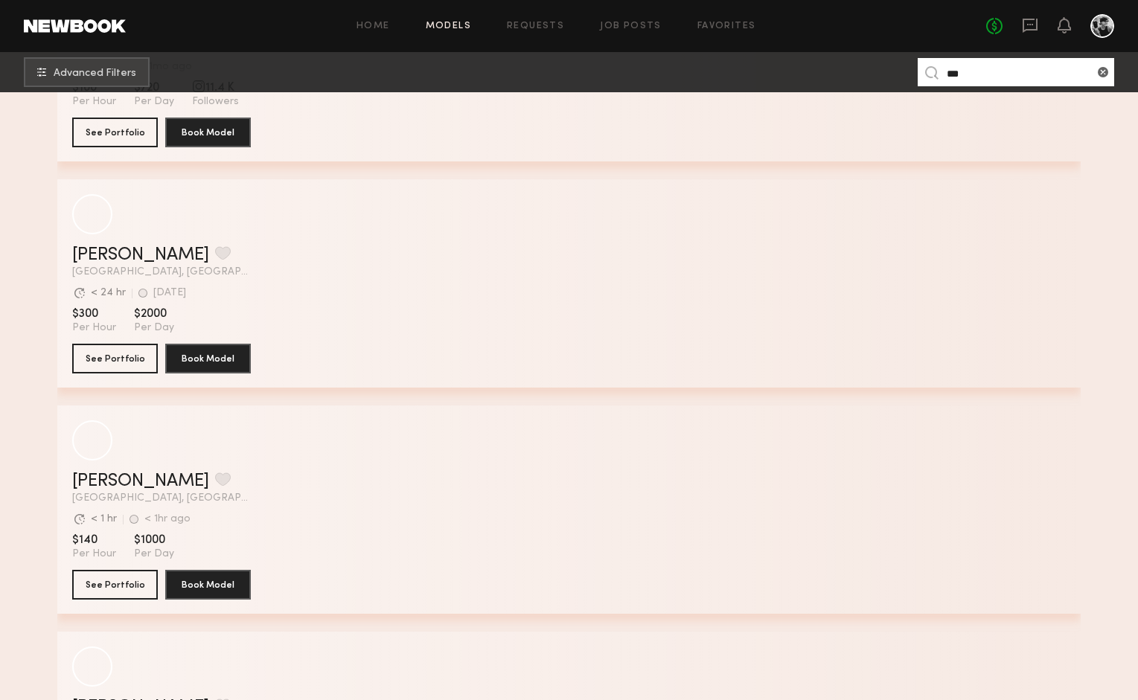
scroll to position [636, 0]
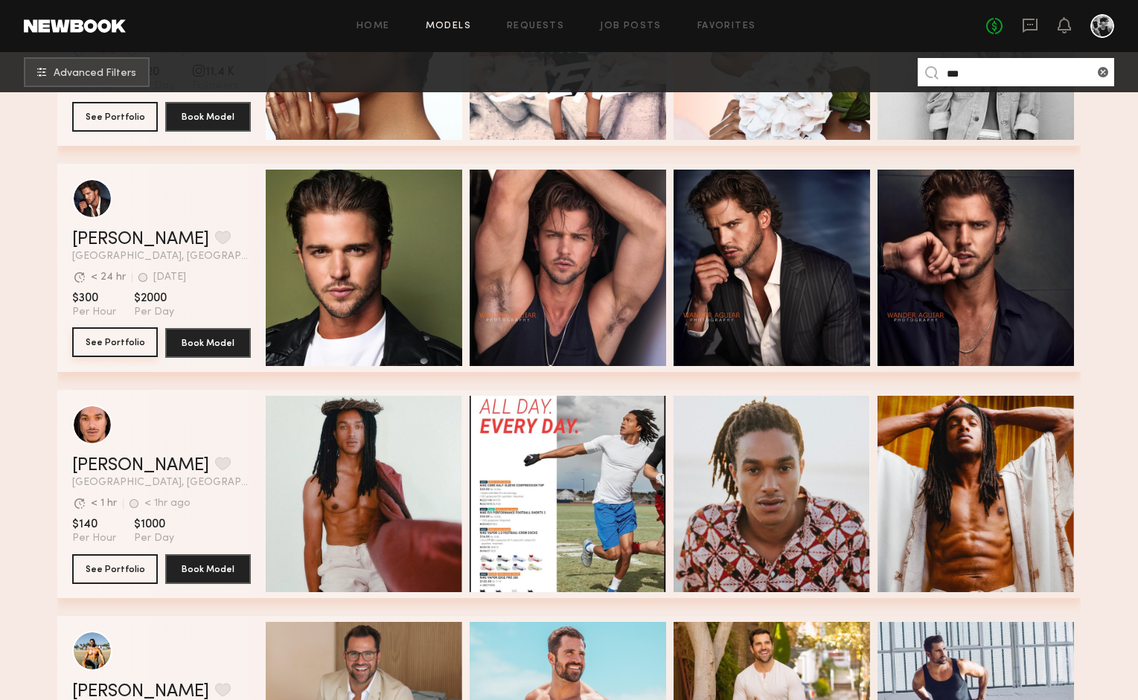
type input "***"
click at [127, 343] on button "See Portfolio" at bounding box center [115, 342] width 86 height 30
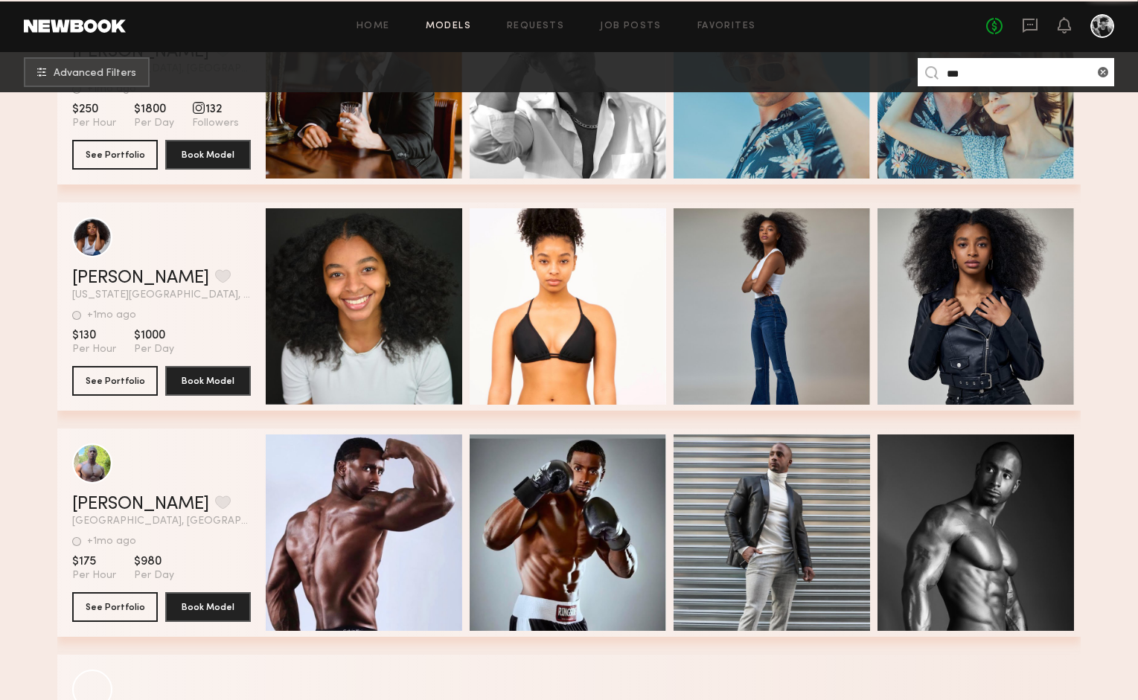
scroll to position [2408, 0]
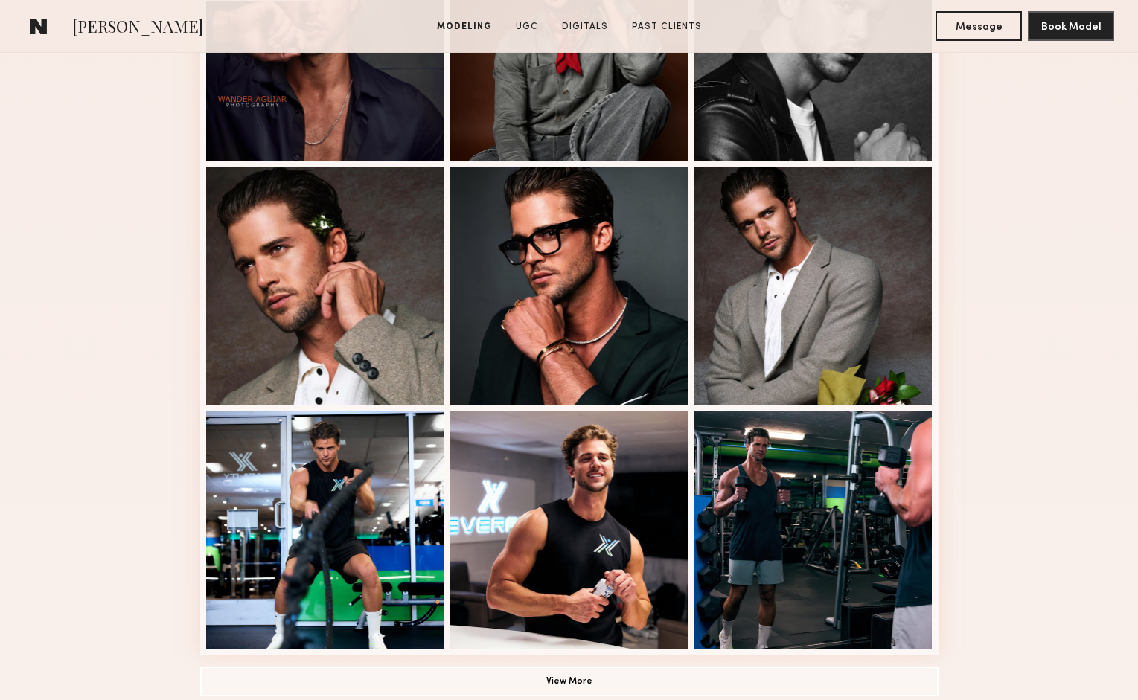
scroll to position [766, 0]
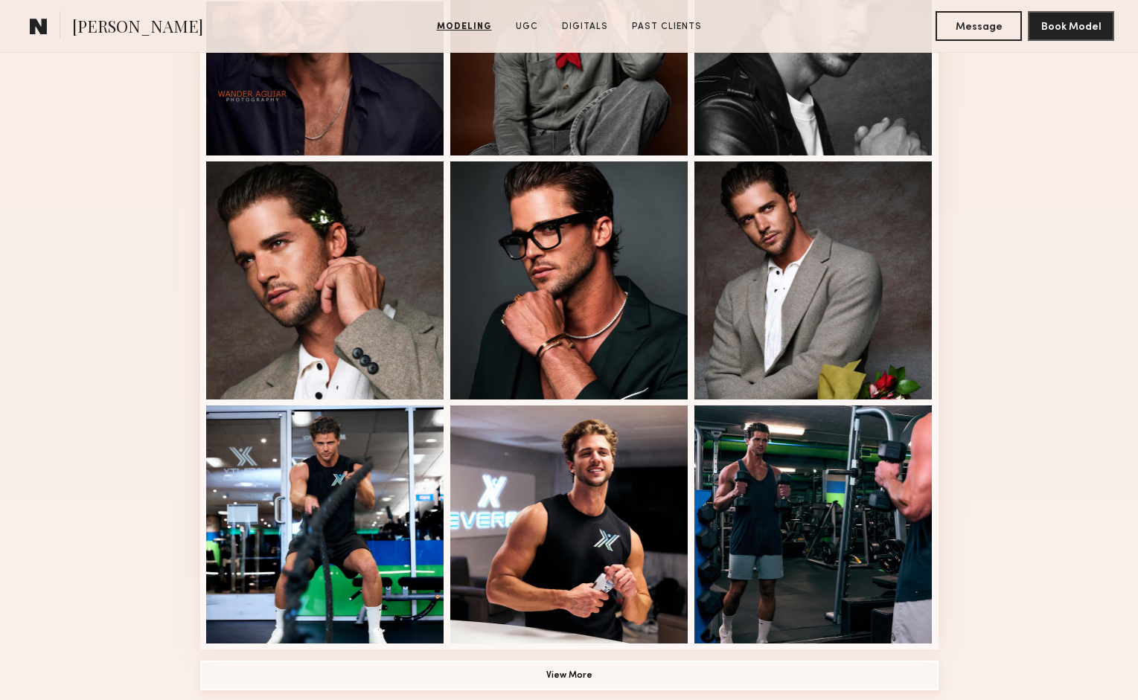
click at [559, 671] on button "View More" at bounding box center [569, 676] width 738 height 30
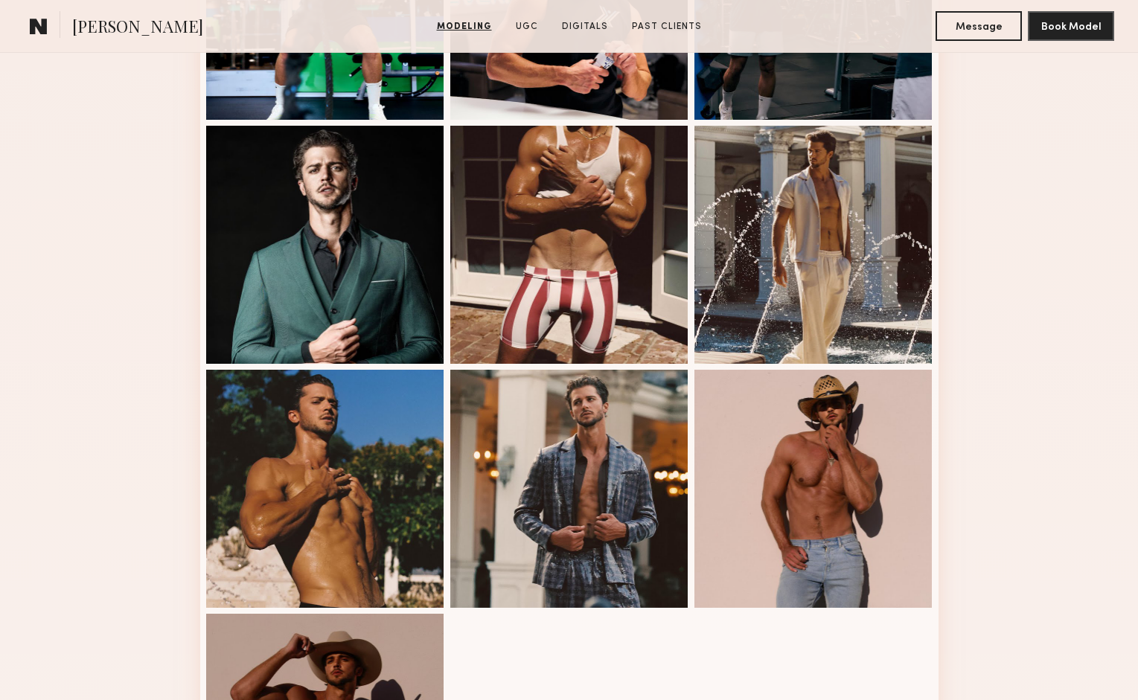
scroll to position [1286, 0]
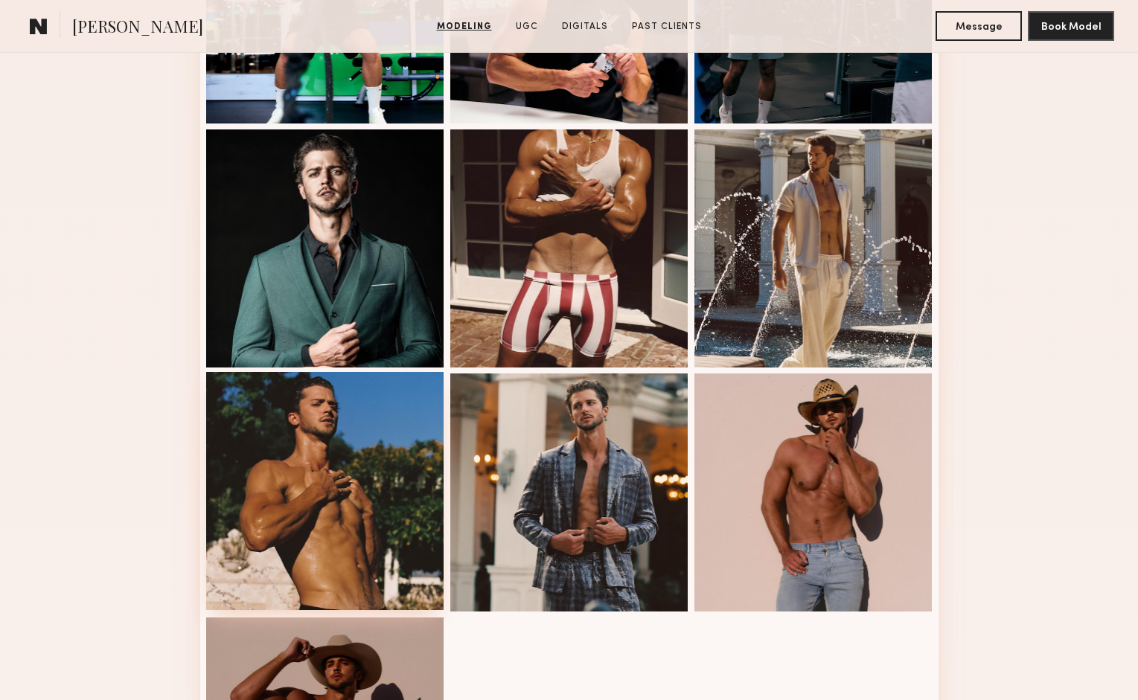
click at [367, 504] on div at bounding box center [325, 491] width 238 height 238
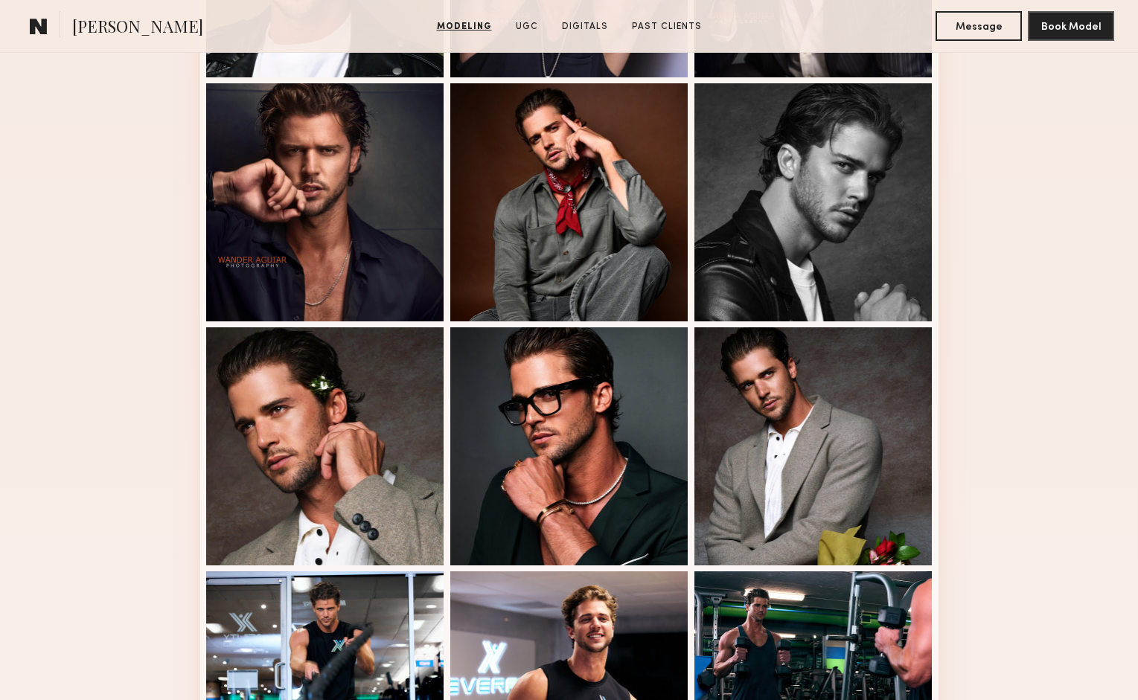
scroll to position [576, 0]
